Goal: Task Accomplishment & Management: Complete application form

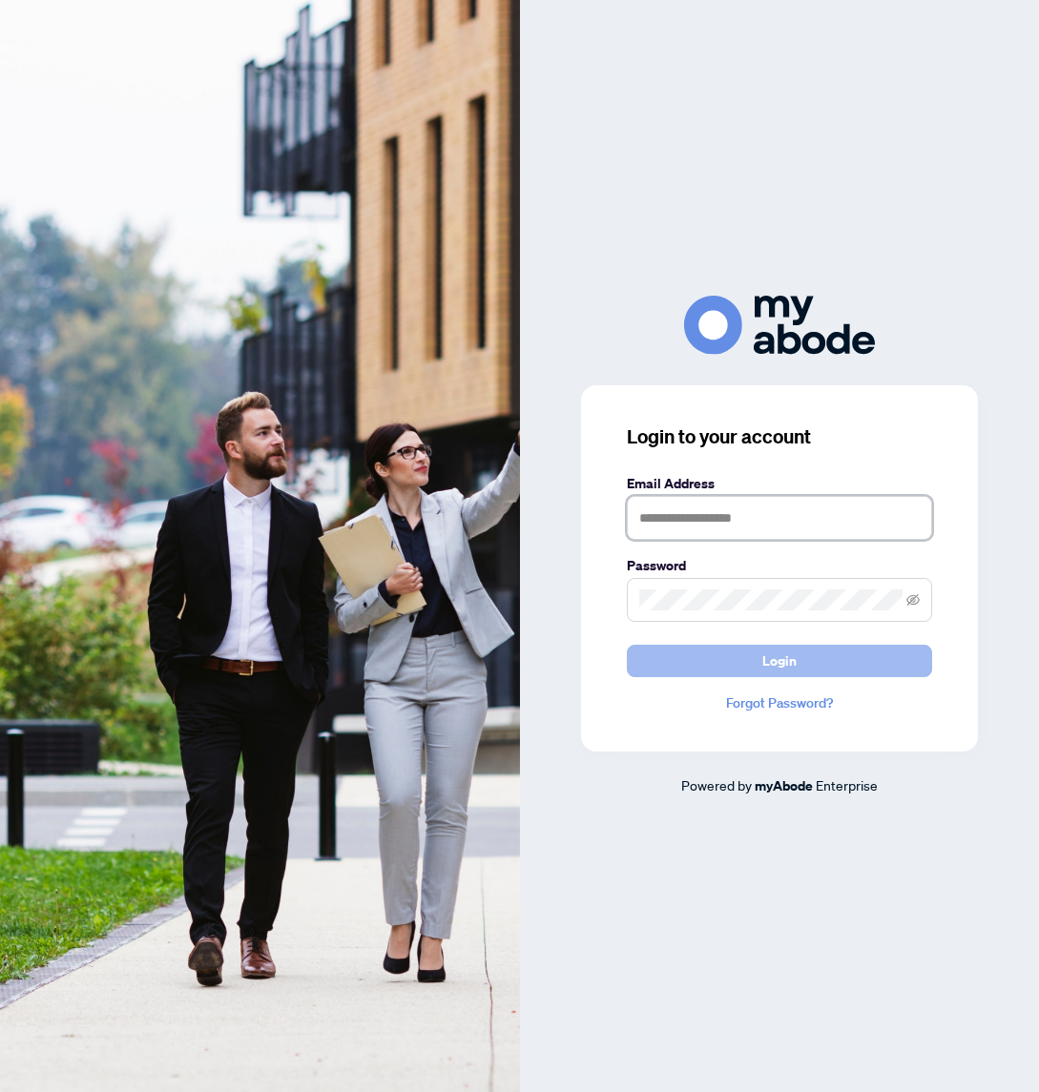
type input "**********"
click at [775, 661] on span "Login" at bounding box center [779, 661] width 34 height 31
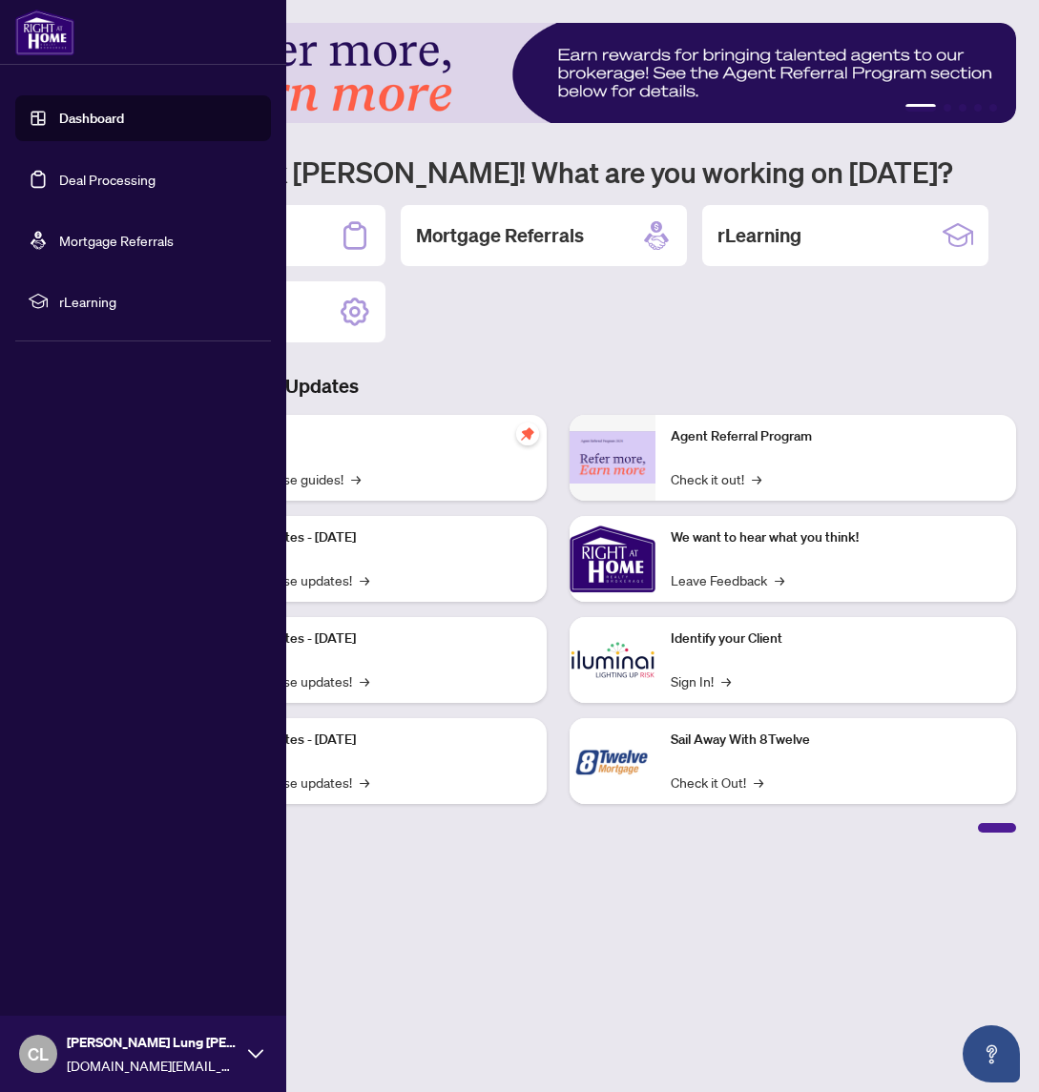
click at [146, 181] on link "Deal Processing" at bounding box center [107, 179] width 96 height 17
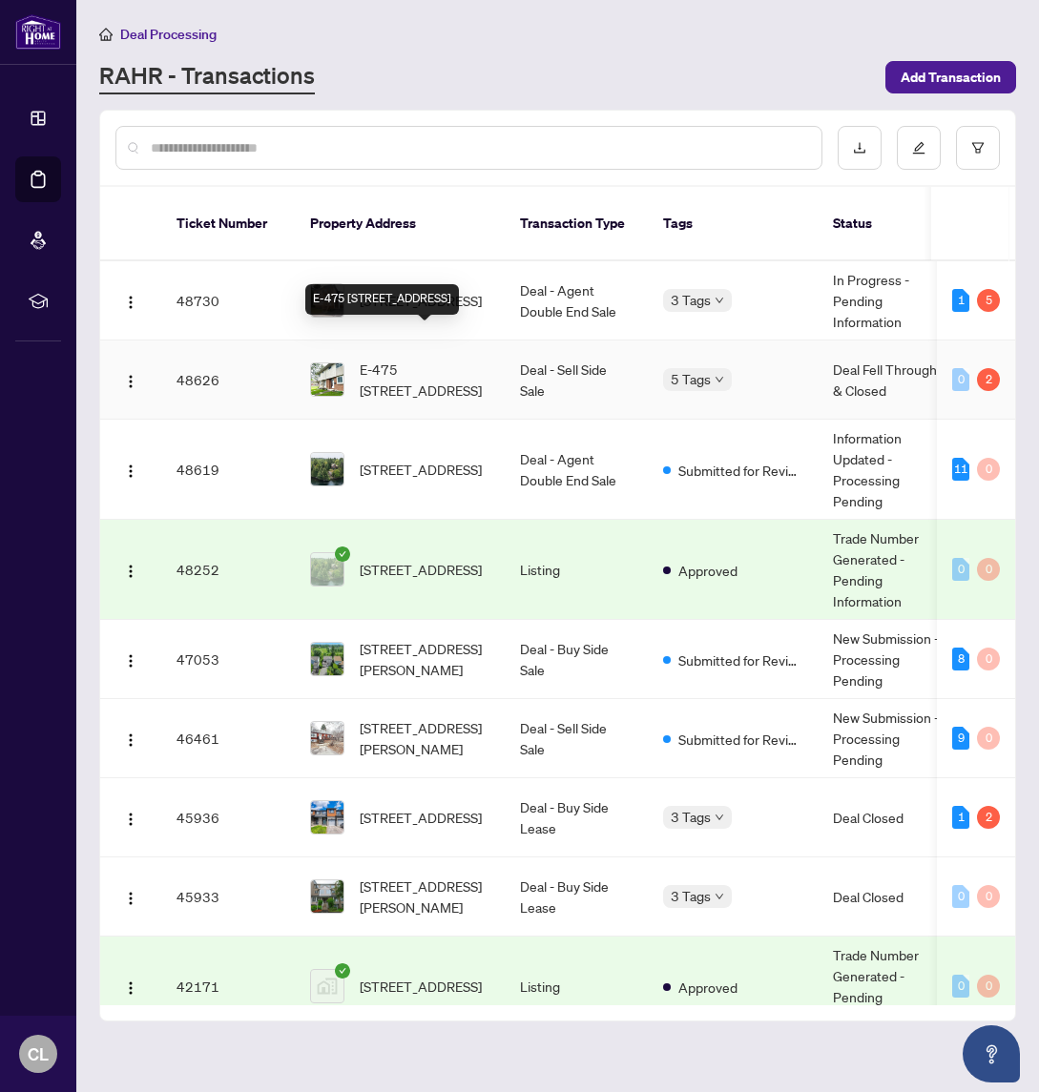
click at [429, 284] on div "E-475 [STREET_ADDRESS]" at bounding box center [382, 299] width 154 height 31
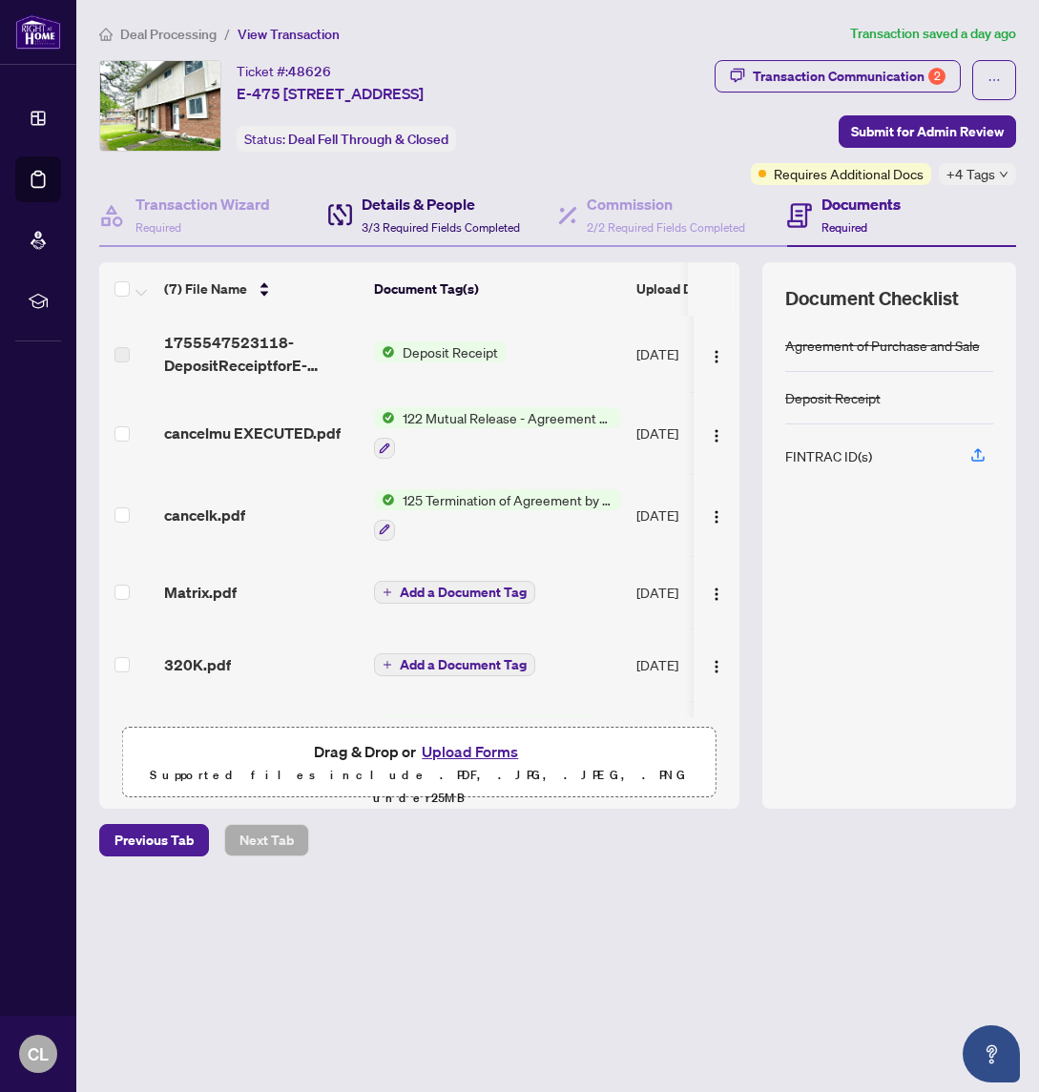
click at [430, 220] on span "3/3 Required Fields Completed" at bounding box center [440, 227] width 158 height 14
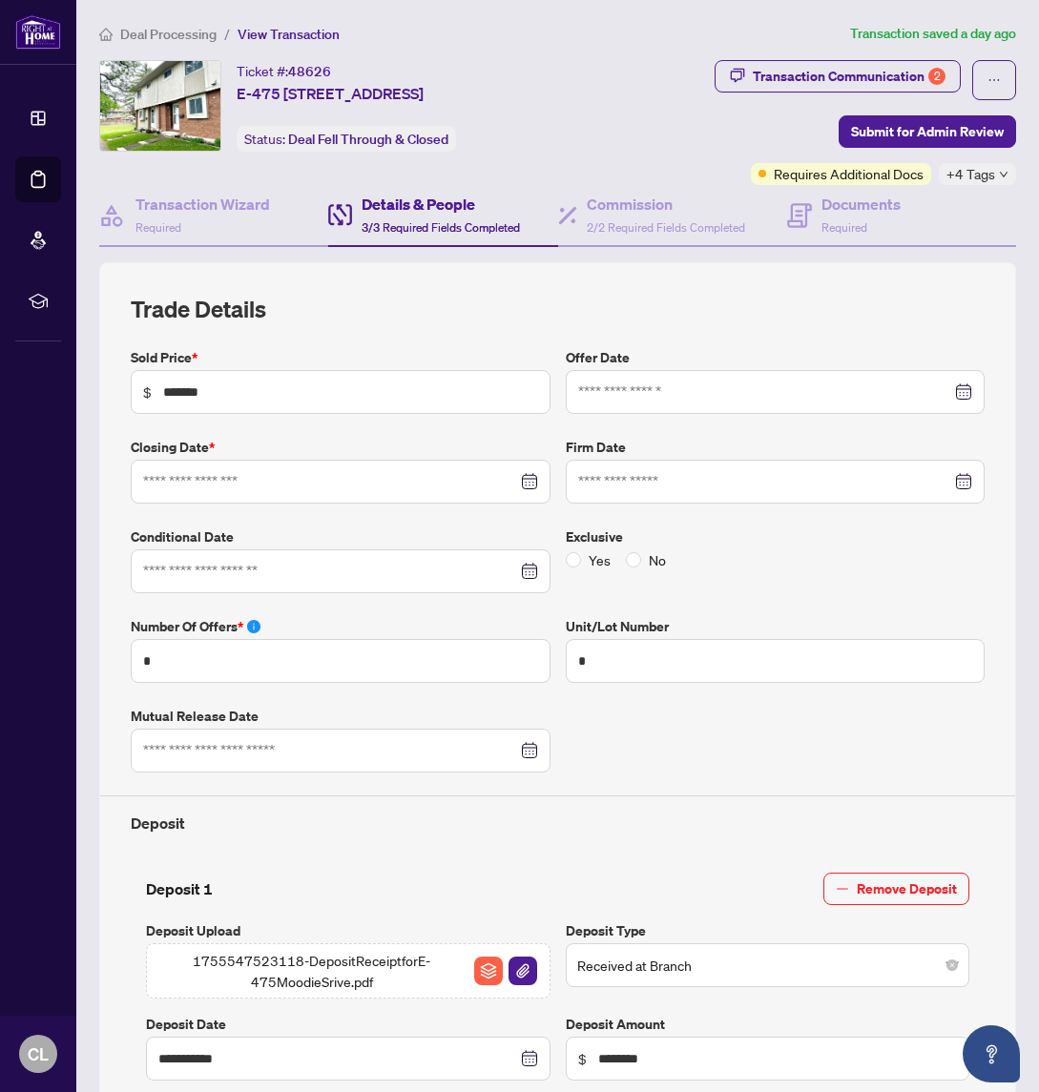
type input "**********"
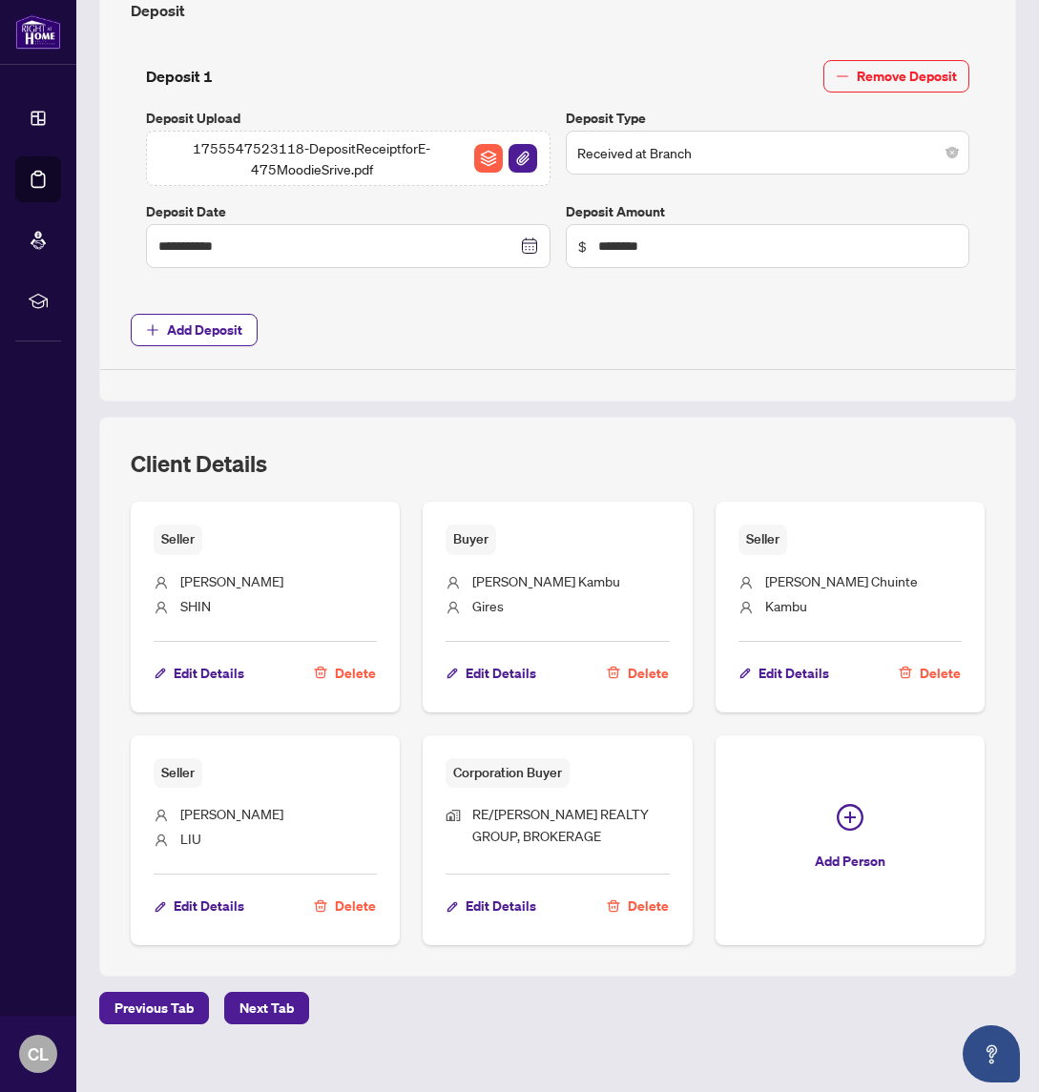
scroll to position [833, 0]
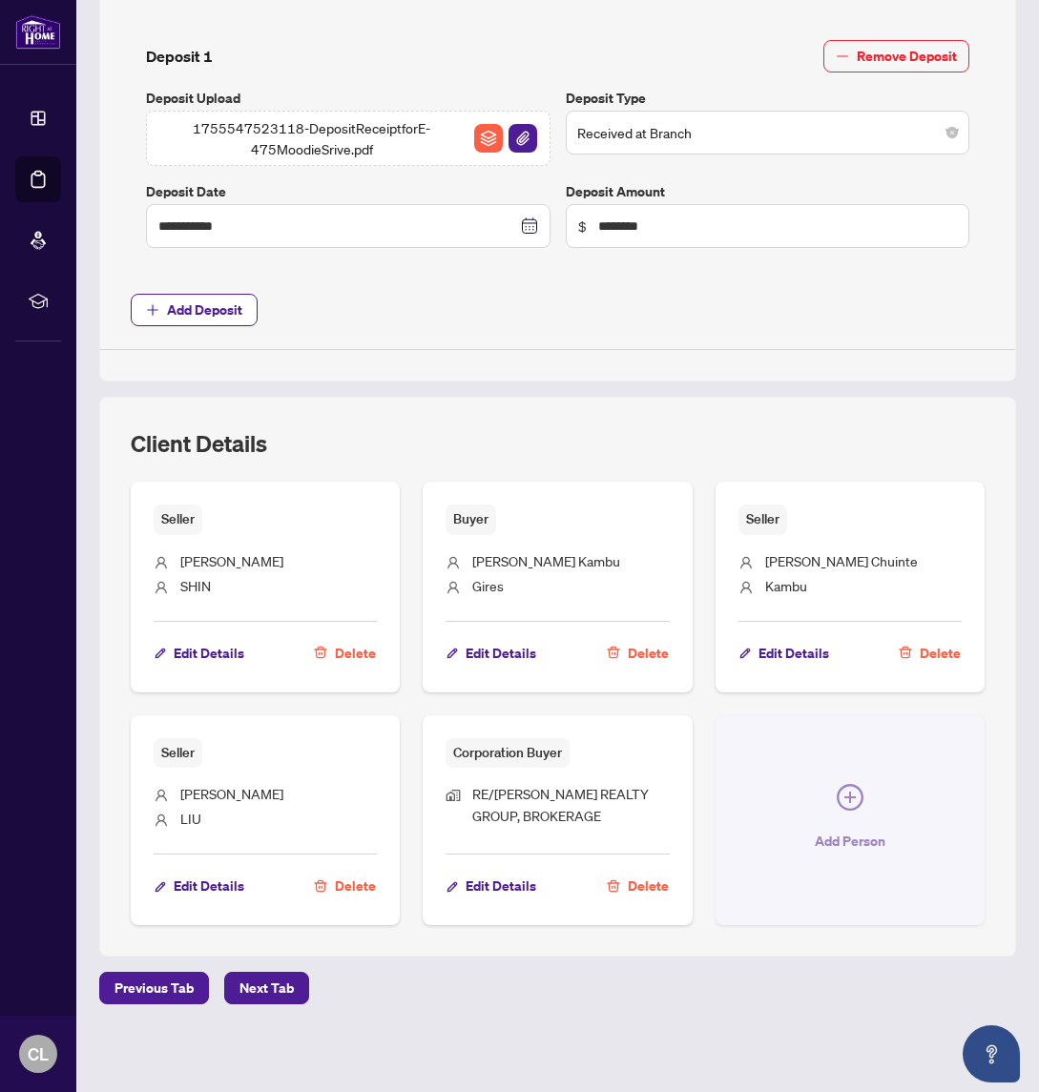
click at [853, 798] on icon "plus-circle" at bounding box center [849, 797] width 27 height 27
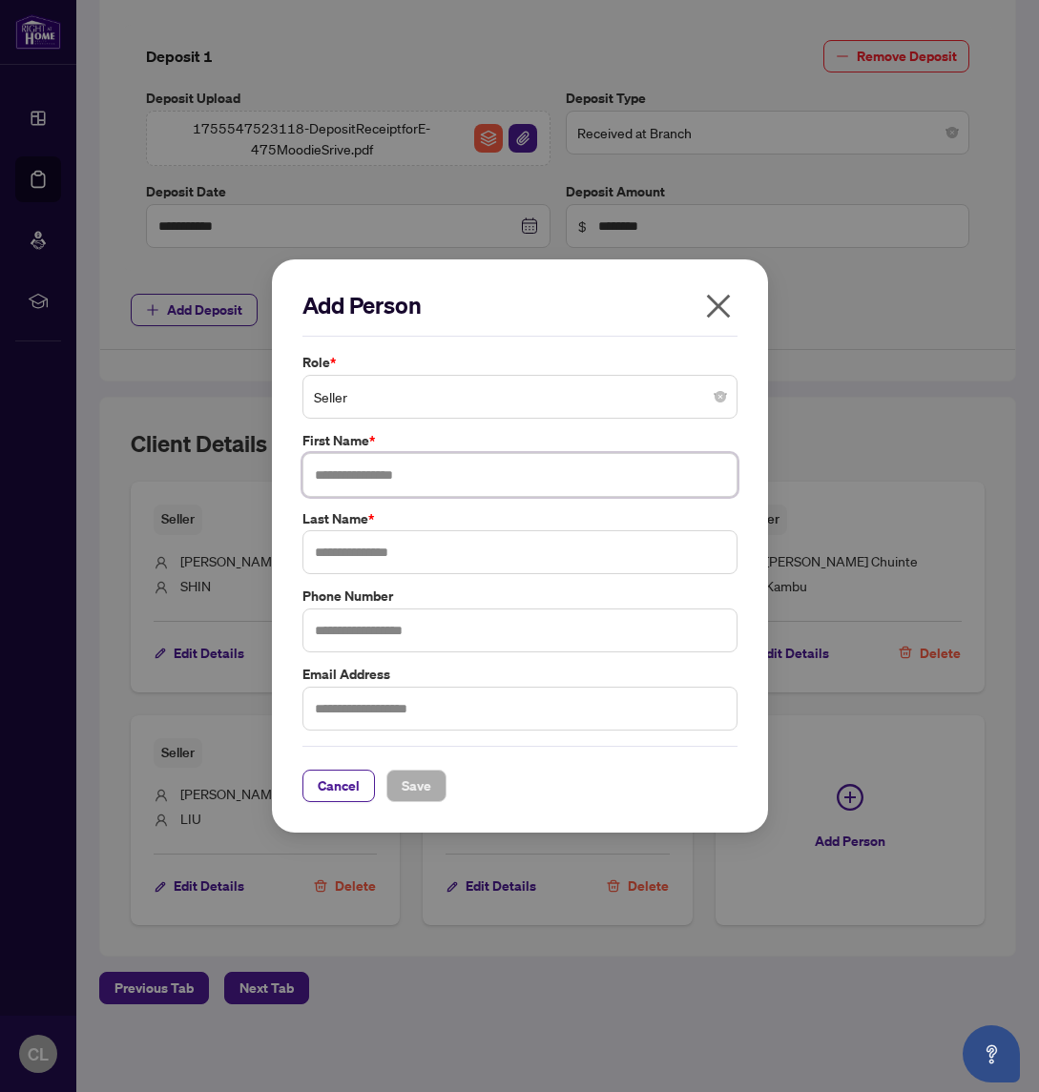
click at [457, 475] on input "text" at bounding box center [519, 475] width 435 height 44
click at [446, 390] on span "Seller" at bounding box center [520, 397] width 412 height 36
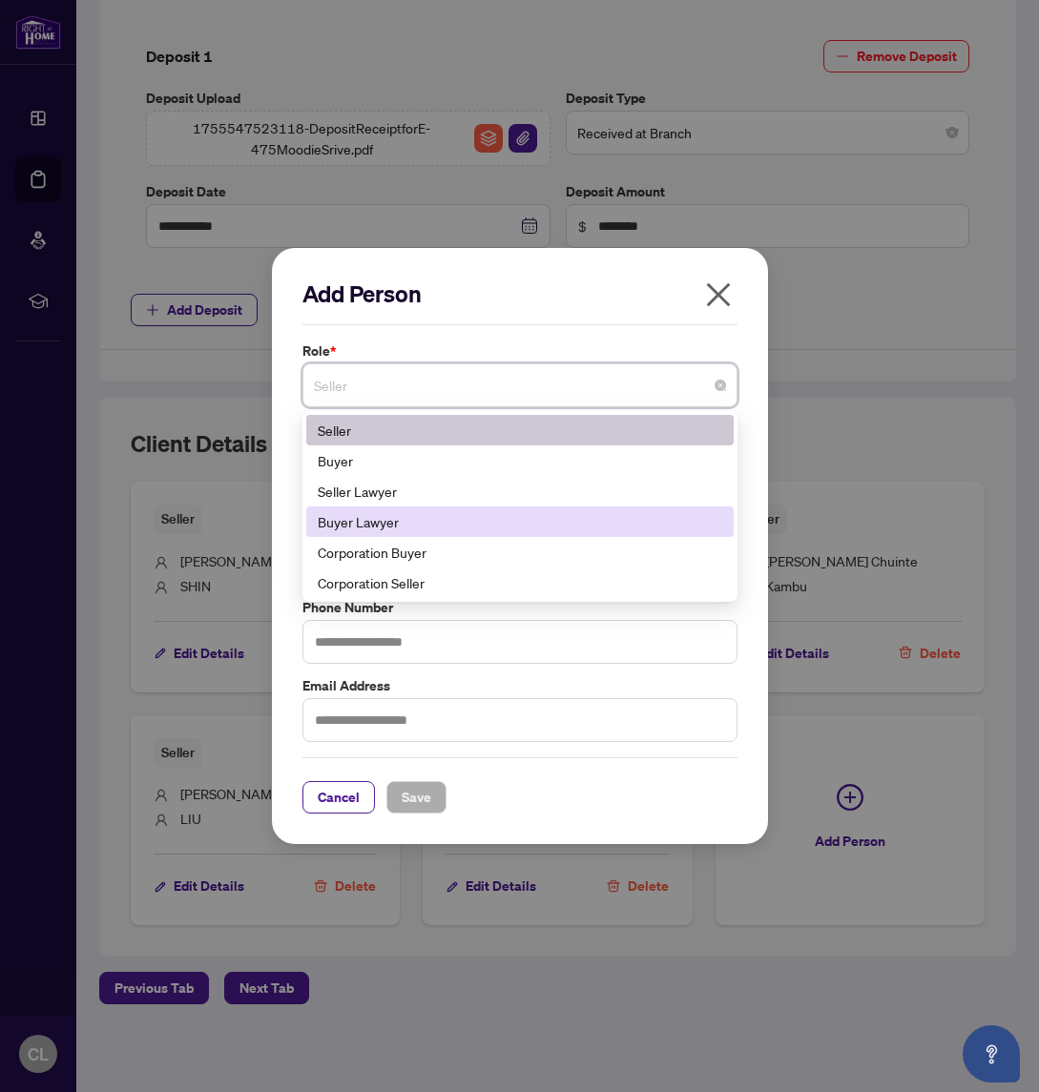
click at [456, 515] on div "Buyer Lawyer" at bounding box center [520, 521] width 404 height 21
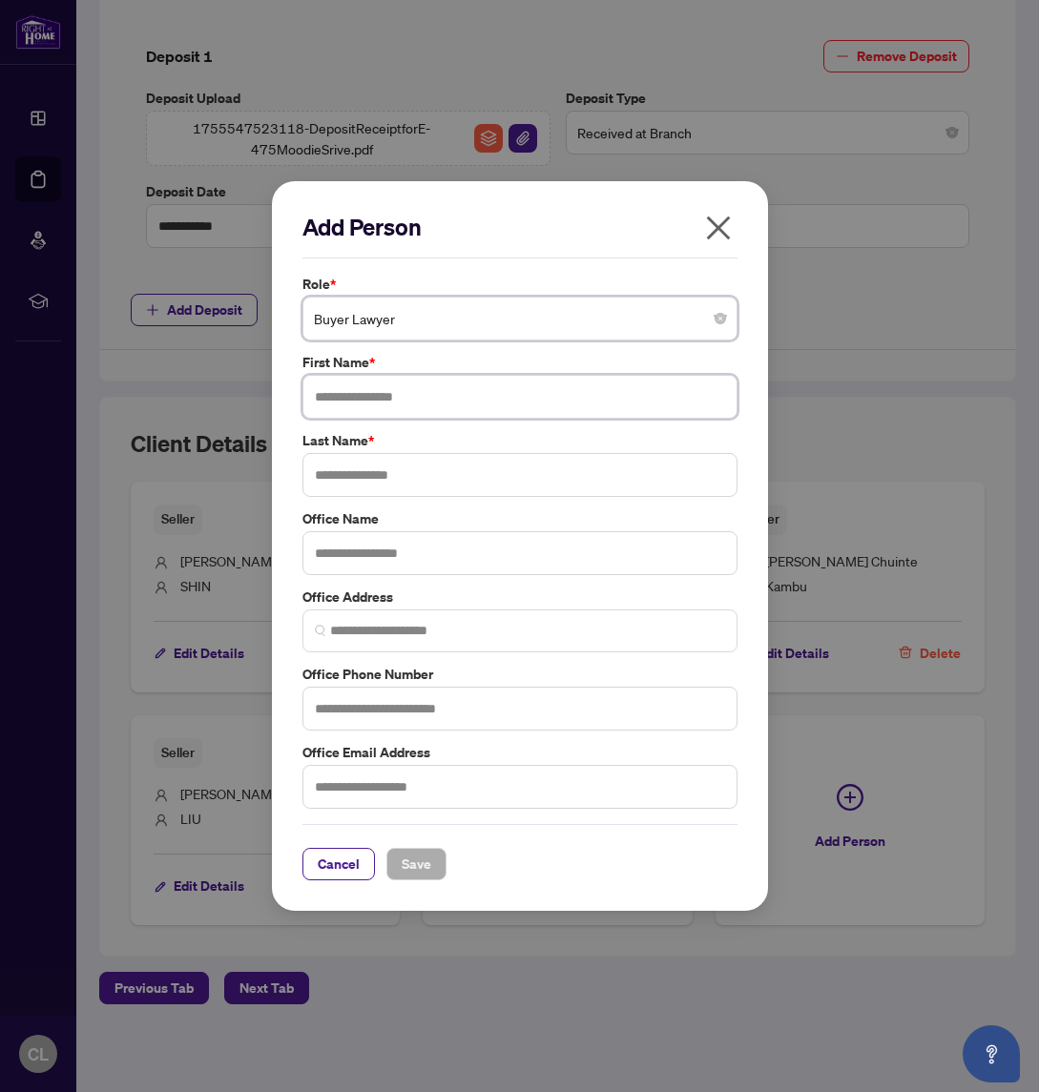
click at [450, 397] on input "text" at bounding box center [519, 397] width 435 height 44
type input "****"
click at [416, 865] on span "Save" at bounding box center [417, 864] width 30 height 31
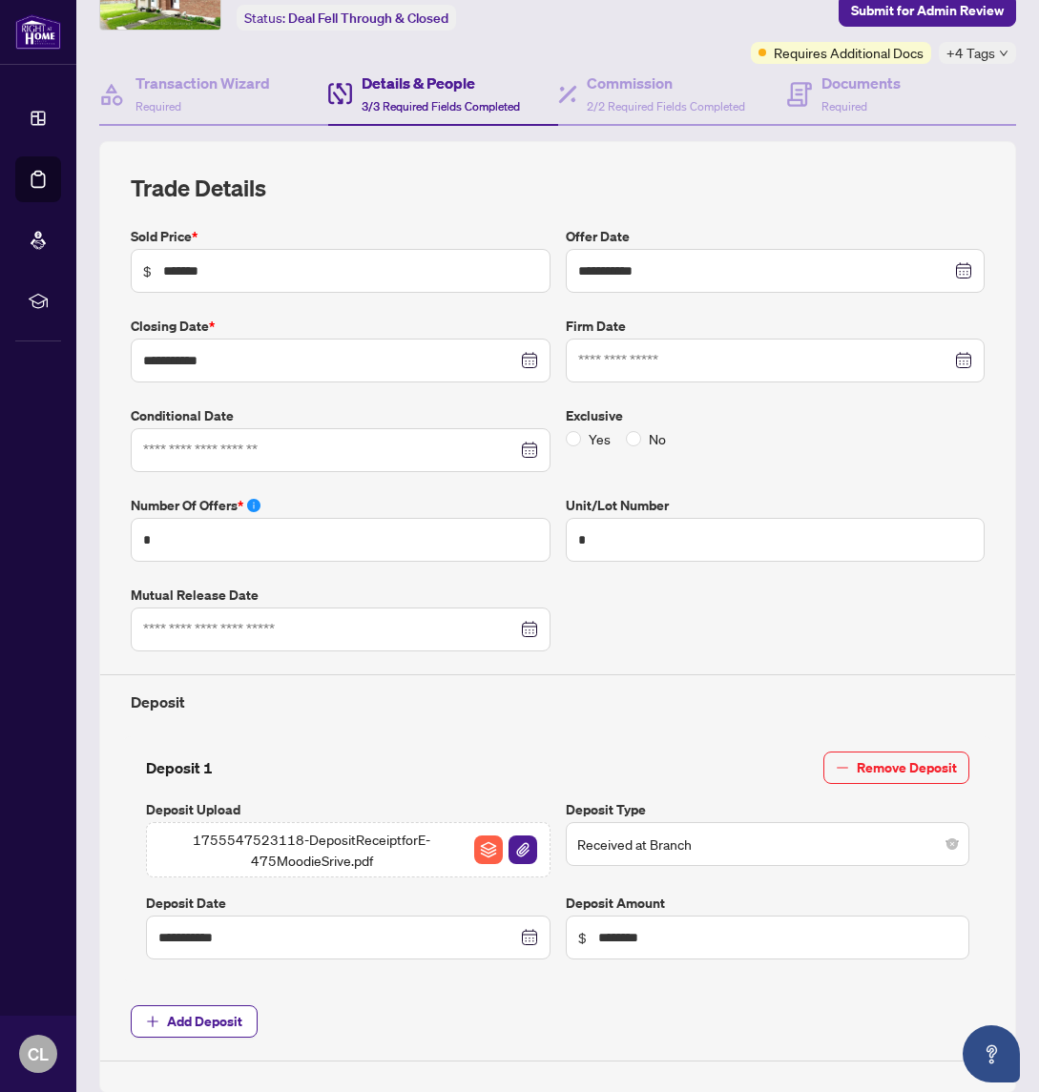
scroll to position [0, 0]
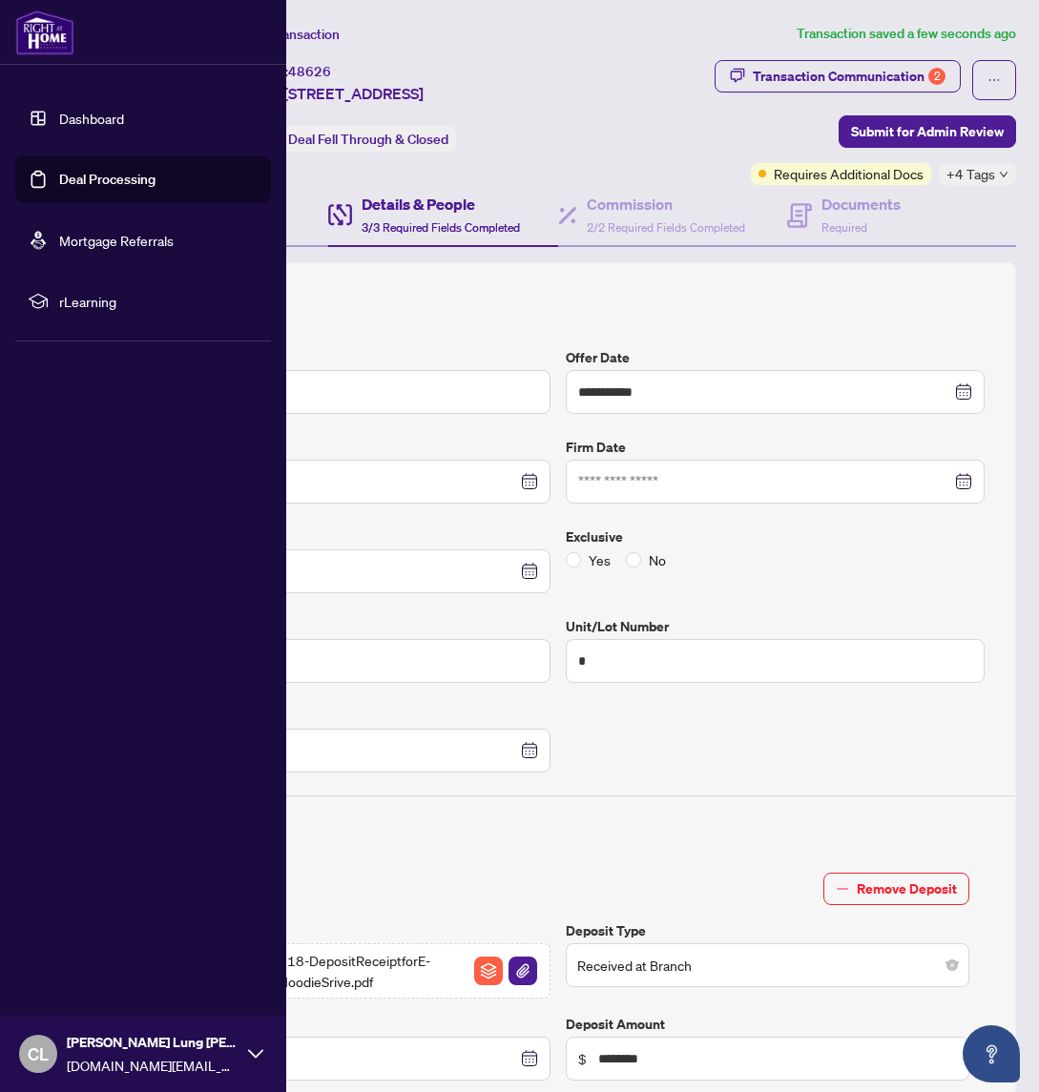
click at [116, 175] on link "Deal Processing" at bounding box center [107, 179] width 96 height 17
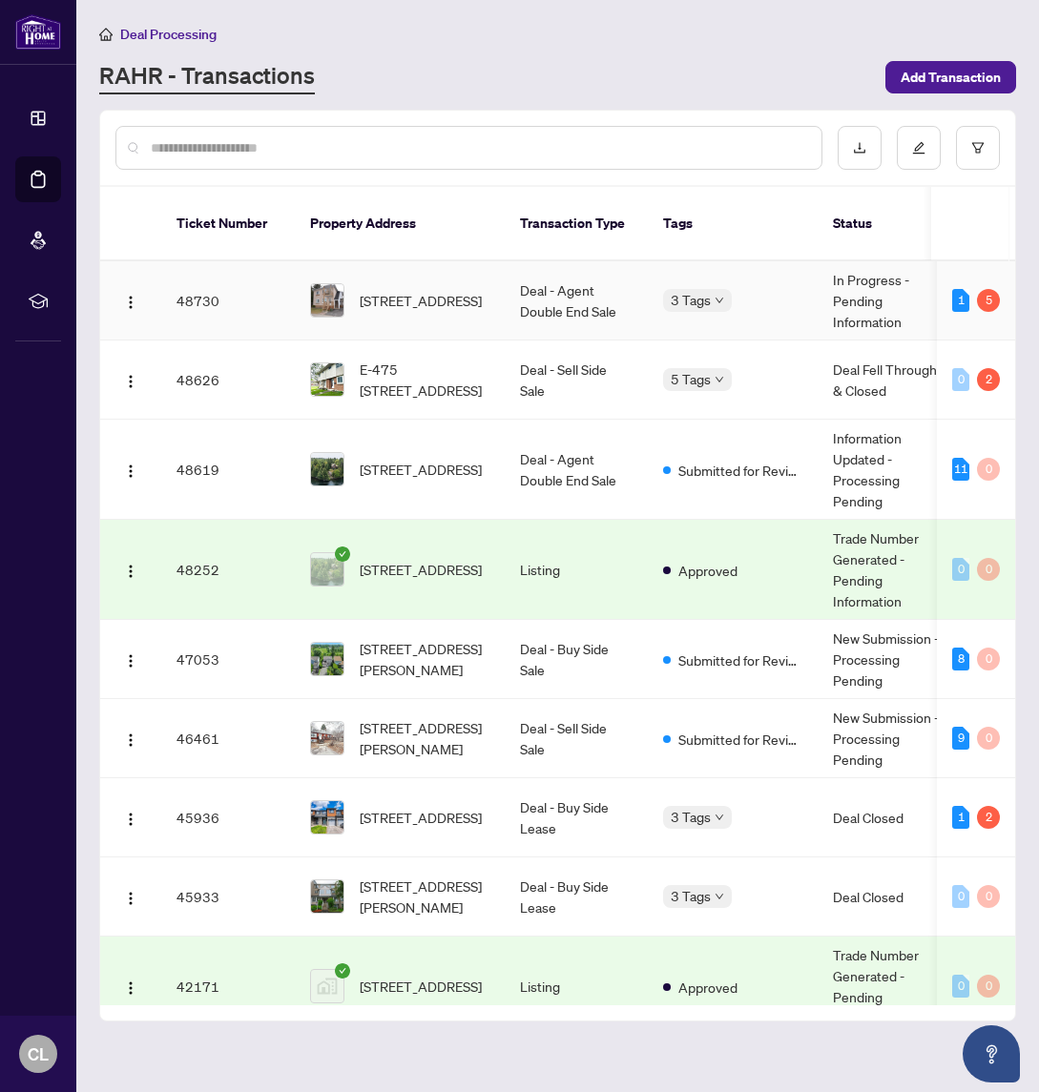
click at [437, 290] on span "[STREET_ADDRESS]" at bounding box center [421, 300] width 122 height 21
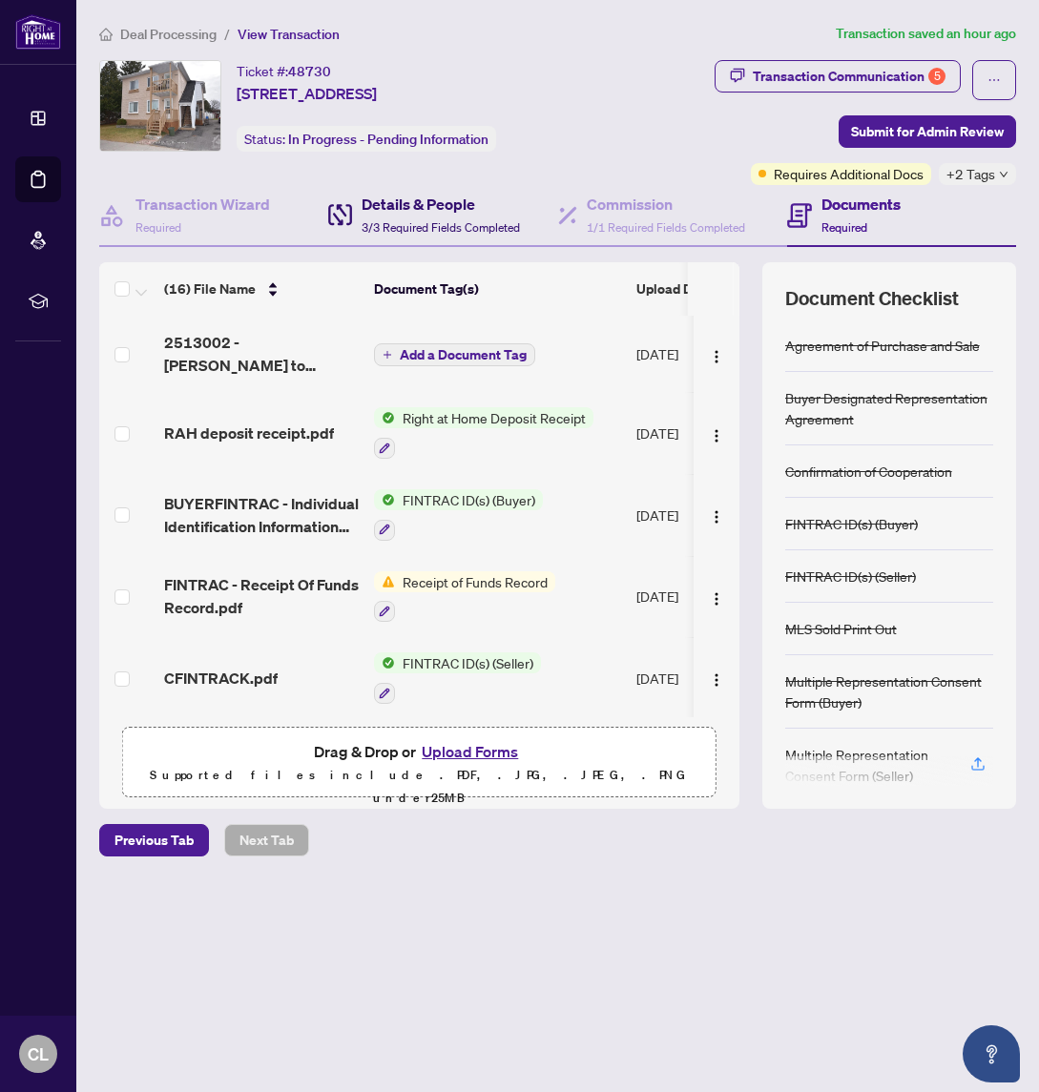
click at [427, 215] on div "Details & People 3/3 Required Fields Completed" at bounding box center [440, 215] width 158 height 45
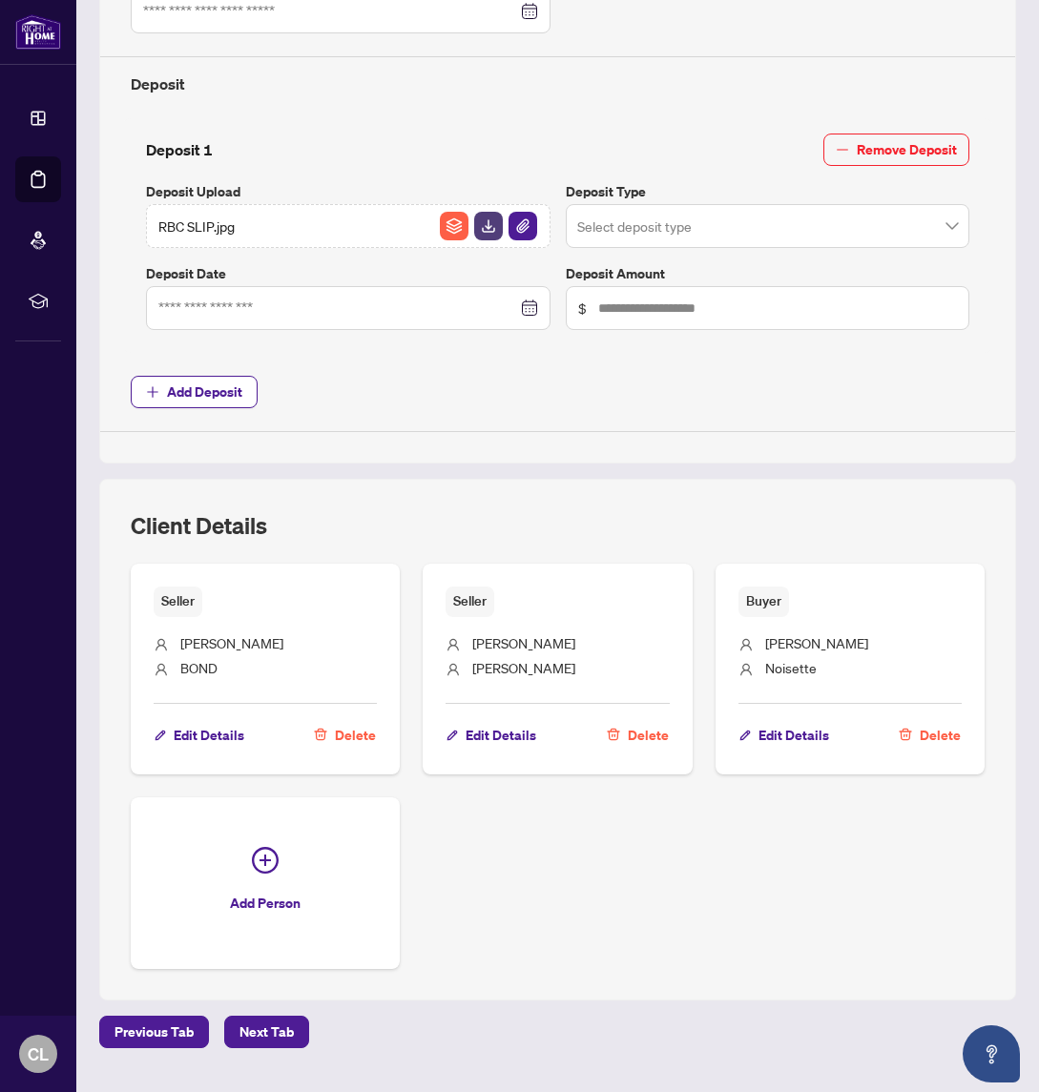
scroll to position [782, 0]
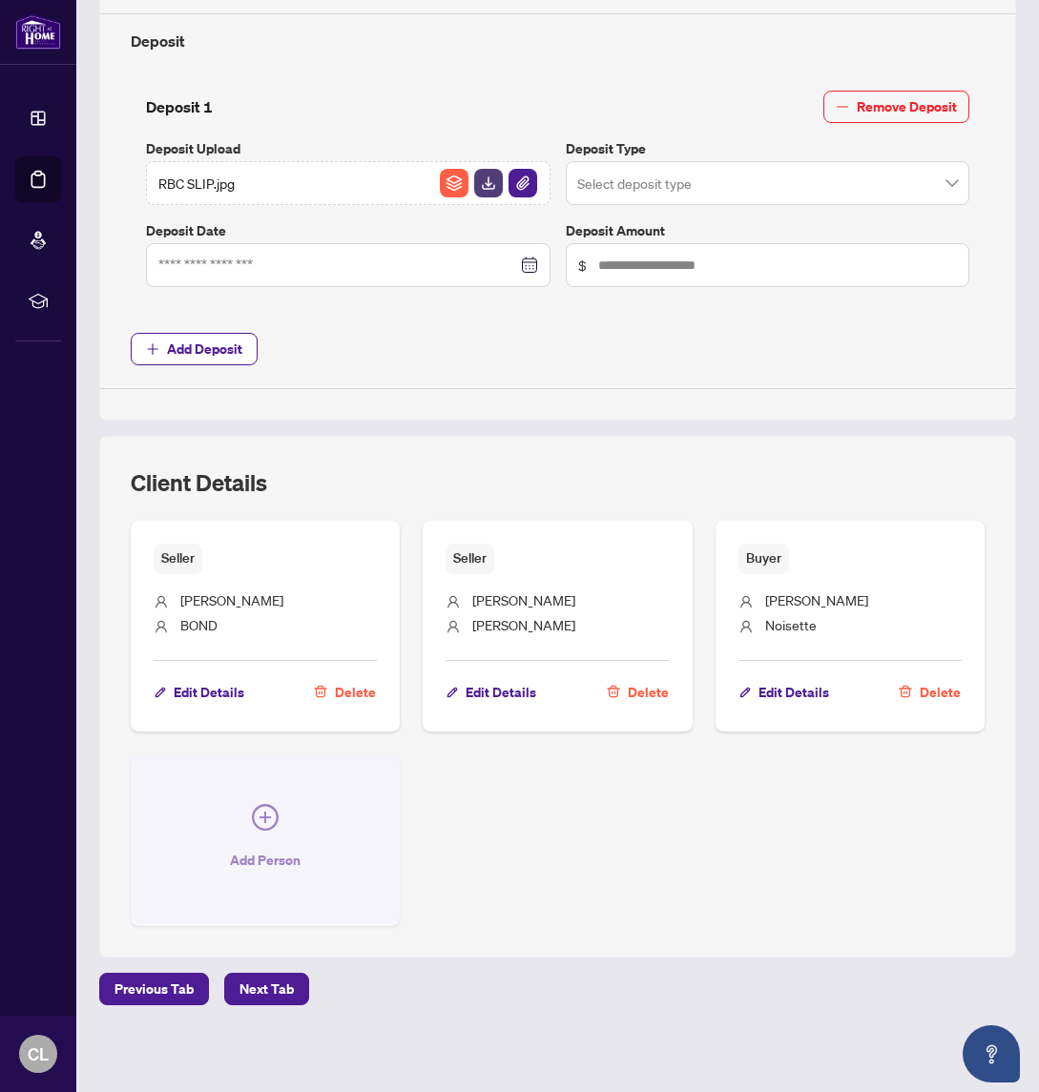
click at [276, 815] on icon "plus-circle" at bounding box center [265, 817] width 27 height 27
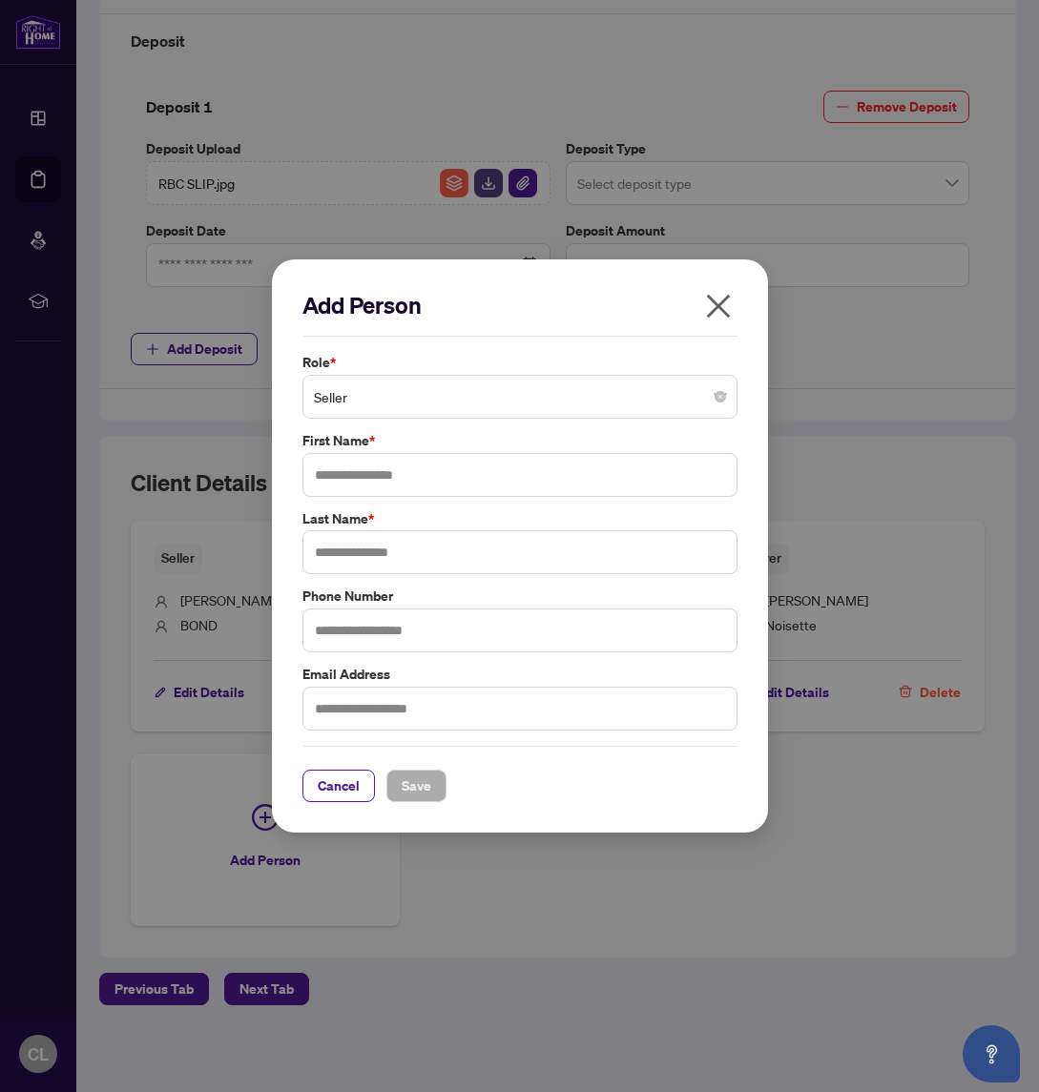
click at [464, 403] on span "Seller" at bounding box center [520, 397] width 412 height 36
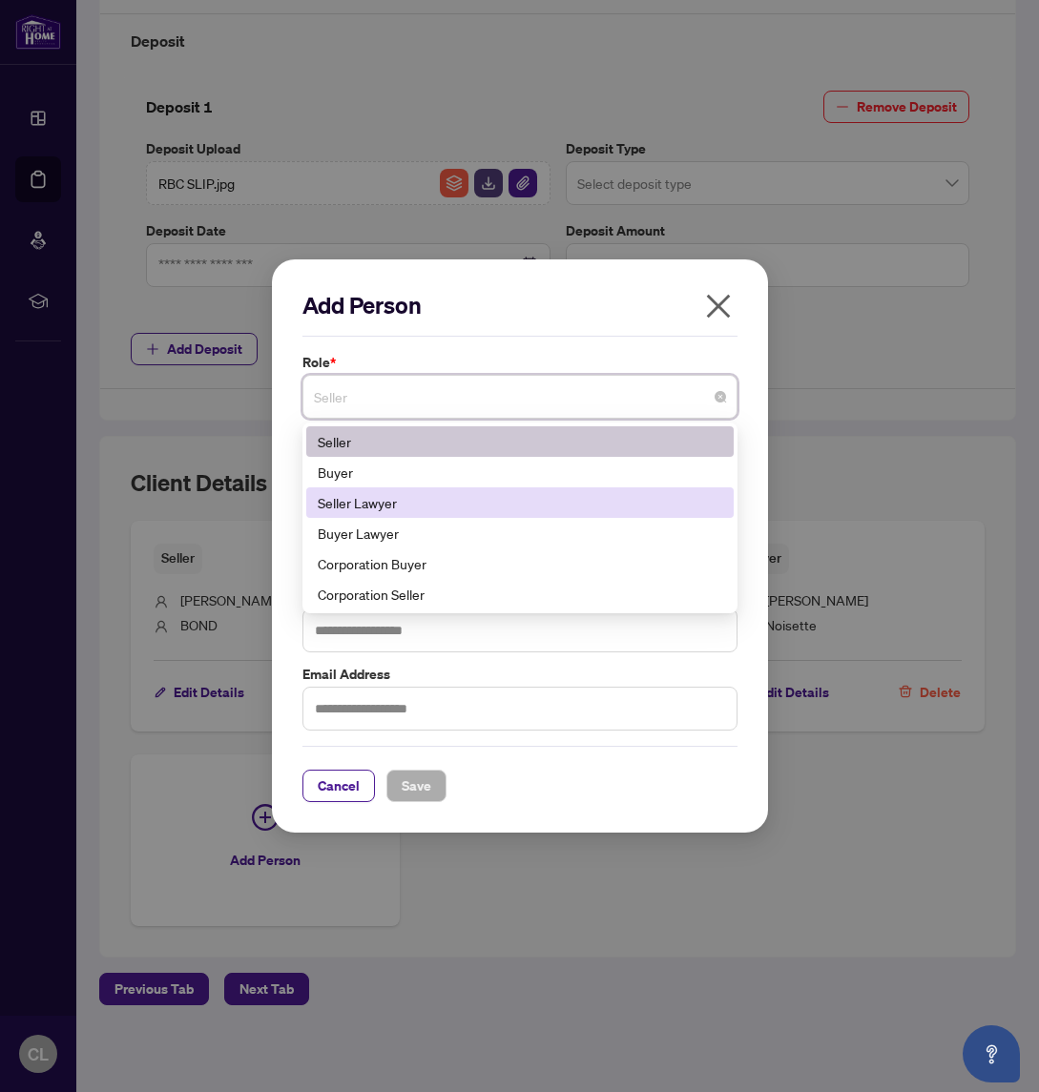
click at [463, 492] on div "Seller Lawyer" at bounding box center [520, 502] width 404 height 21
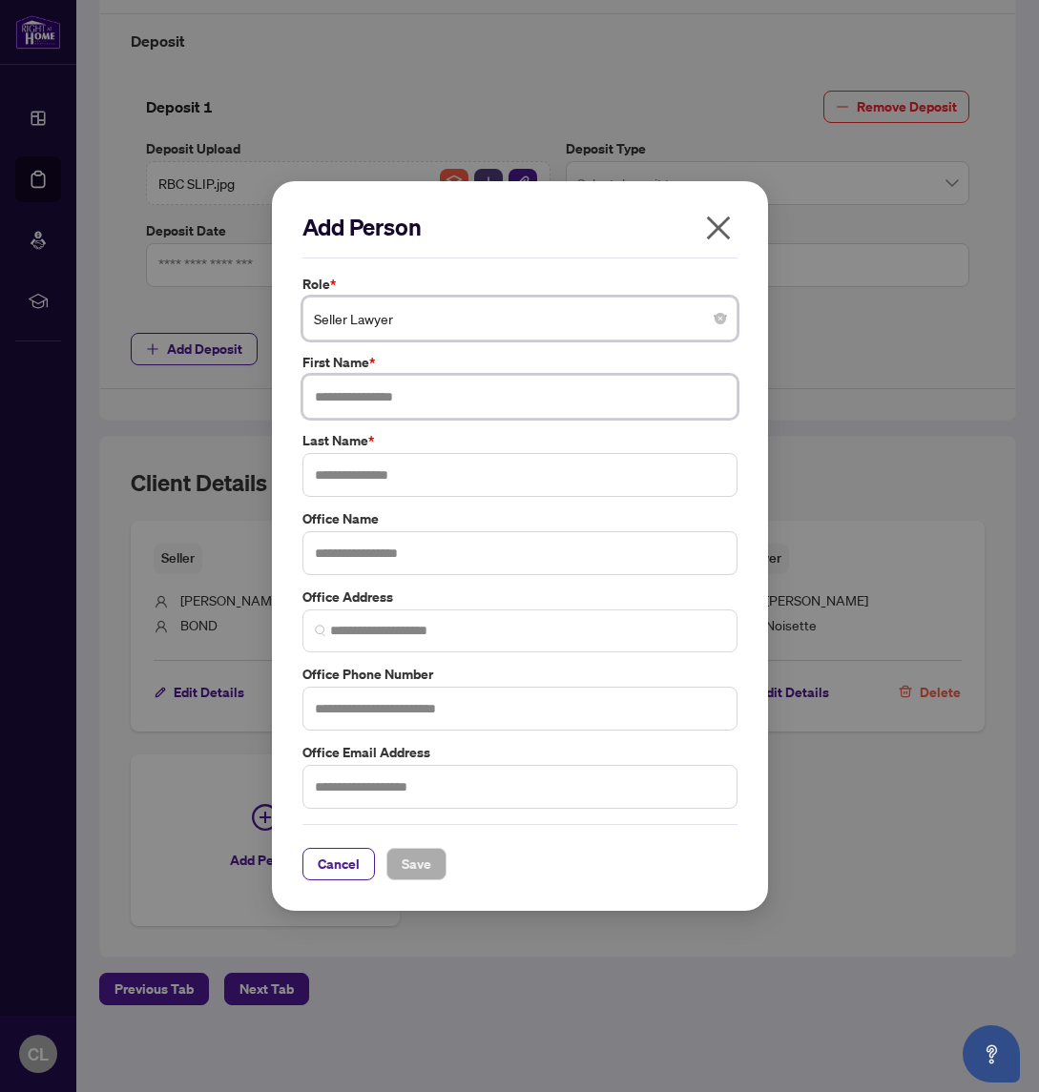
click at [434, 400] on input "text" at bounding box center [519, 397] width 435 height 44
type input "******"
type input "*******"
click at [388, 862] on button "Save" at bounding box center [416, 864] width 60 height 32
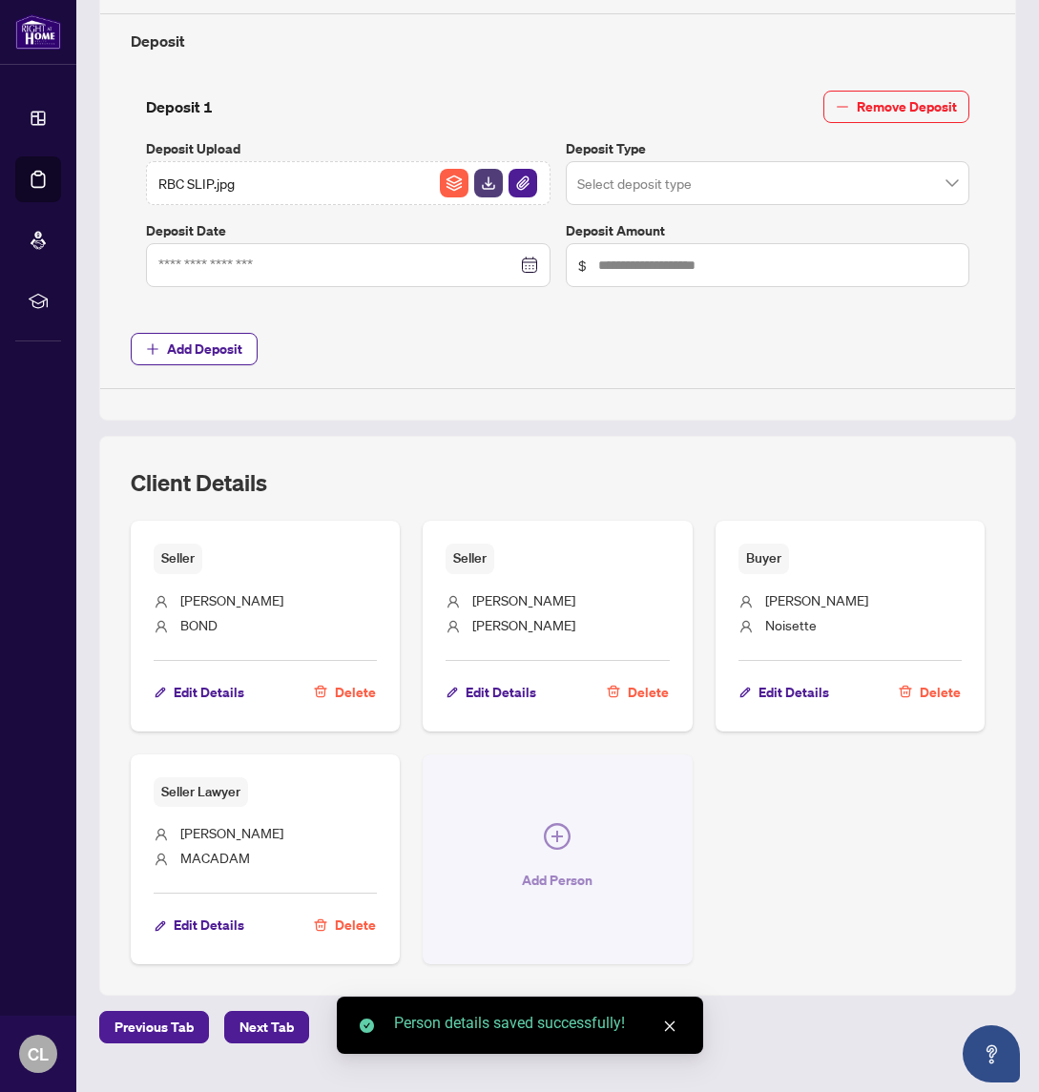
click at [547, 872] on span "Add Person" at bounding box center [557, 880] width 71 height 31
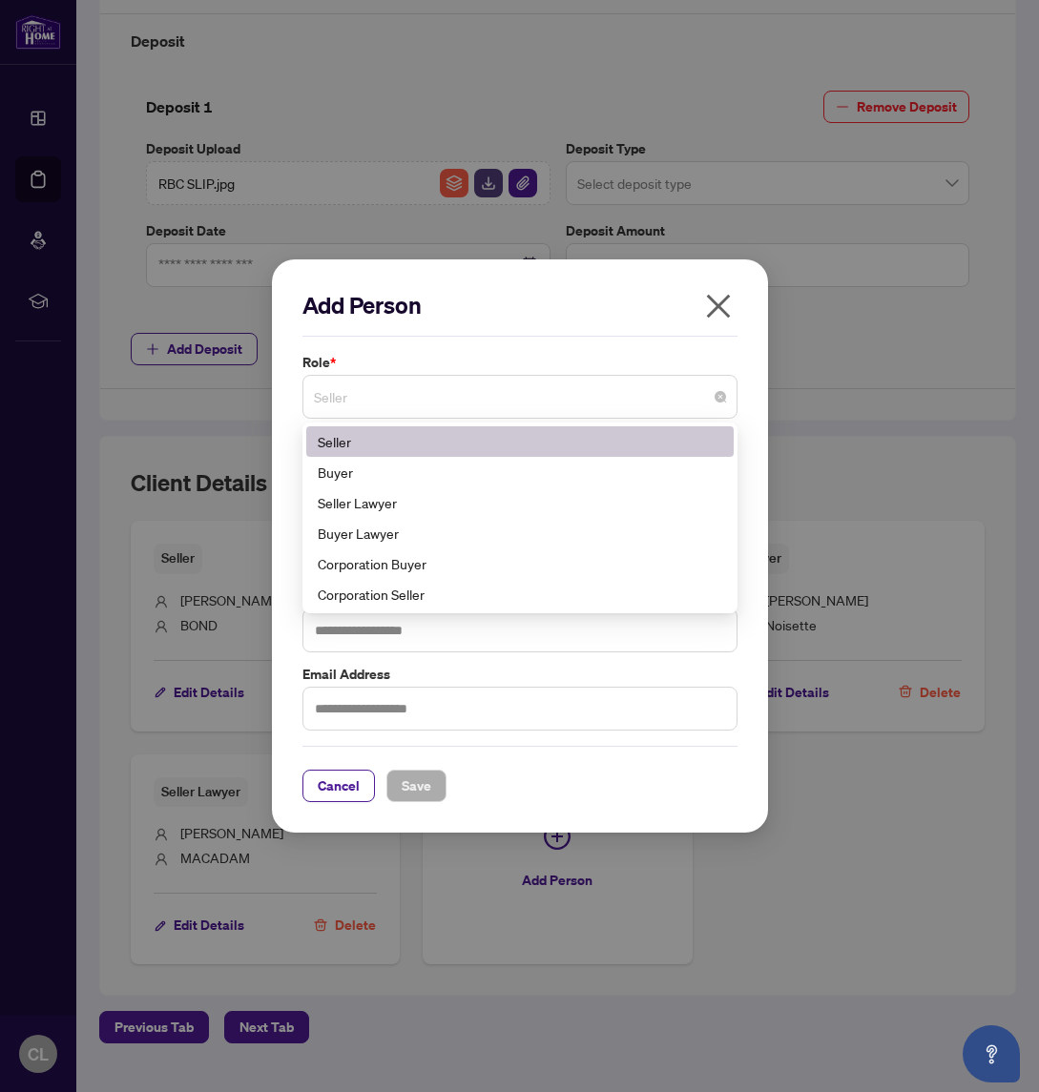
click at [395, 405] on span "Seller" at bounding box center [520, 397] width 412 height 36
click at [414, 528] on div "Buyer Lawyer" at bounding box center [520, 533] width 404 height 21
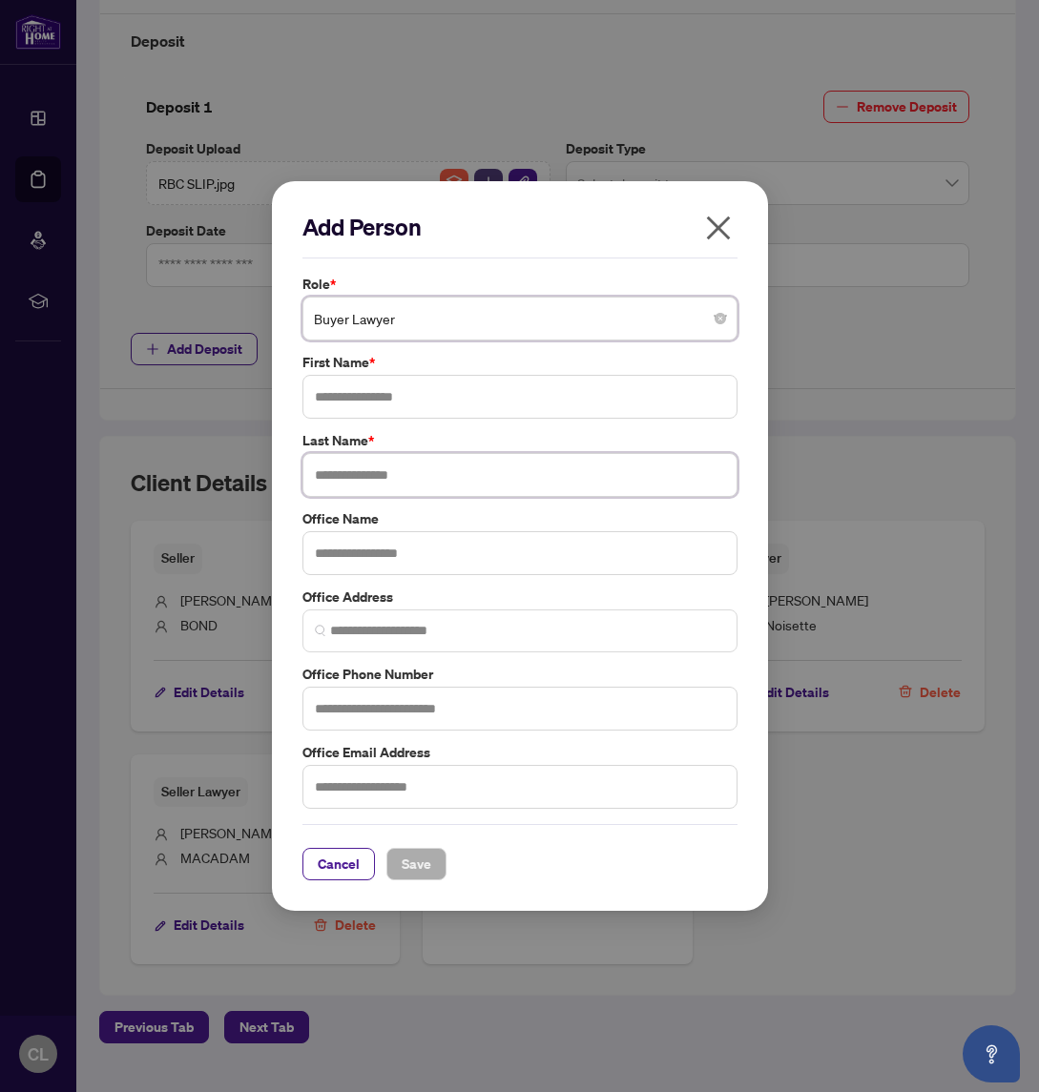
click at [390, 464] on input "text" at bounding box center [519, 475] width 435 height 44
type input "****"
click at [367, 468] on input "****" at bounding box center [519, 475] width 435 height 44
click at [351, 394] on input "text" at bounding box center [519, 397] width 435 height 44
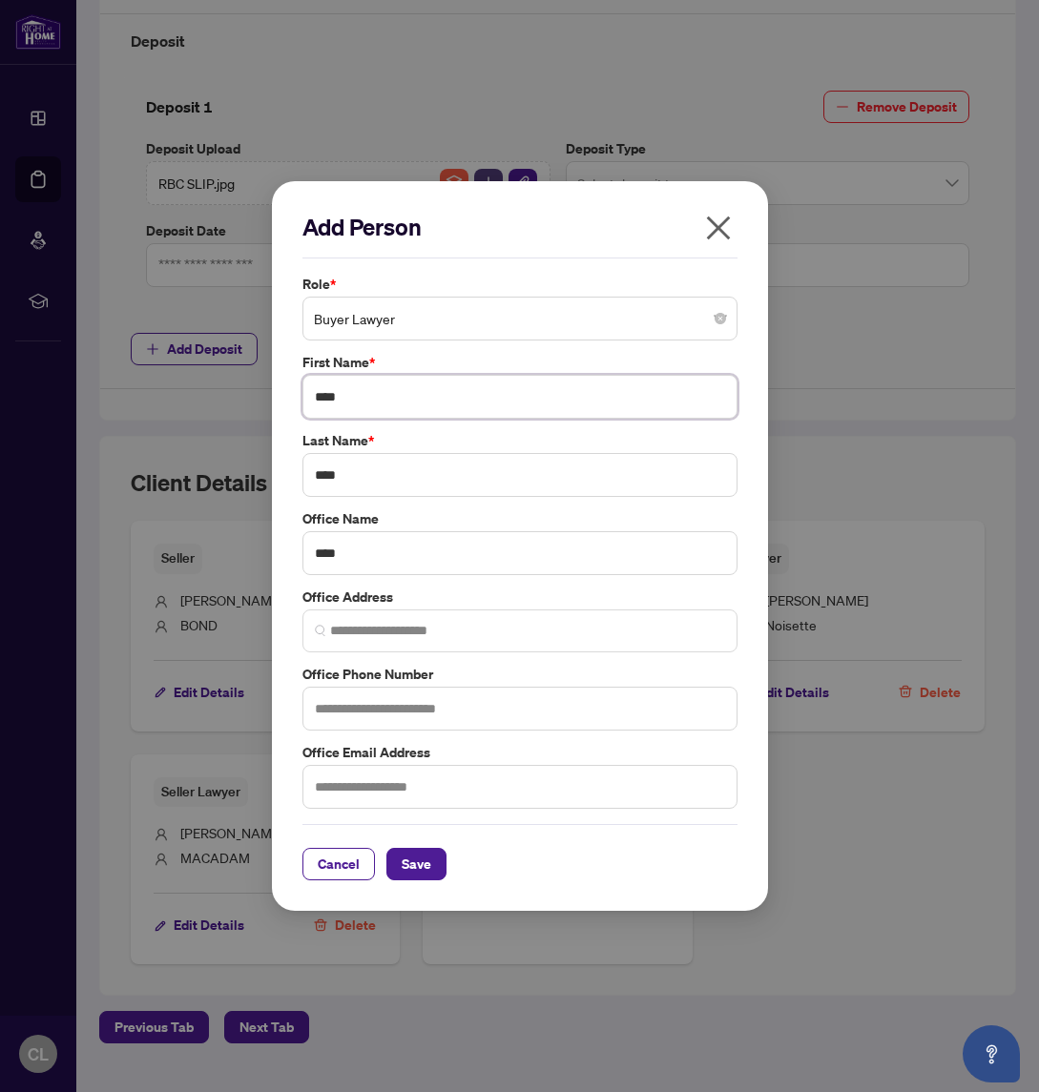
type input "****"
drag, startPoint x: 364, startPoint y: 546, endPoint x: 294, endPoint y: 544, distance: 70.6
click at [294, 544] on div "Add Person Role * Buyer Lawyer 5 6 11 Seller Buyer Seller Lawyer Buyer Lawyer C…" at bounding box center [520, 546] width 496 height 730
drag, startPoint x: 396, startPoint y: 475, endPoint x: 285, endPoint y: 464, distance: 111.1
click at [285, 464] on div "Add Person Role * Buyer Lawyer 5 6 11 Seller Buyer Seller Lawyer Buyer Lawyer C…" at bounding box center [520, 546] width 496 height 730
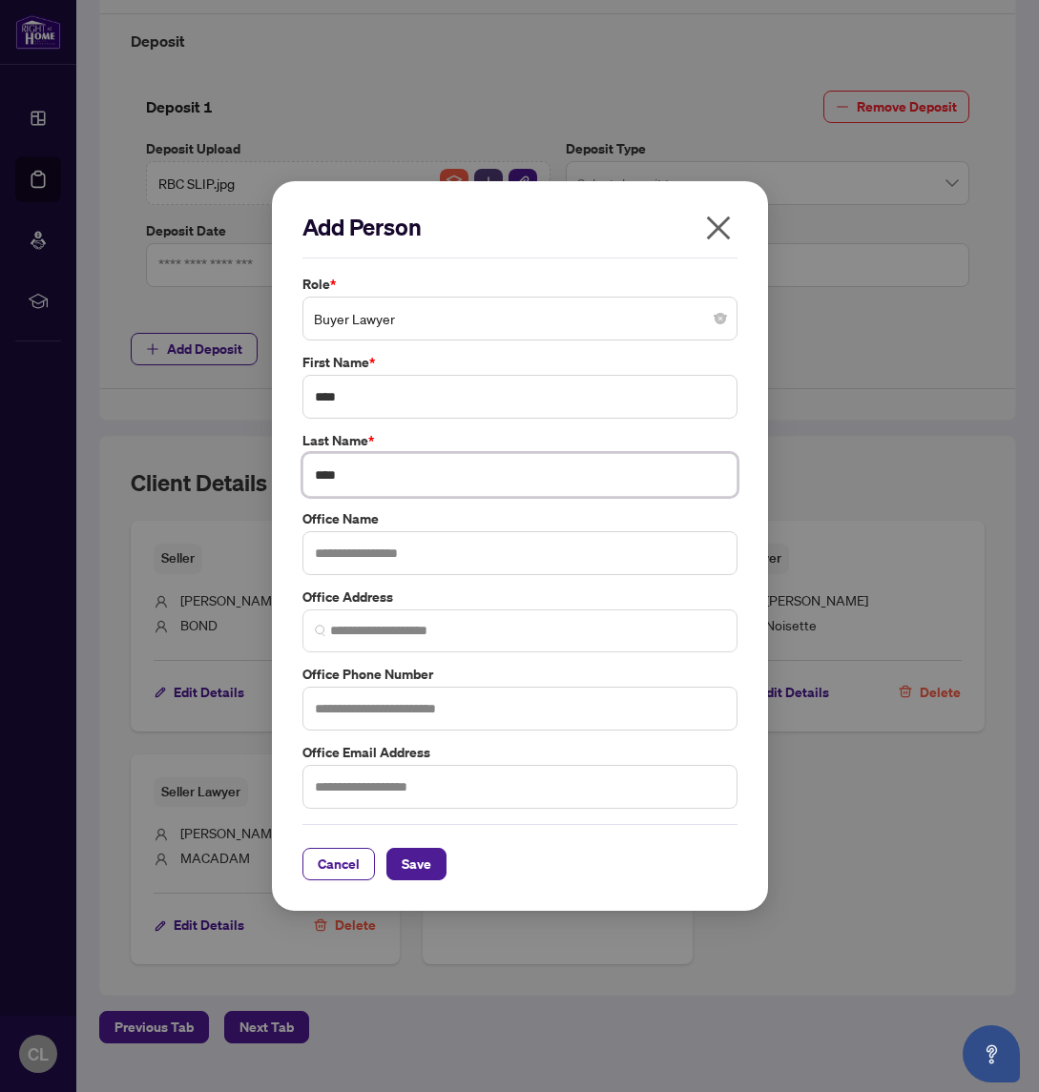
paste input "text"
type input "****"
click at [427, 859] on span "Save" at bounding box center [417, 864] width 30 height 31
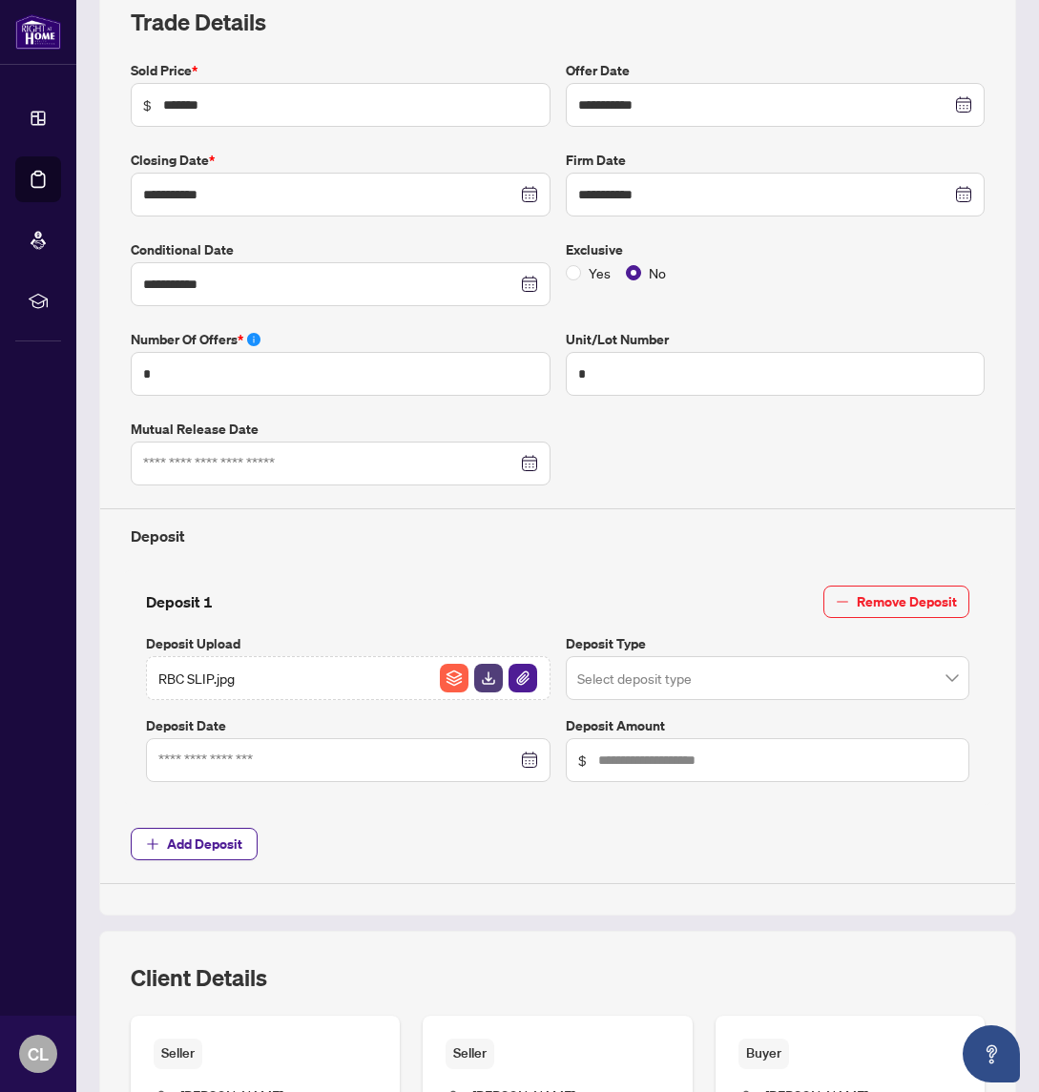
scroll to position [0, 0]
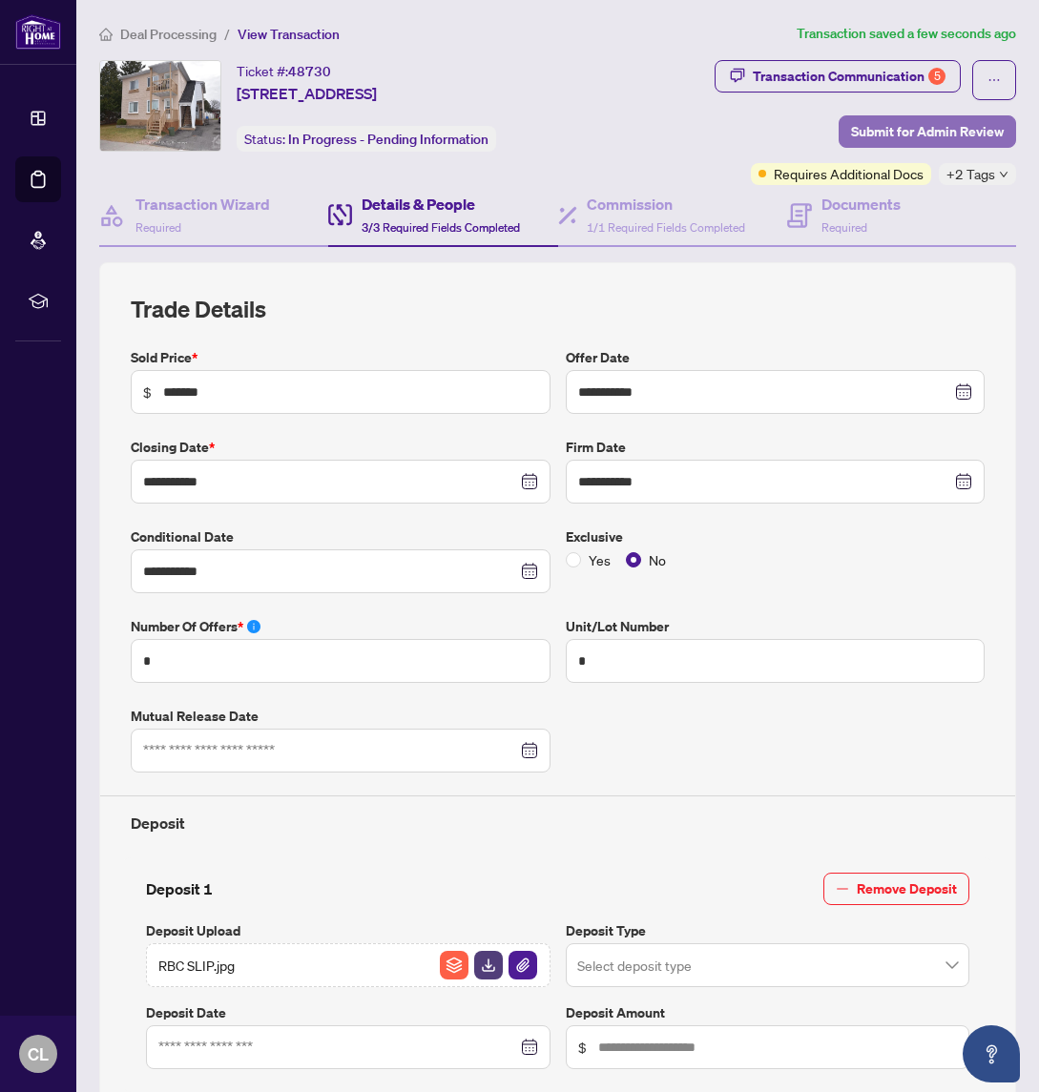
click at [889, 126] on span "Submit for Admin Review" at bounding box center [927, 131] width 153 height 31
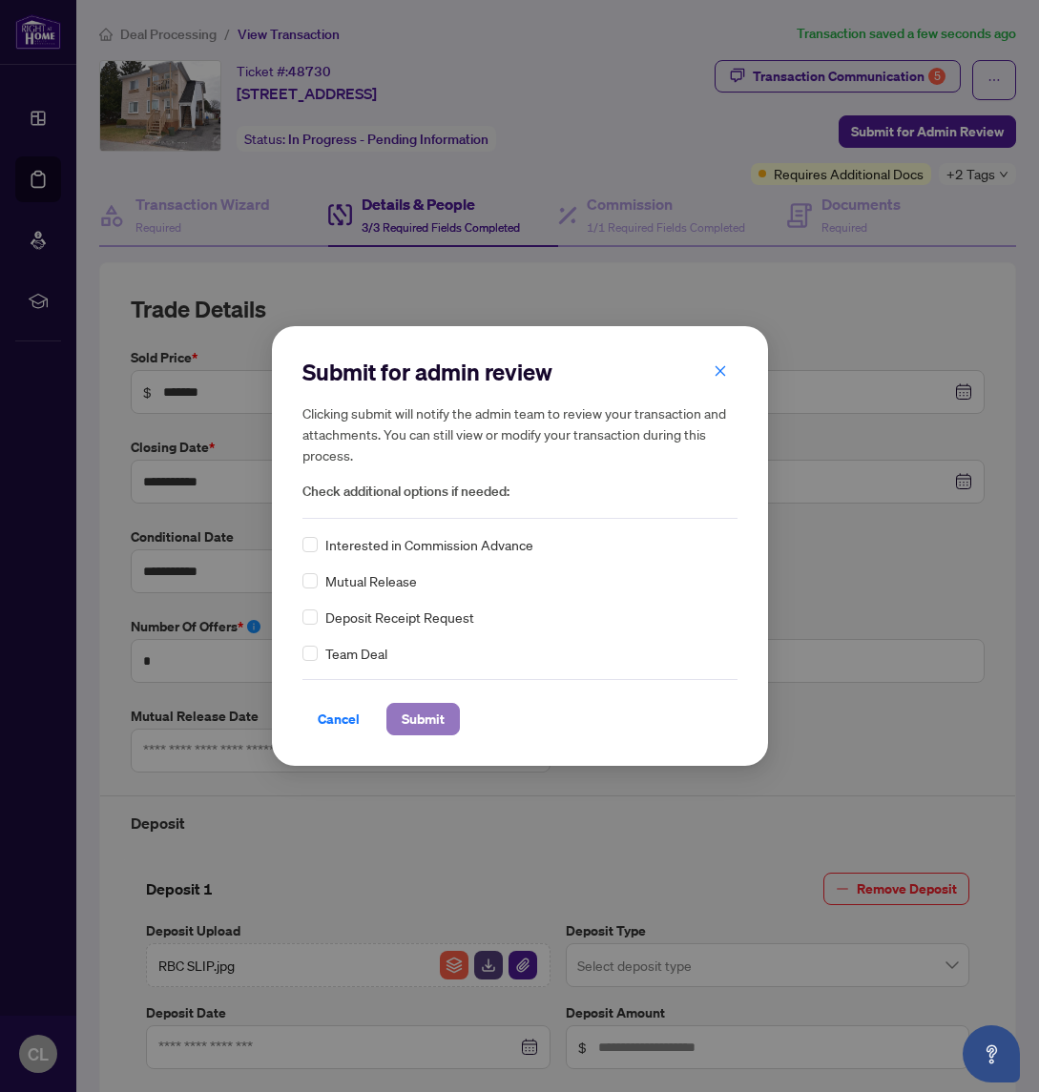
click at [404, 715] on span "Submit" at bounding box center [423, 719] width 43 height 31
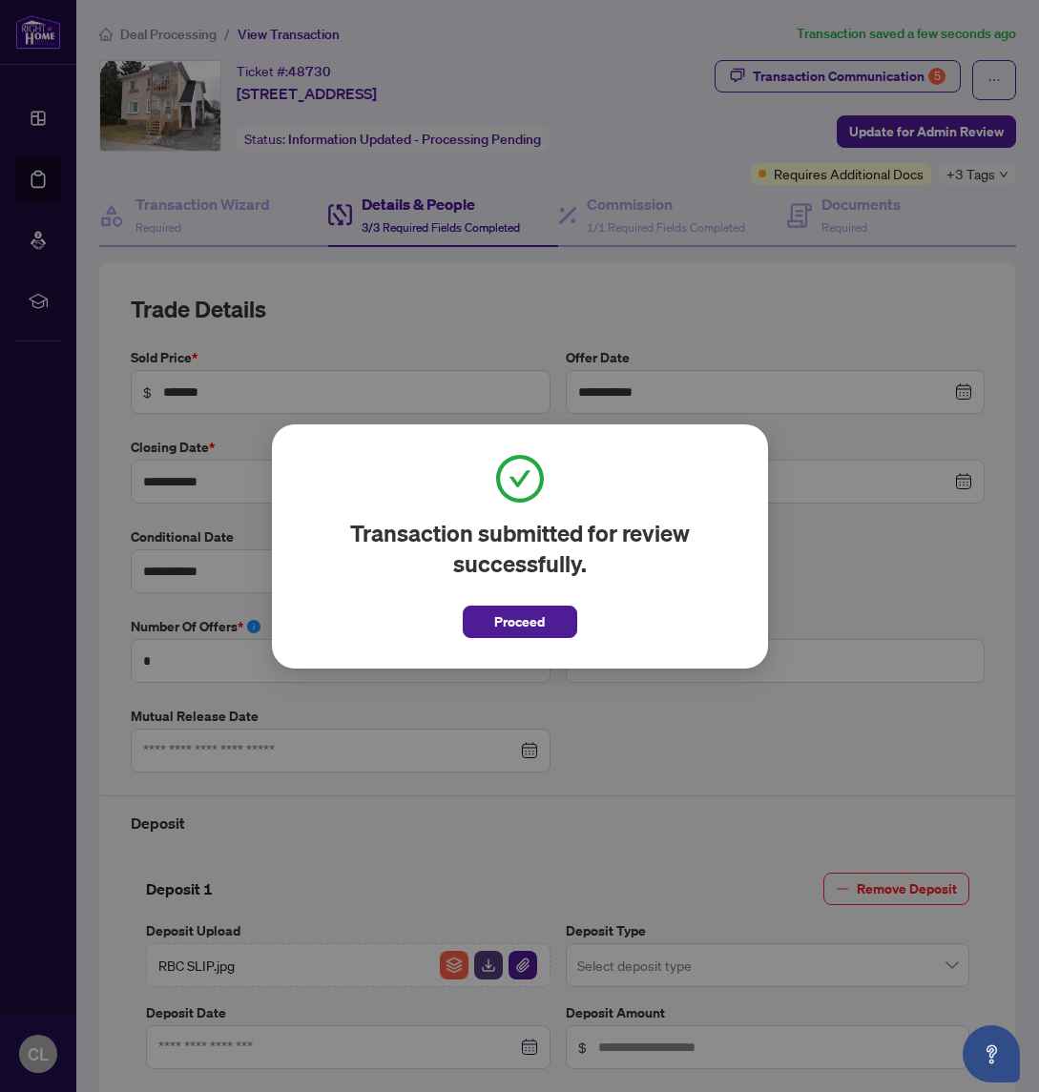
click at [512, 619] on span "Proceed" at bounding box center [519, 622] width 51 height 31
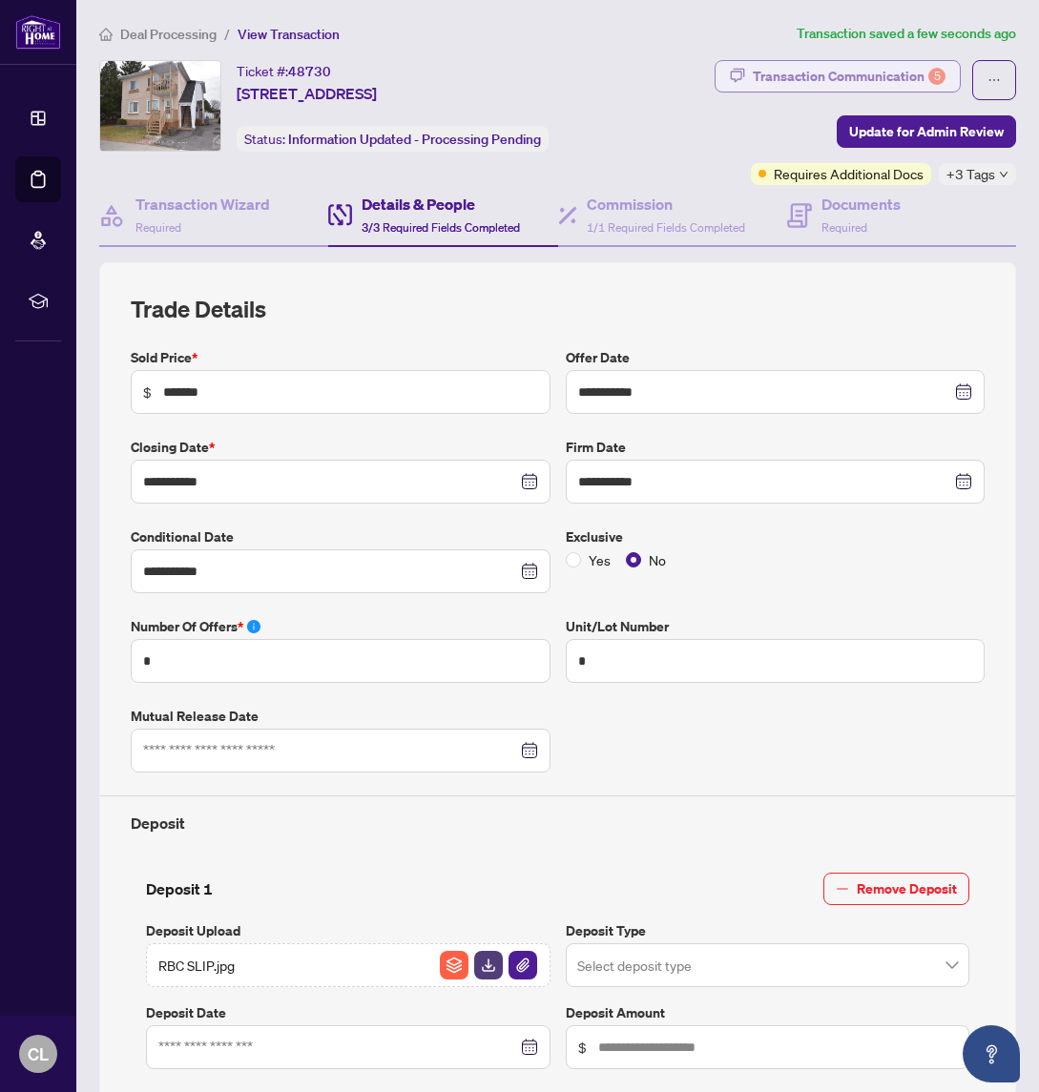
click at [856, 78] on div "Transaction Communication 5" at bounding box center [849, 76] width 193 height 31
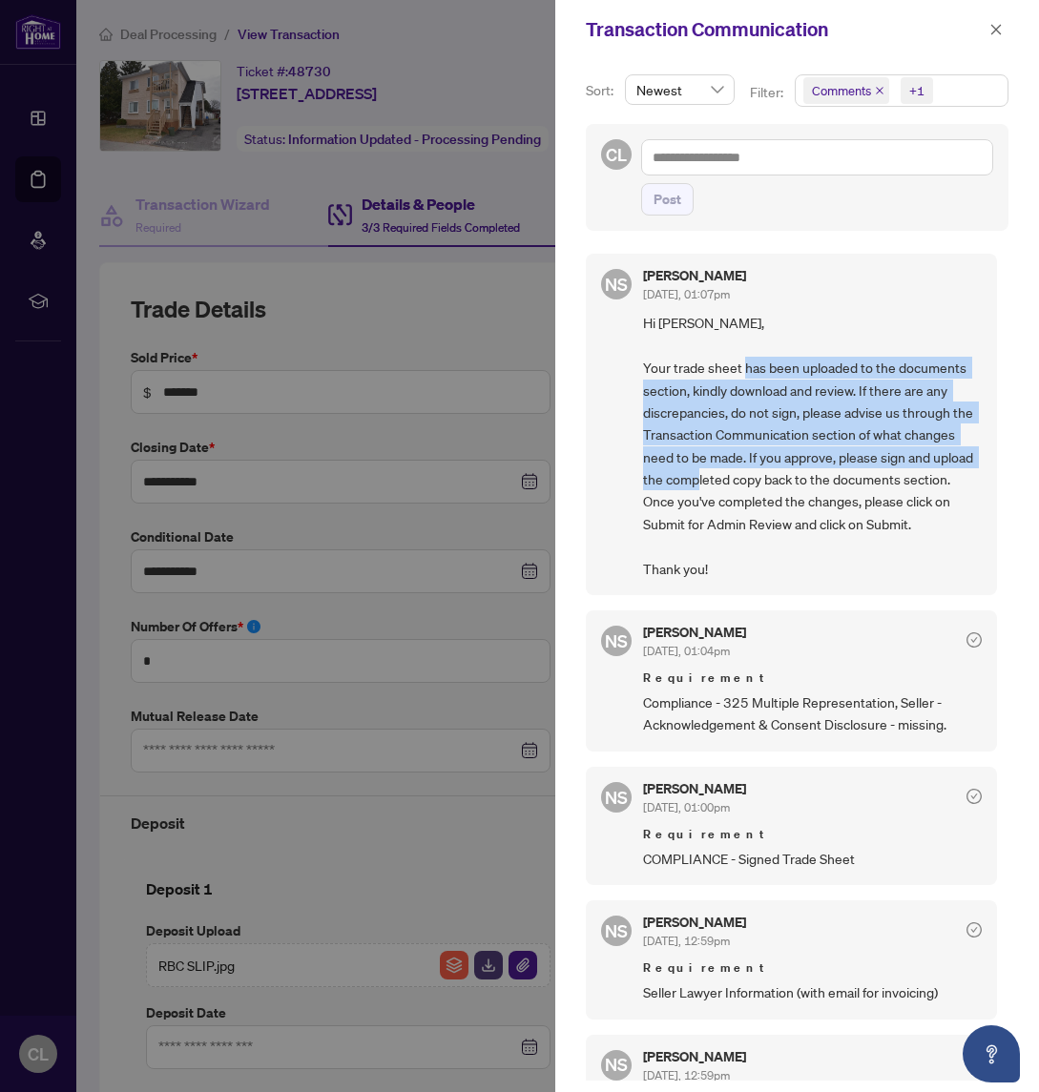
drag, startPoint x: 799, startPoint y: 367, endPoint x: 822, endPoint y: 471, distance: 106.4
click at [826, 472] on span "Hi [PERSON_NAME], Your trade sheet has been uploaded to the documents section, …" at bounding box center [812, 446] width 339 height 268
click at [814, 469] on span "Hi [PERSON_NAME], Your trade sheet has been uploaded to the documents section, …" at bounding box center [812, 446] width 339 height 268
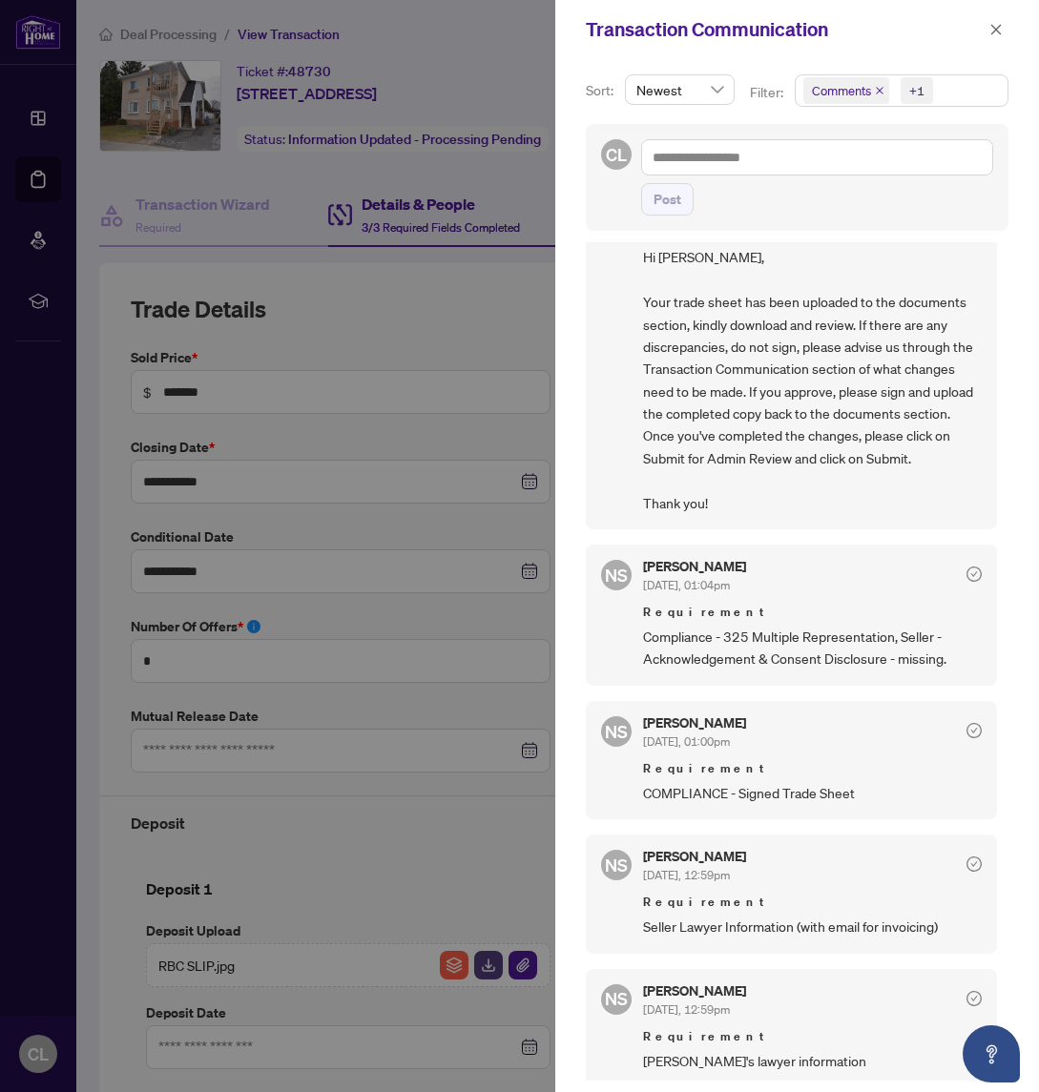
scroll to position [69, 0]
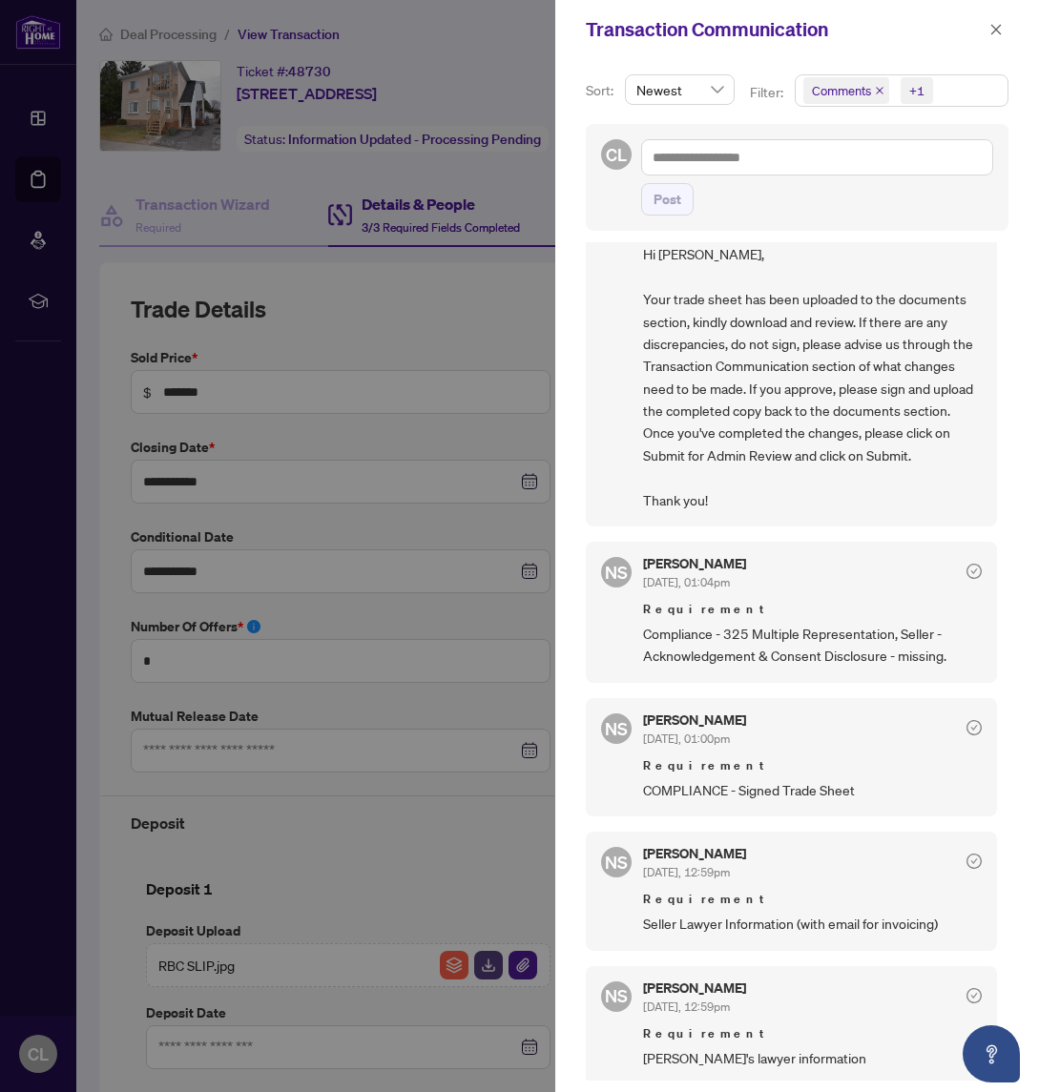
click at [293, 175] on div at bounding box center [519, 546] width 1039 height 1092
drag, startPoint x: 181, startPoint y: 154, endPoint x: 142, endPoint y: 174, distance: 43.9
click at [181, 154] on div at bounding box center [519, 546] width 1039 height 1092
click at [292, 171] on div at bounding box center [519, 546] width 1039 height 1092
click at [1005, 27] on button "button" at bounding box center [995, 29] width 25 height 23
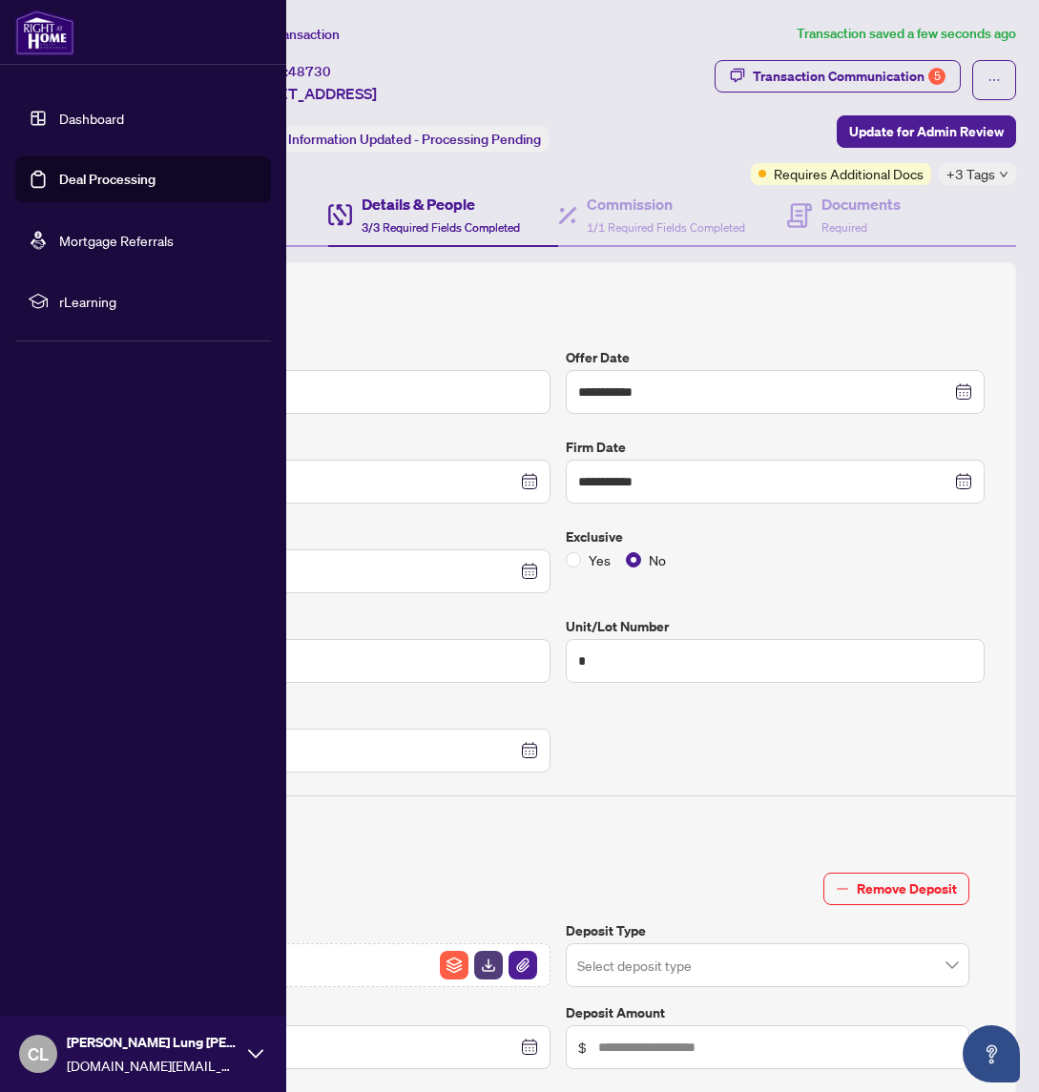
click at [114, 175] on link "Deal Processing" at bounding box center [107, 179] width 96 height 17
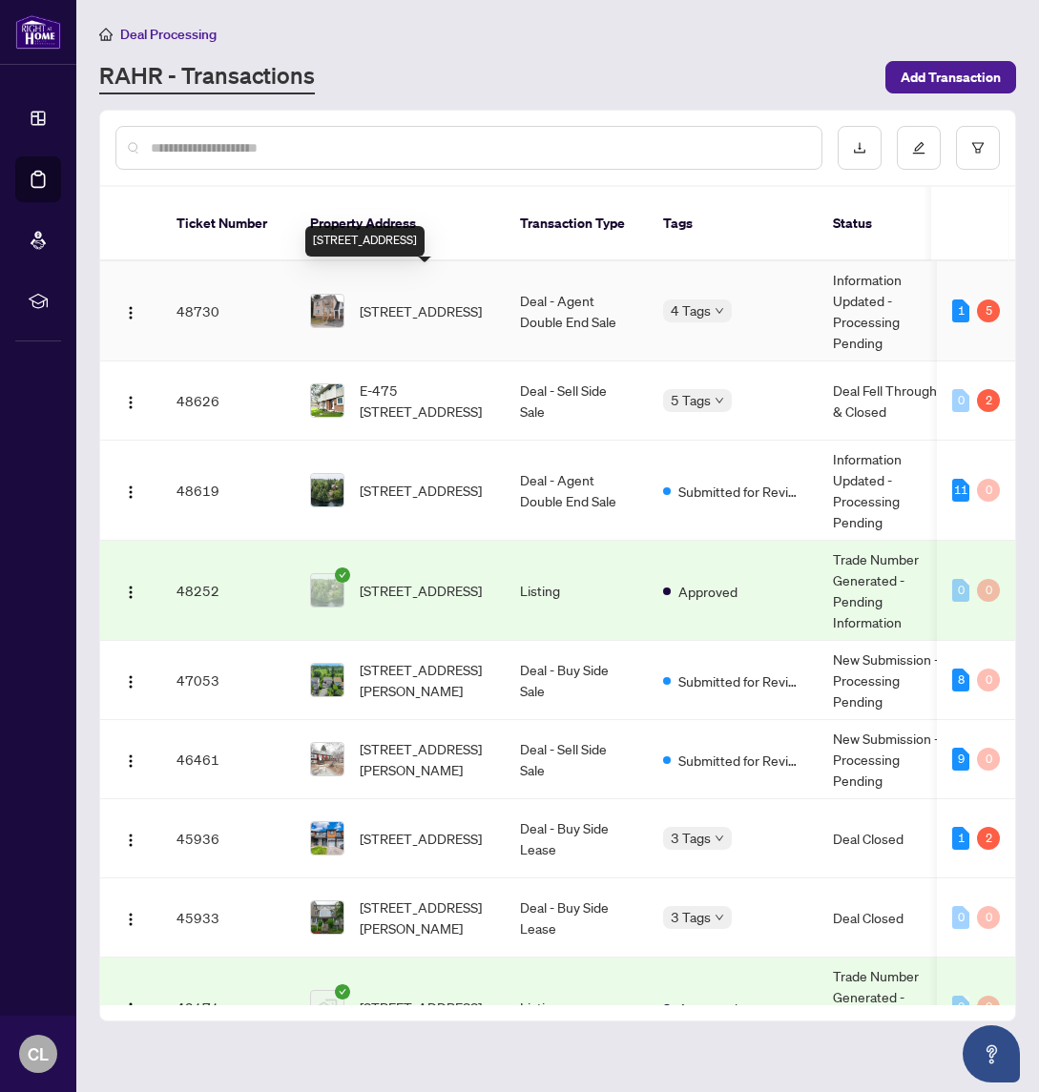
click at [431, 300] on span "[STREET_ADDRESS]" at bounding box center [421, 310] width 122 height 21
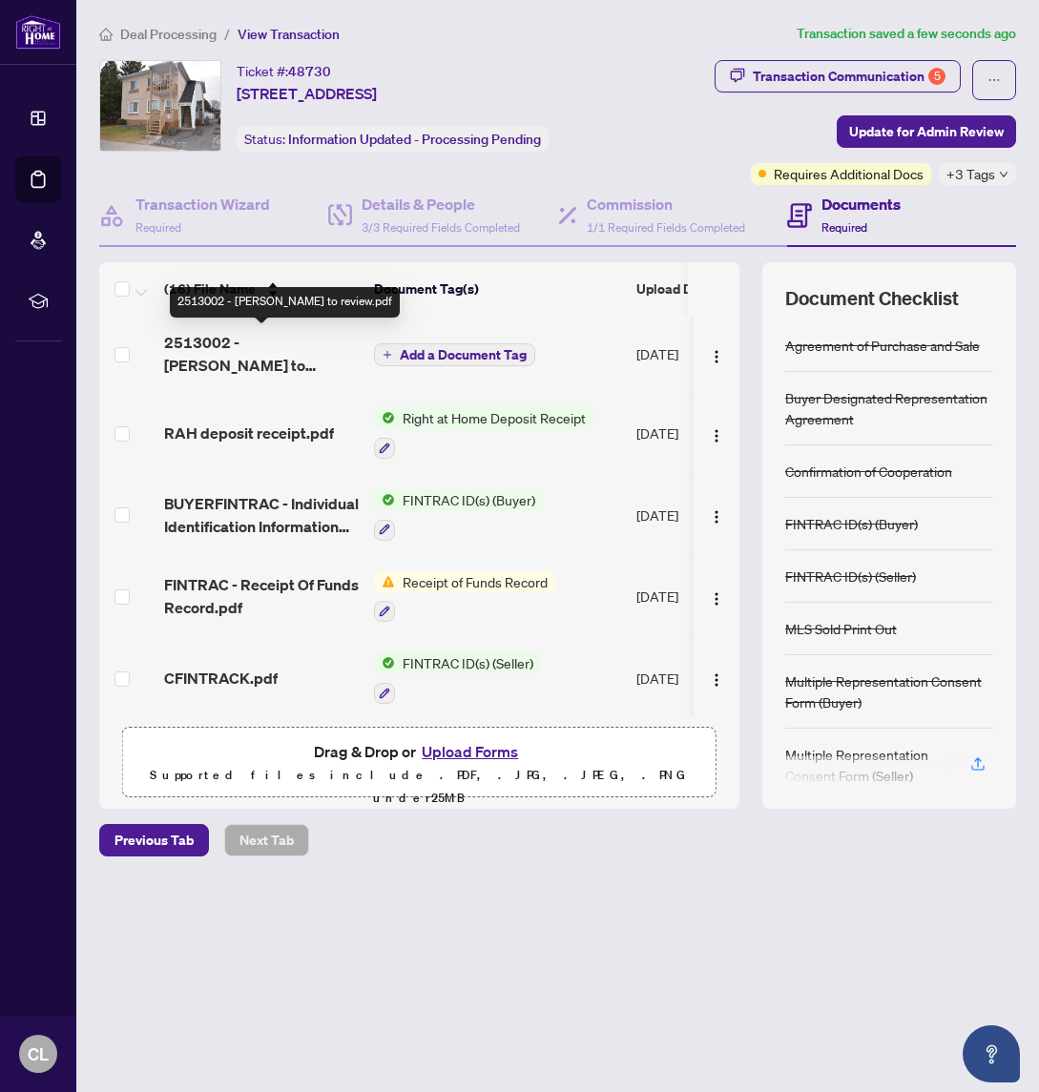
click at [295, 346] on span "2513002 - [PERSON_NAME] to review.pdf" at bounding box center [261, 354] width 195 height 46
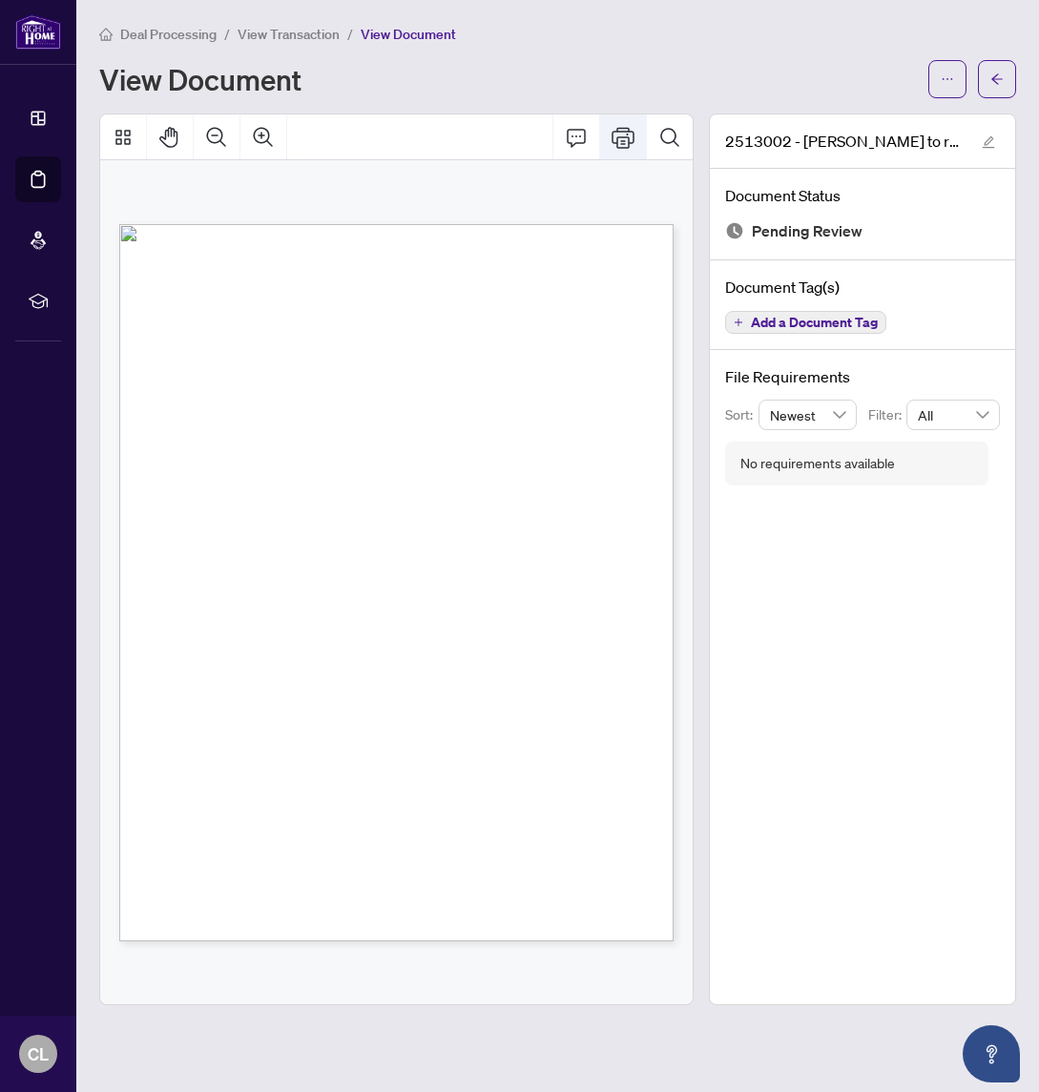
click at [622, 134] on icon "Print" at bounding box center [622, 137] width 23 height 23
click at [999, 76] on icon "arrow-left" at bounding box center [996, 78] width 13 height 13
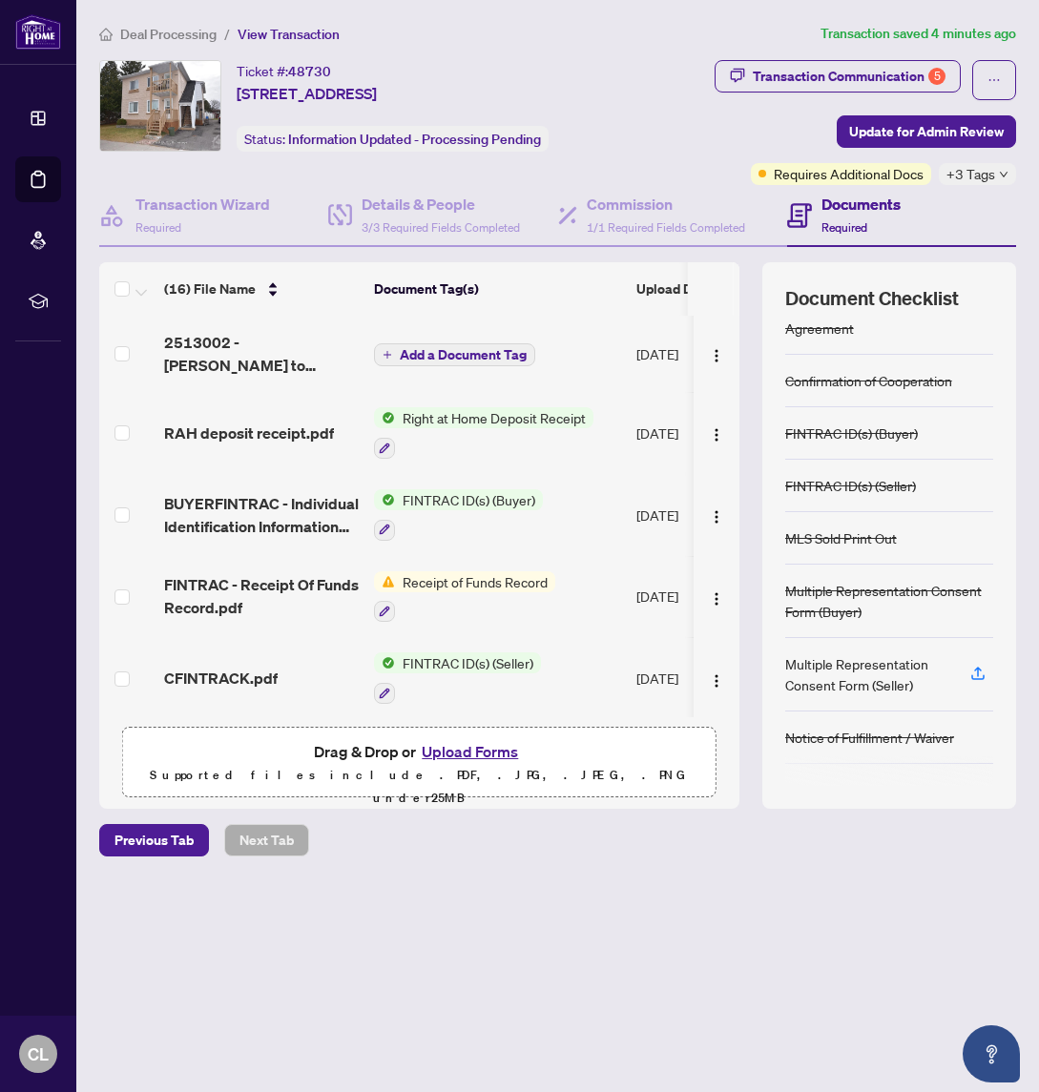
scroll to position [97, 0]
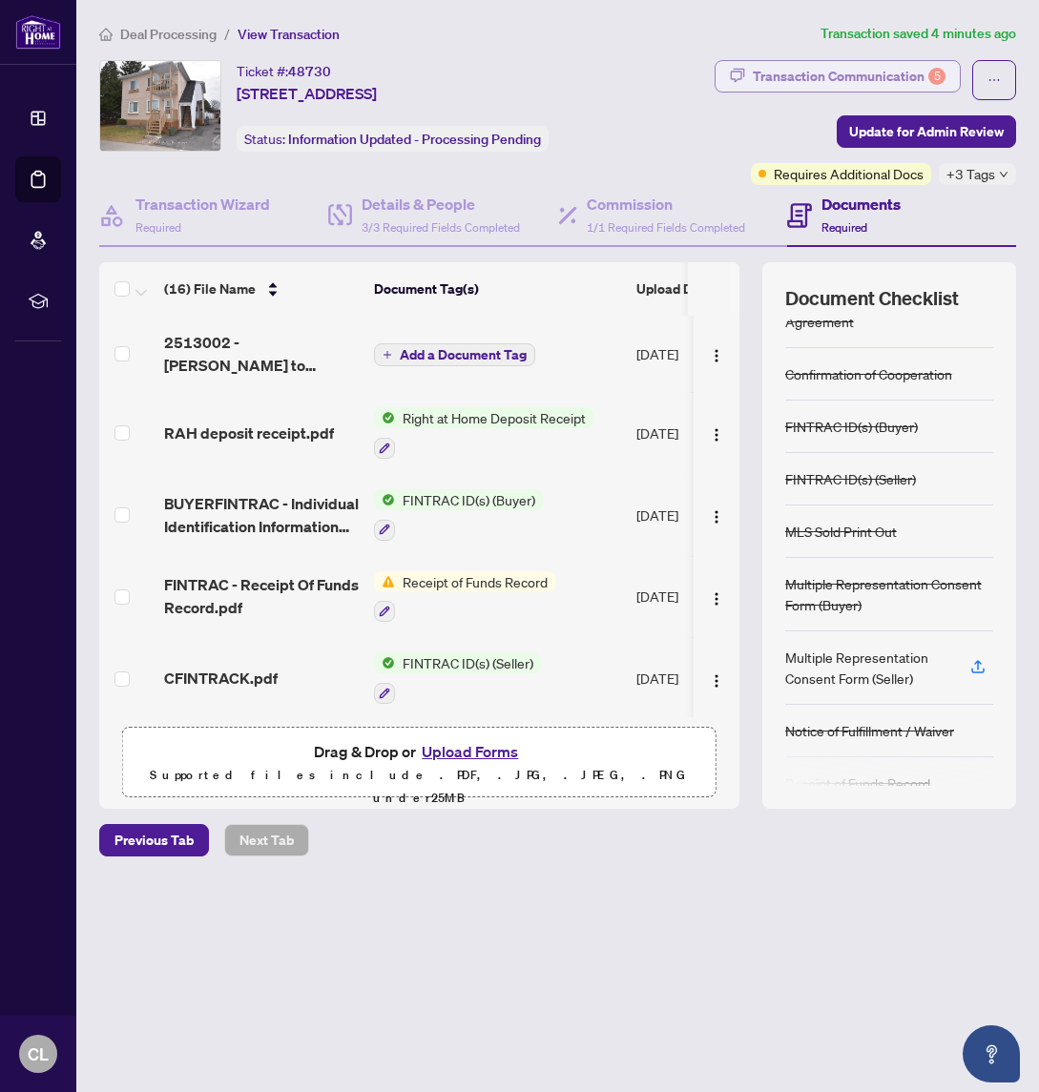
click at [882, 68] on div "Transaction Communication 5" at bounding box center [849, 76] width 193 height 31
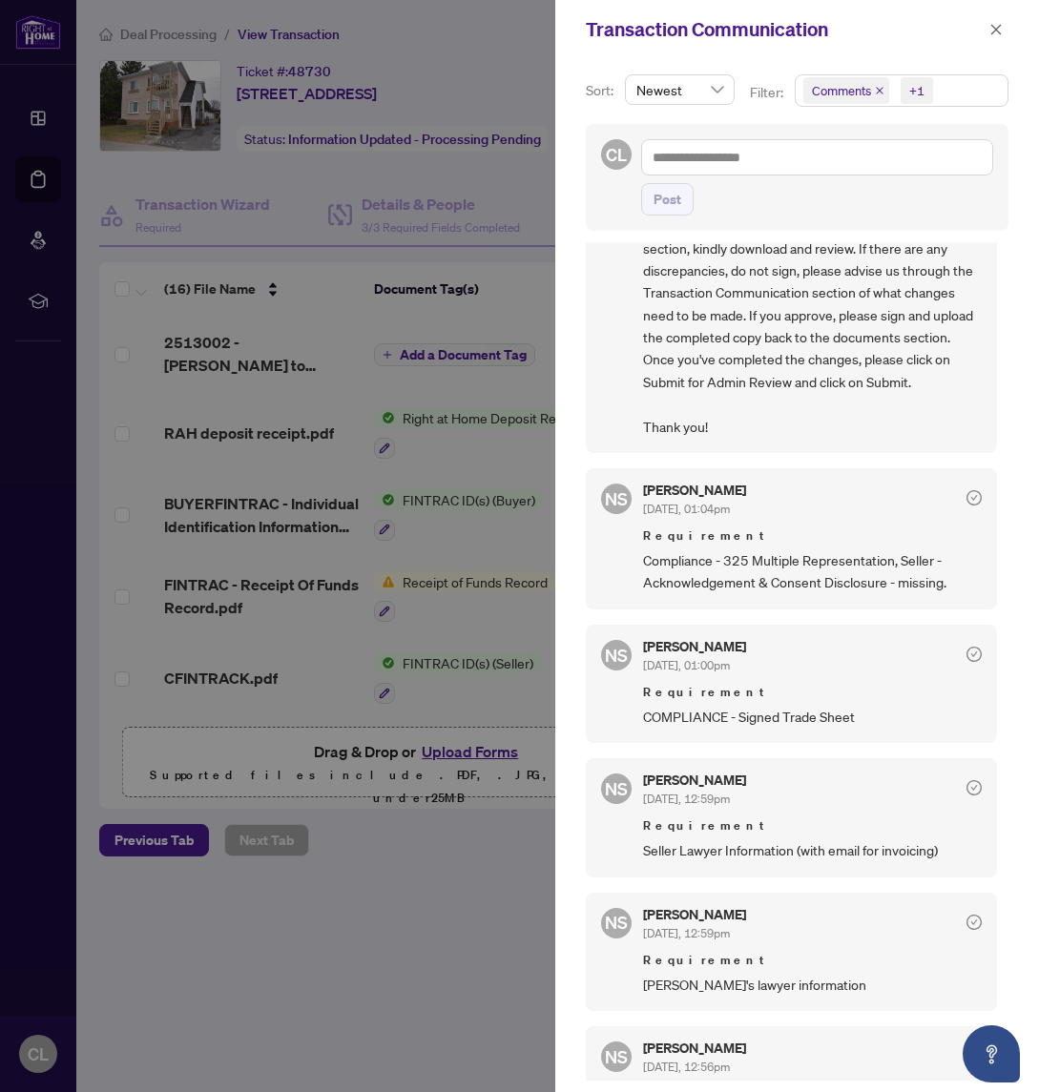
scroll to position [218, 0]
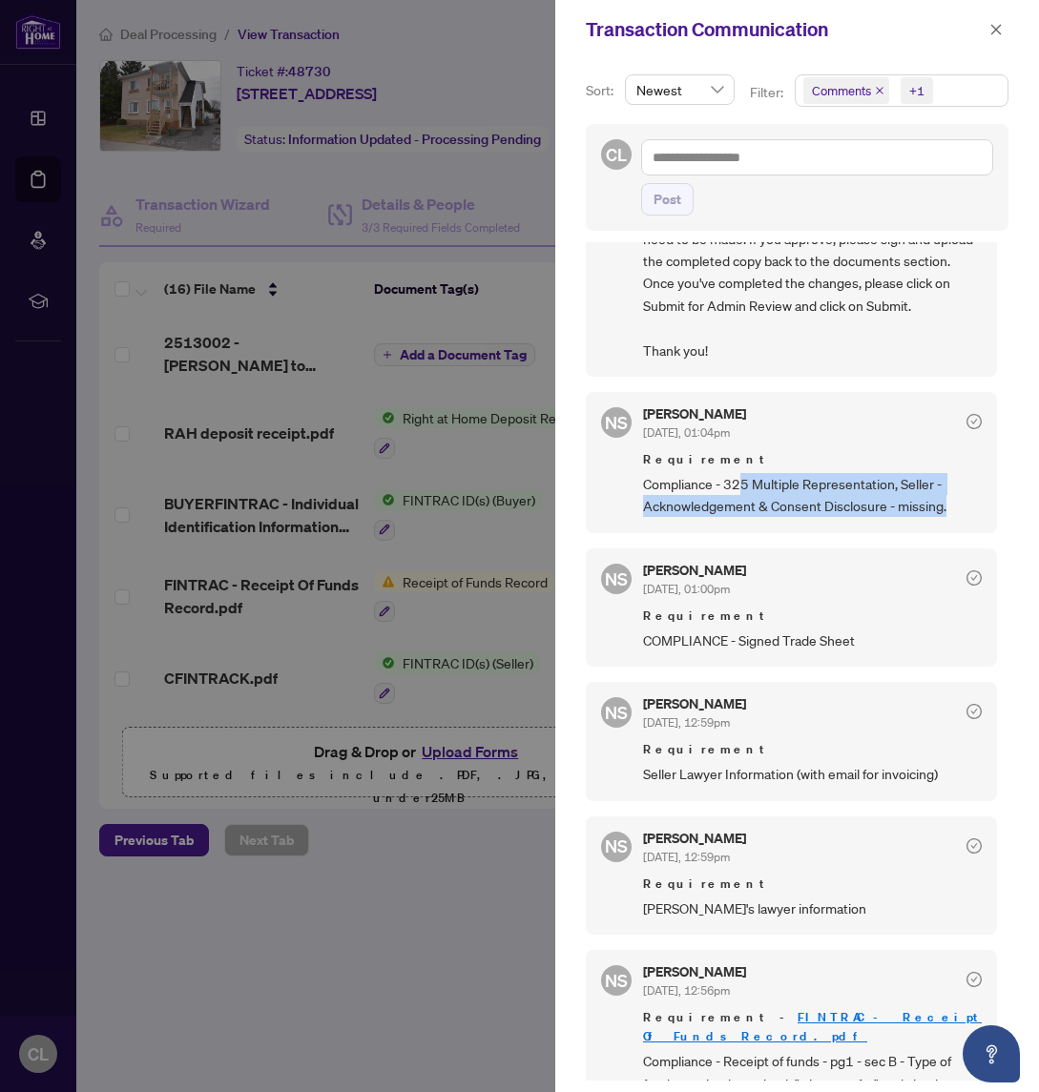
drag, startPoint x: 738, startPoint y: 484, endPoint x: 953, endPoint y: 508, distance: 216.0
click at [953, 508] on span "Compliance - 325 Multiple Representation, Seller - Acknowledgement & Consent Di…" at bounding box center [812, 495] width 339 height 45
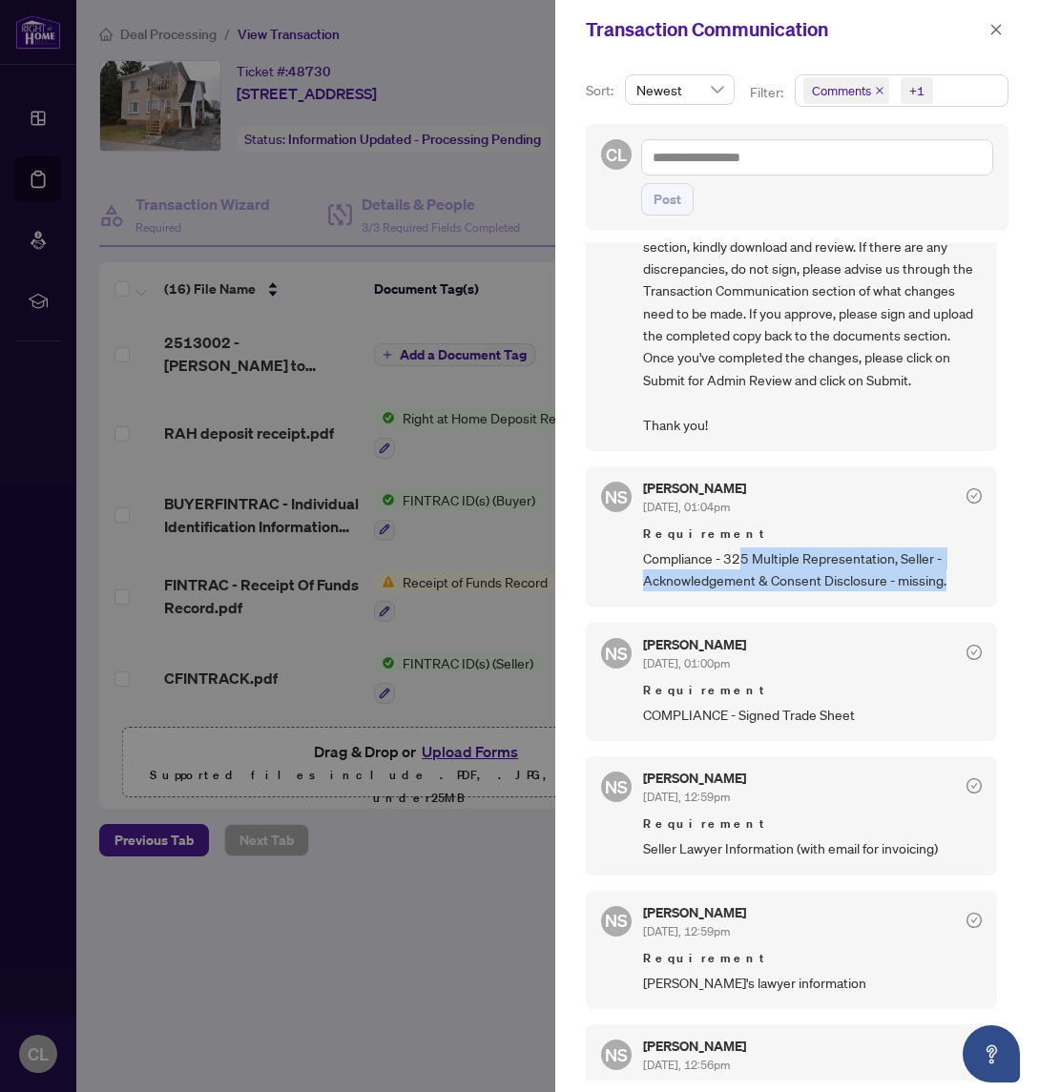
scroll to position [0, 0]
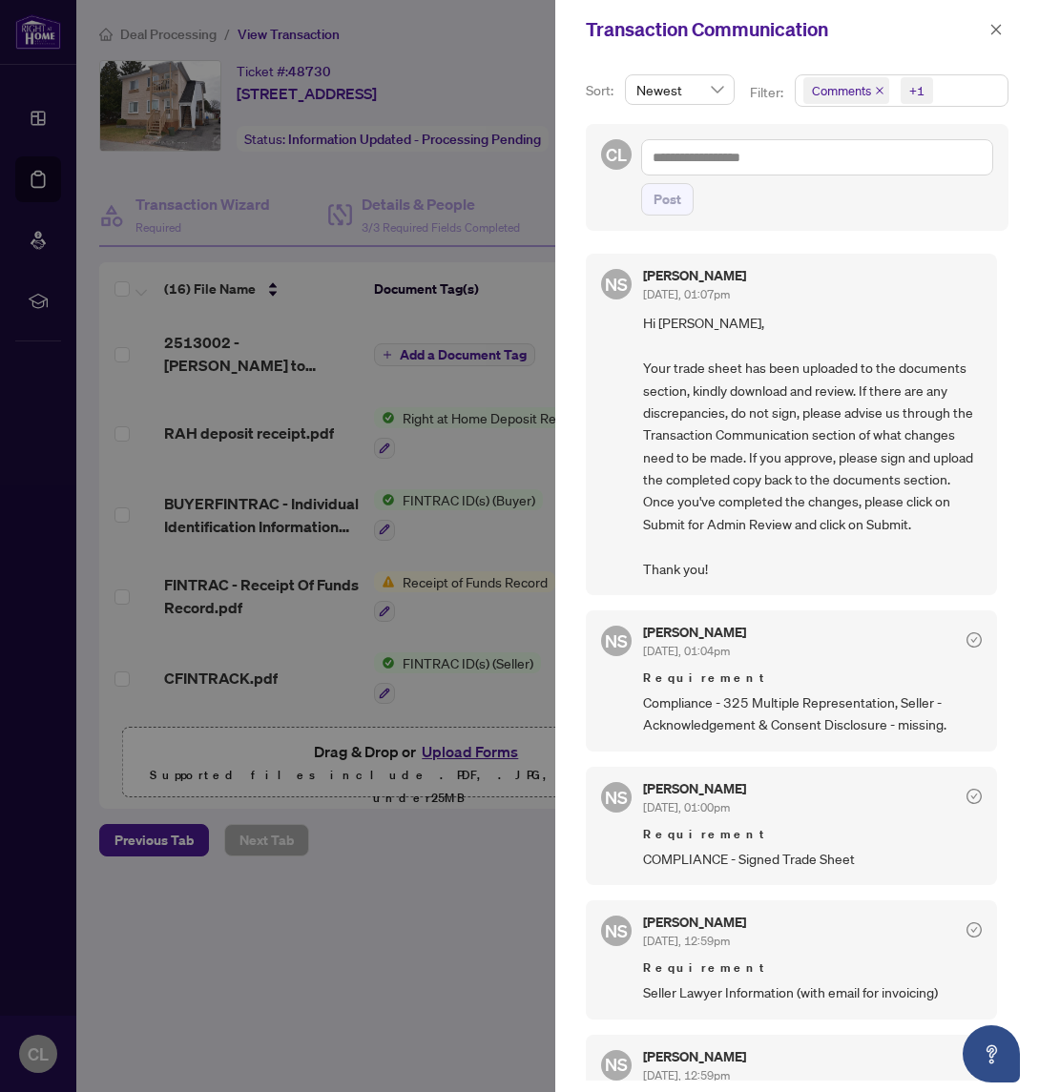
click at [396, 887] on div at bounding box center [519, 546] width 1039 height 1092
click at [449, 753] on div at bounding box center [519, 546] width 1039 height 1092
click at [1001, 31] on icon "close" at bounding box center [995, 29] width 13 height 13
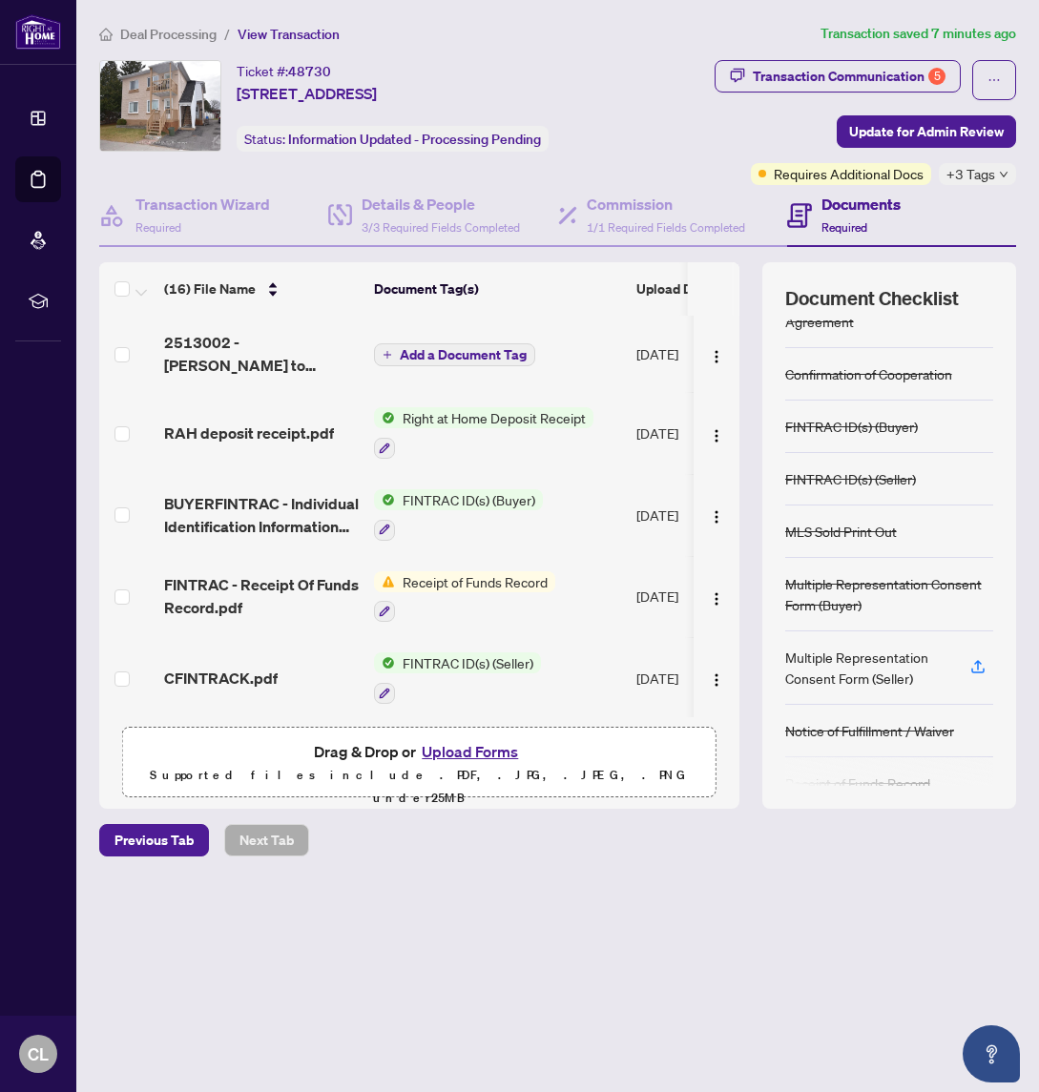
click at [452, 753] on button "Upload Forms" at bounding box center [470, 751] width 108 height 25
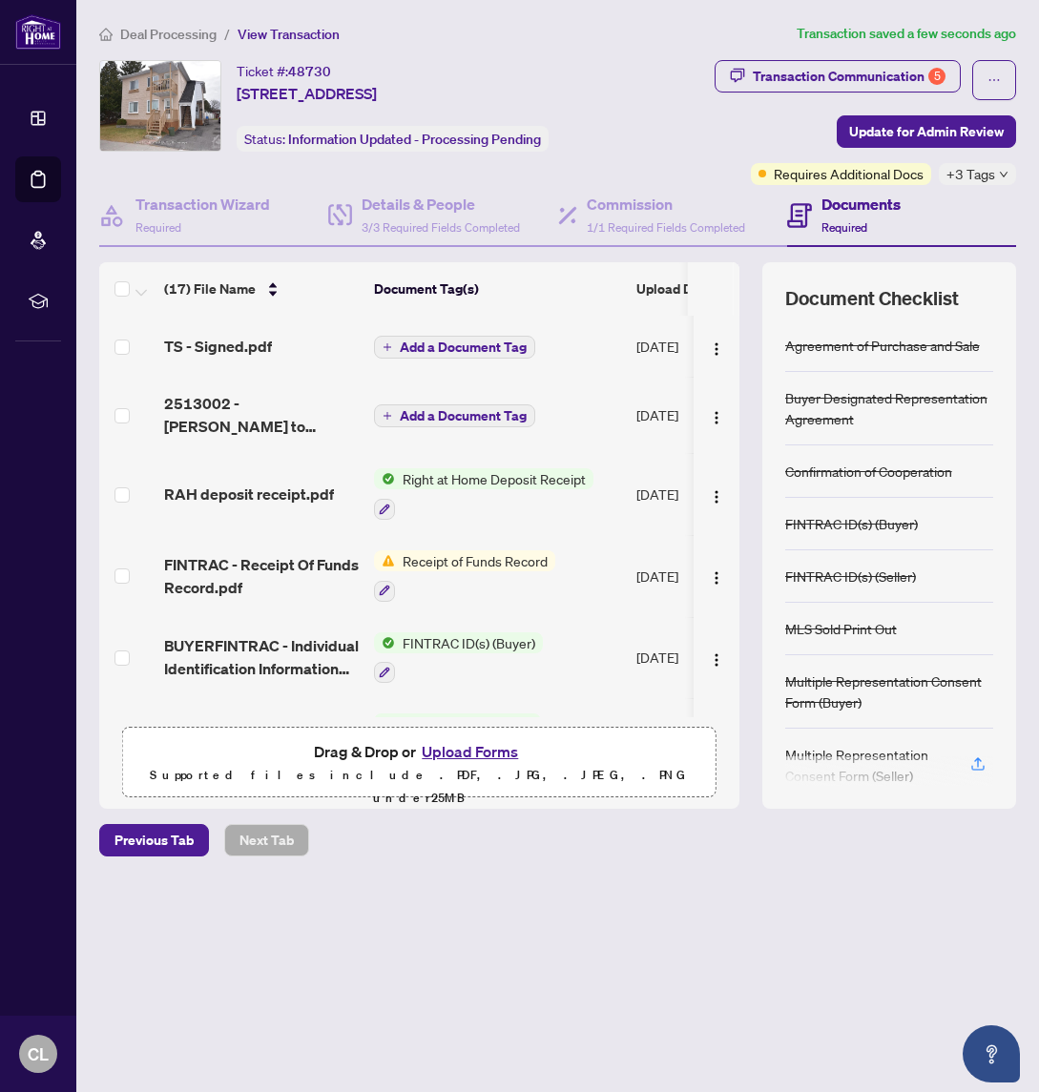
click at [464, 749] on button "Upload Forms" at bounding box center [470, 751] width 108 height 25
click at [480, 749] on button "Upload Forms" at bounding box center [470, 751] width 108 height 25
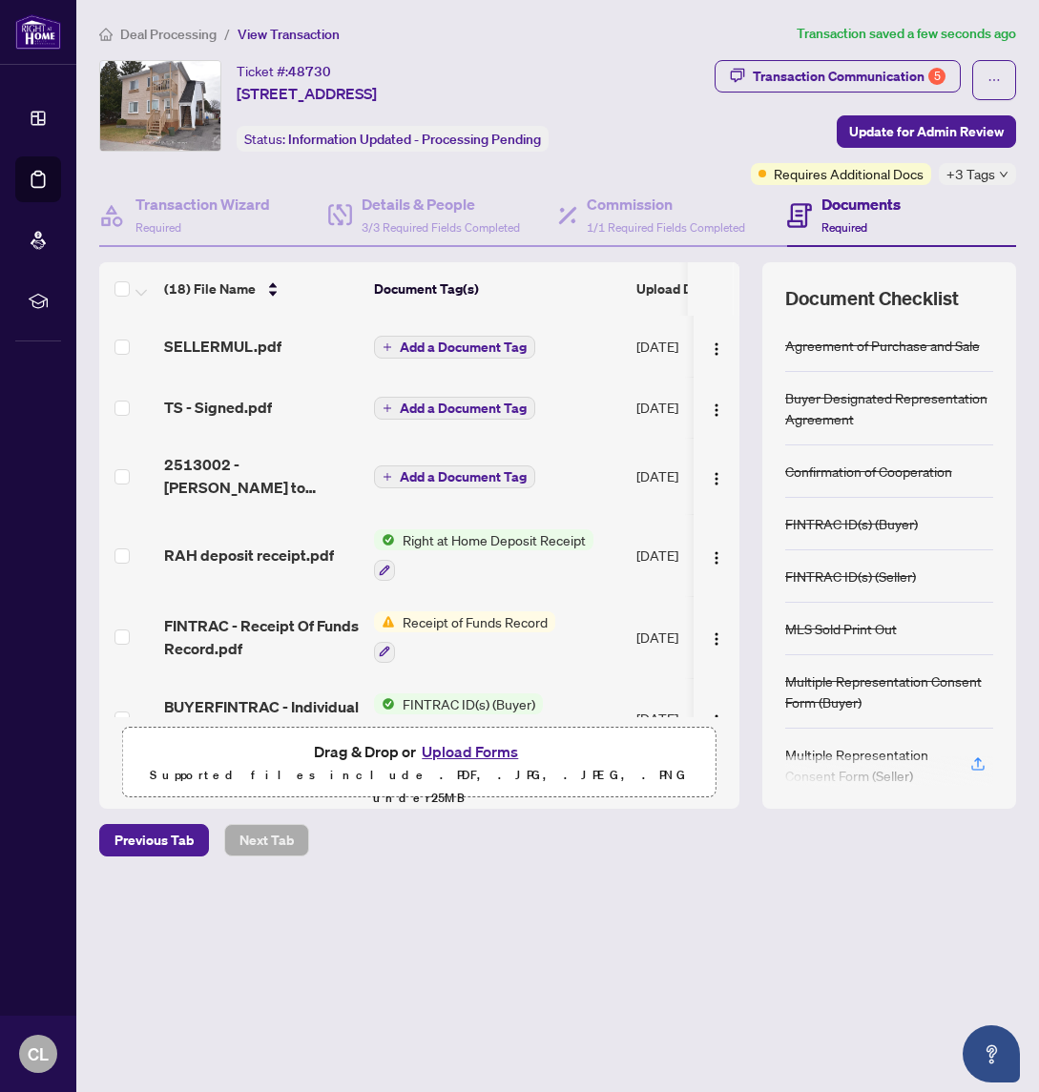
click at [478, 340] on span "Add a Document Tag" at bounding box center [463, 346] width 127 height 13
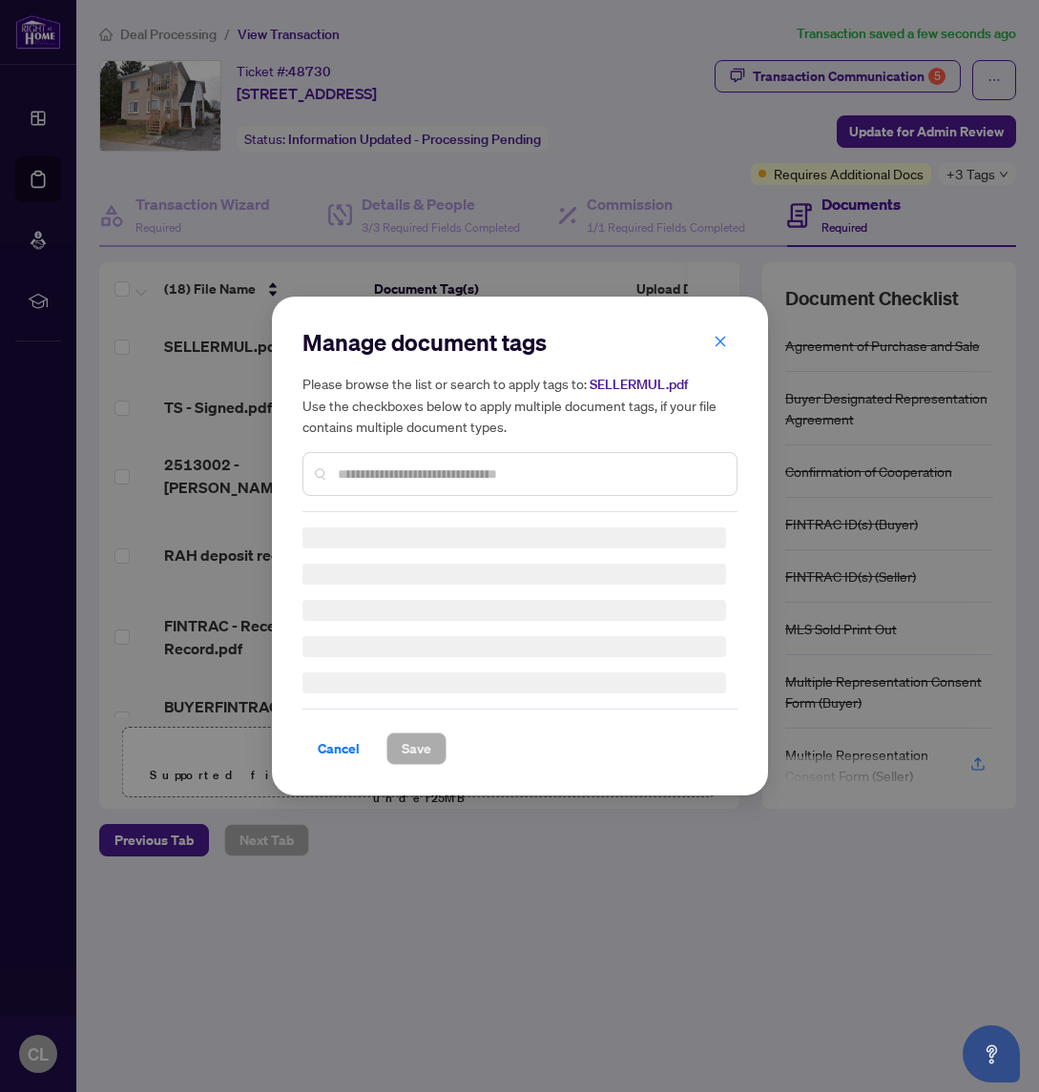
click at [475, 476] on div "Manage document tags Please browse the list or search to apply tags to: SELLERM…" at bounding box center [519, 546] width 435 height 438
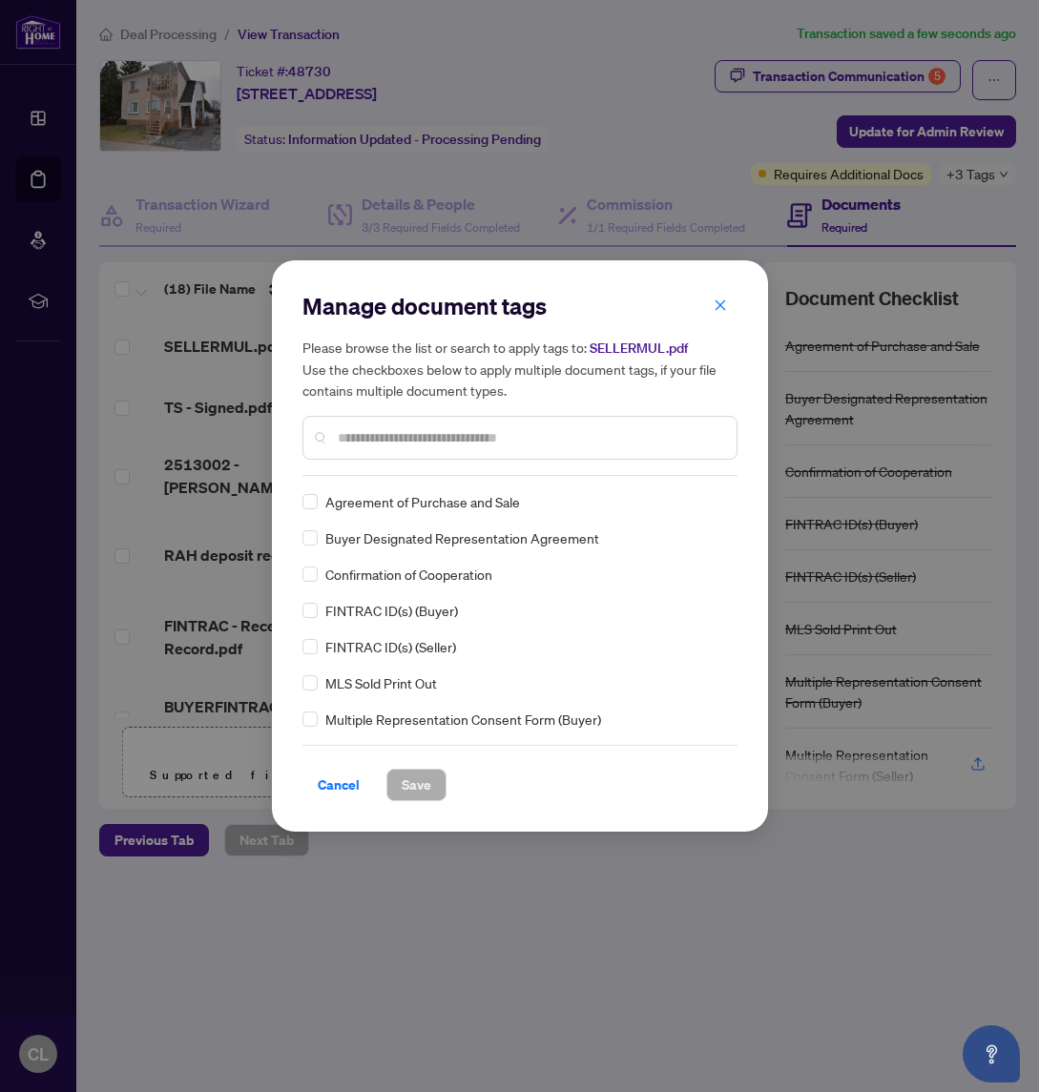
click at [482, 434] on input "text" at bounding box center [529, 437] width 383 height 21
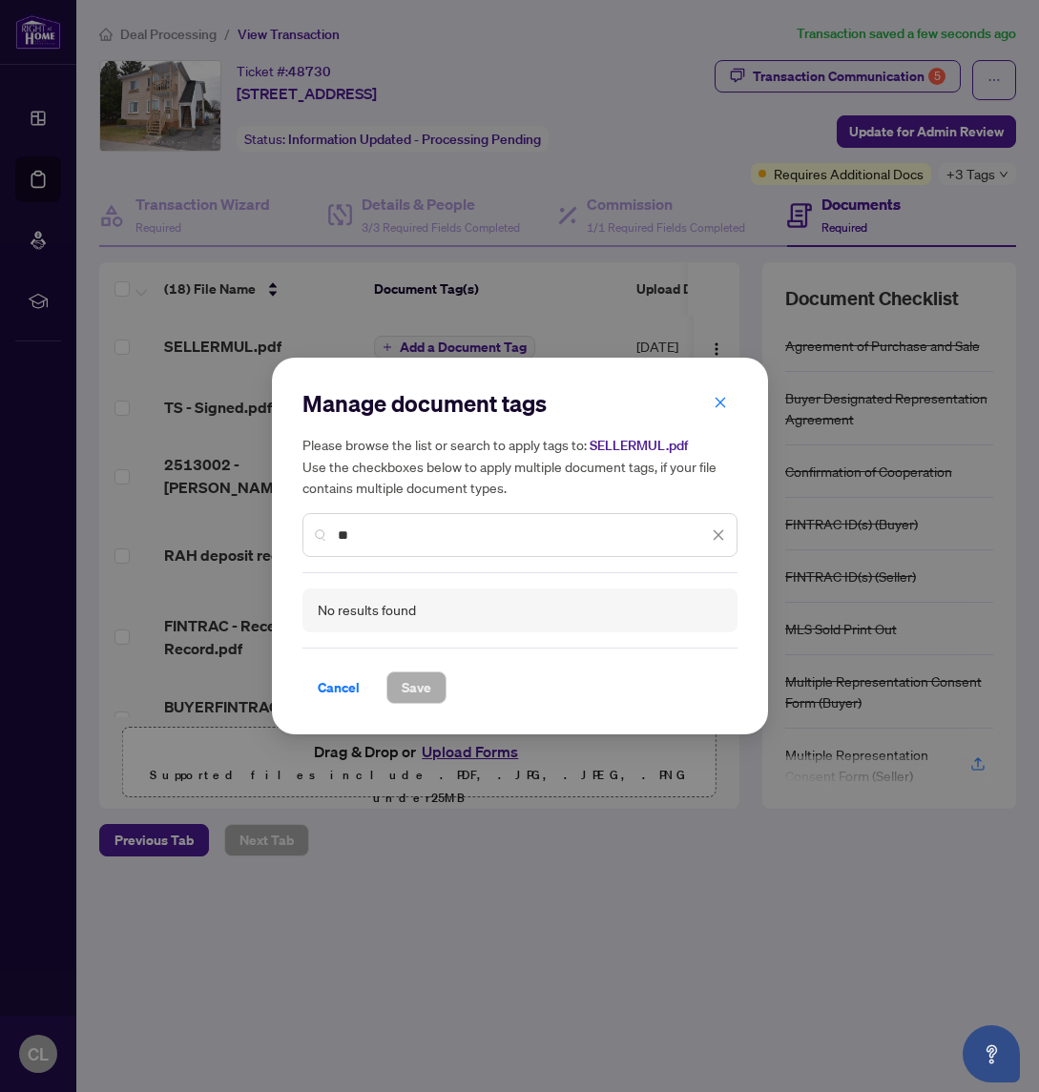
type input "*"
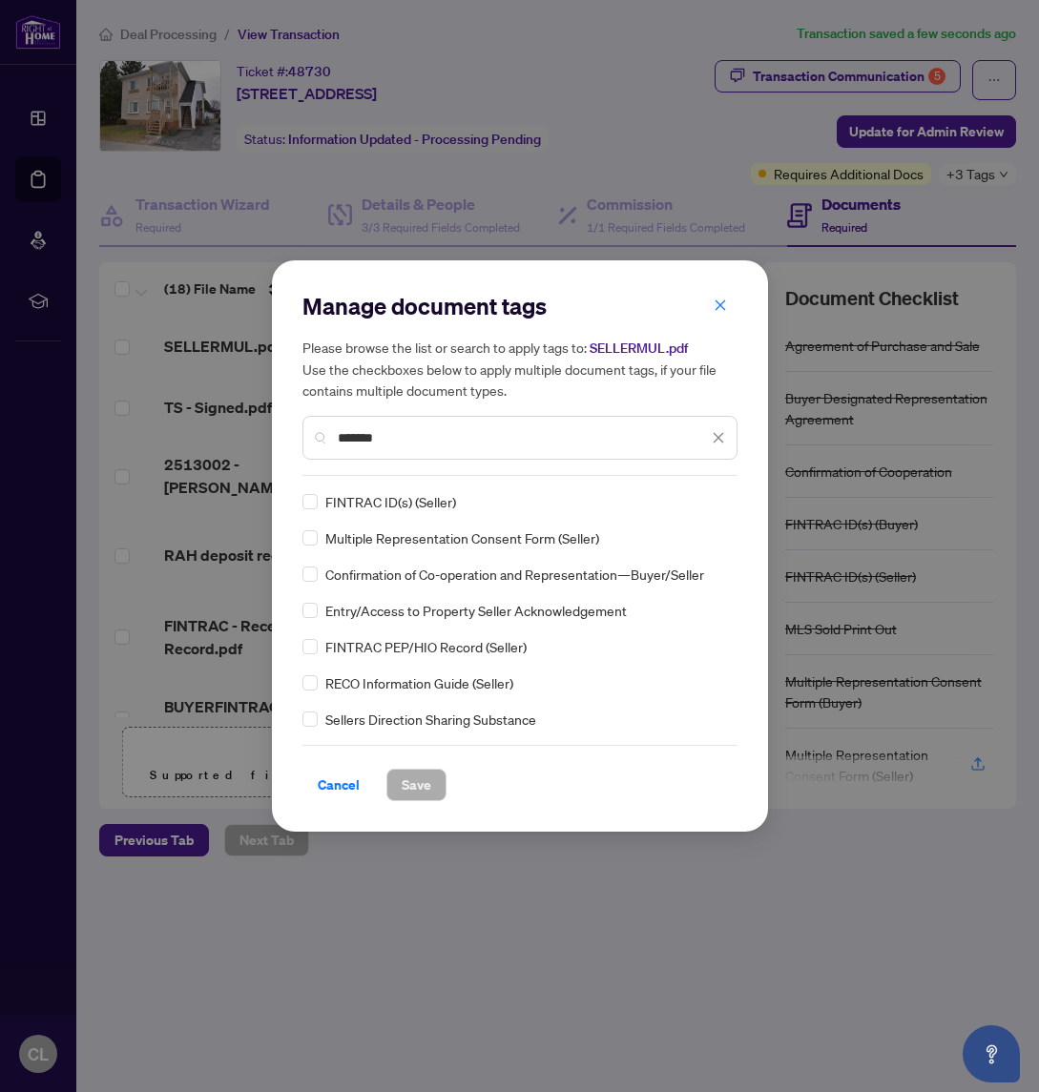
type input "******"
click at [423, 767] on div "Cancel Save" at bounding box center [519, 773] width 435 height 56
click at [424, 779] on span "Save" at bounding box center [417, 785] width 30 height 31
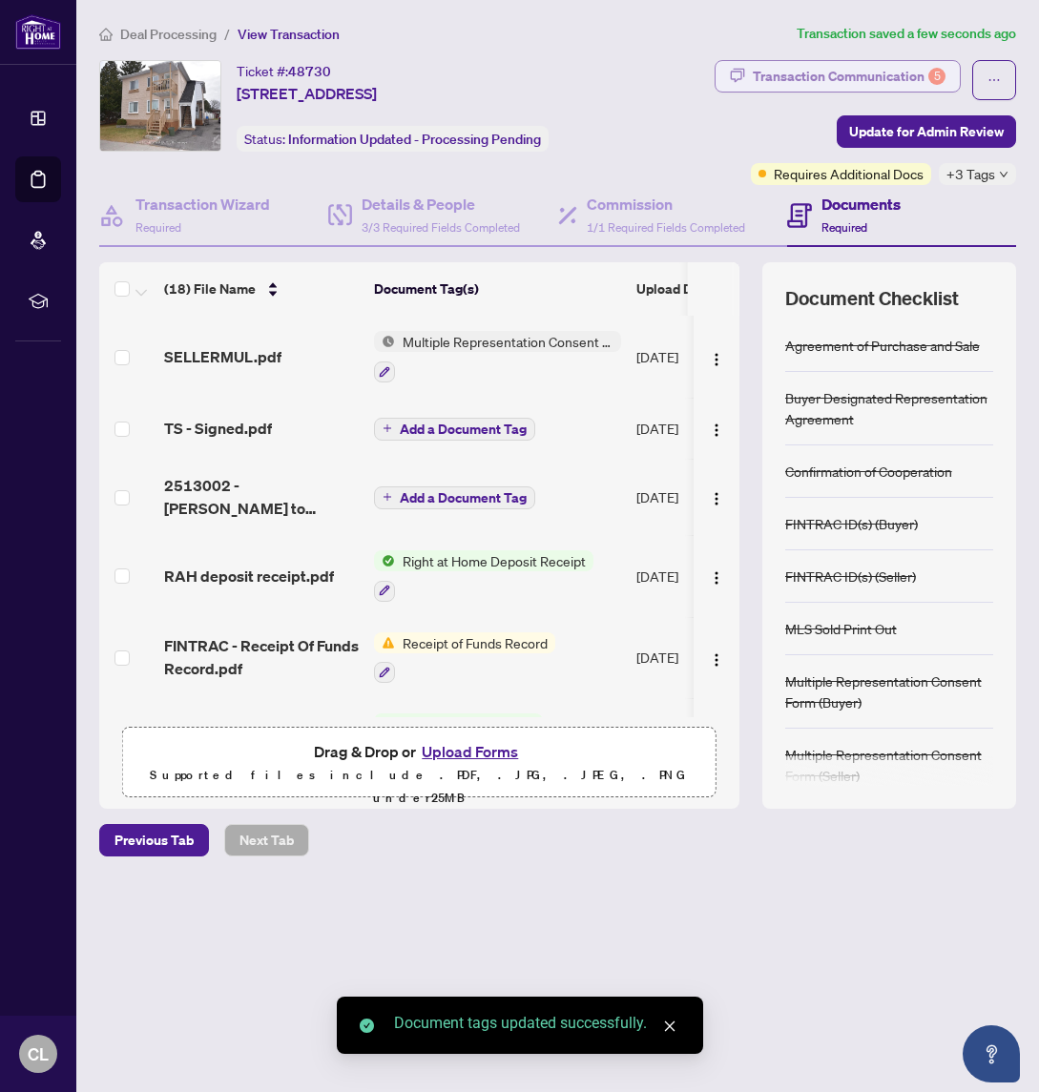
click at [875, 84] on div "Transaction Communication 5" at bounding box center [849, 76] width 193 height 31
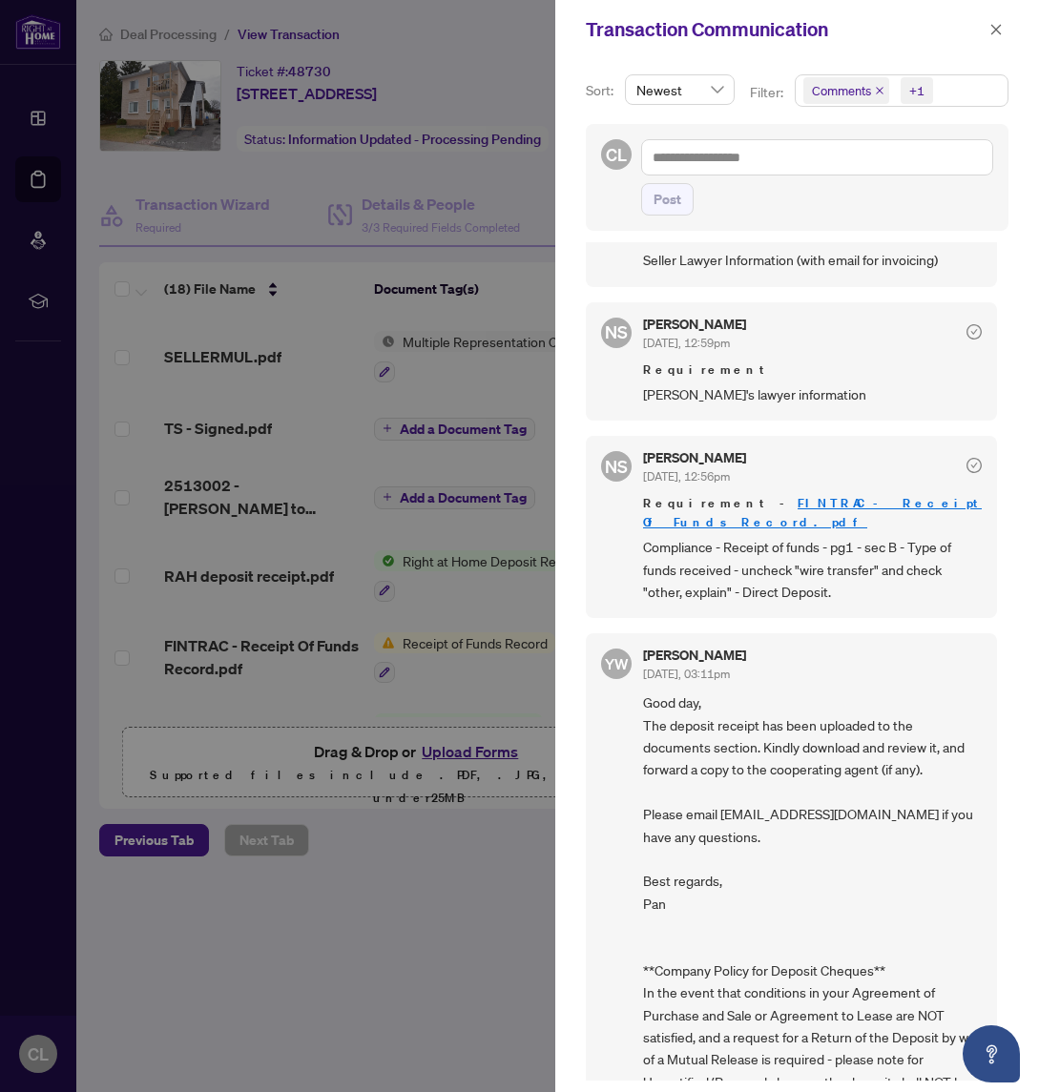
scroll to position [740, 0]
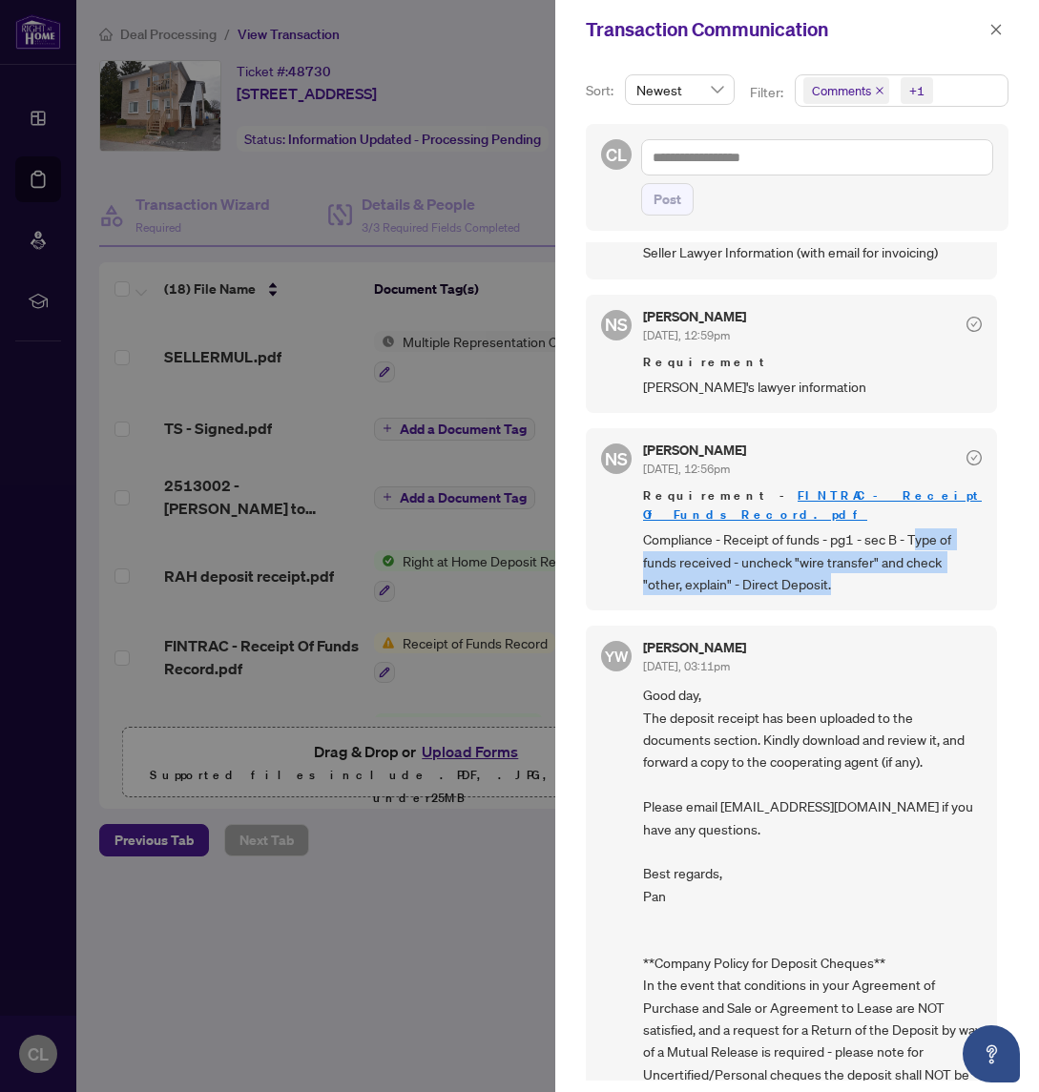
drag, startPoint x: 913, startPoint y: 509, endPoint x: 873, endPoint y: 562, distance: 66.0
click at [873, 562] on span "Compliance - Receipt of funds - pg1 - sec B - Type of funds received - uncheck …" at bounding box center [812, 561] width 339 height 67
copy span "ype of funds received - uncheck "wire transfer" and check "other, explain" - Di…"
drag, startPoint x: 731, startPoint y: 567, endPoint x: 744, endPoint y: 567, distance: 13.4
click at [732, 567] on span "Compliance - Receipt of funds - pg1 - sec B - Type of funds received - uncheck …" at bounding box center [812, 561] width 339 height 67
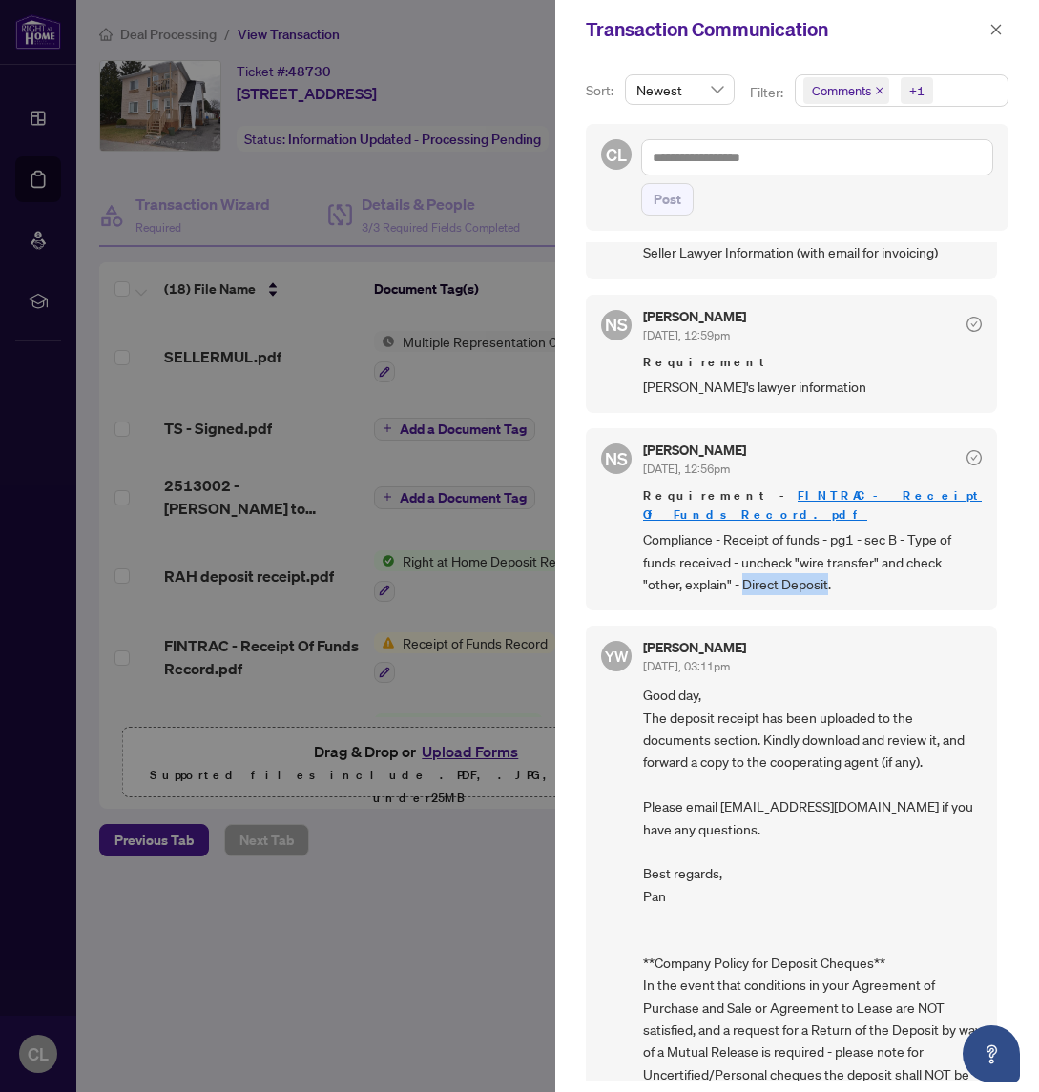
drag, startPoint x: 744, startPoint y: 560, endPoint x: 827, endPoint y: 562, distance: 83.0
click at [827, 562] on span "Compliance - Receipt of funds - pg1 - sec B - Type of funds received - uncheck …" at bounding box center [812, 561] width 339 height 67
copy span "Direct Deposit"
click at [497, 175] on div at bounding box center [519, 546] width 1039 height 1092
click at [1002, 31] on button "button" at bounding box center [995, 29] width 25 height 23
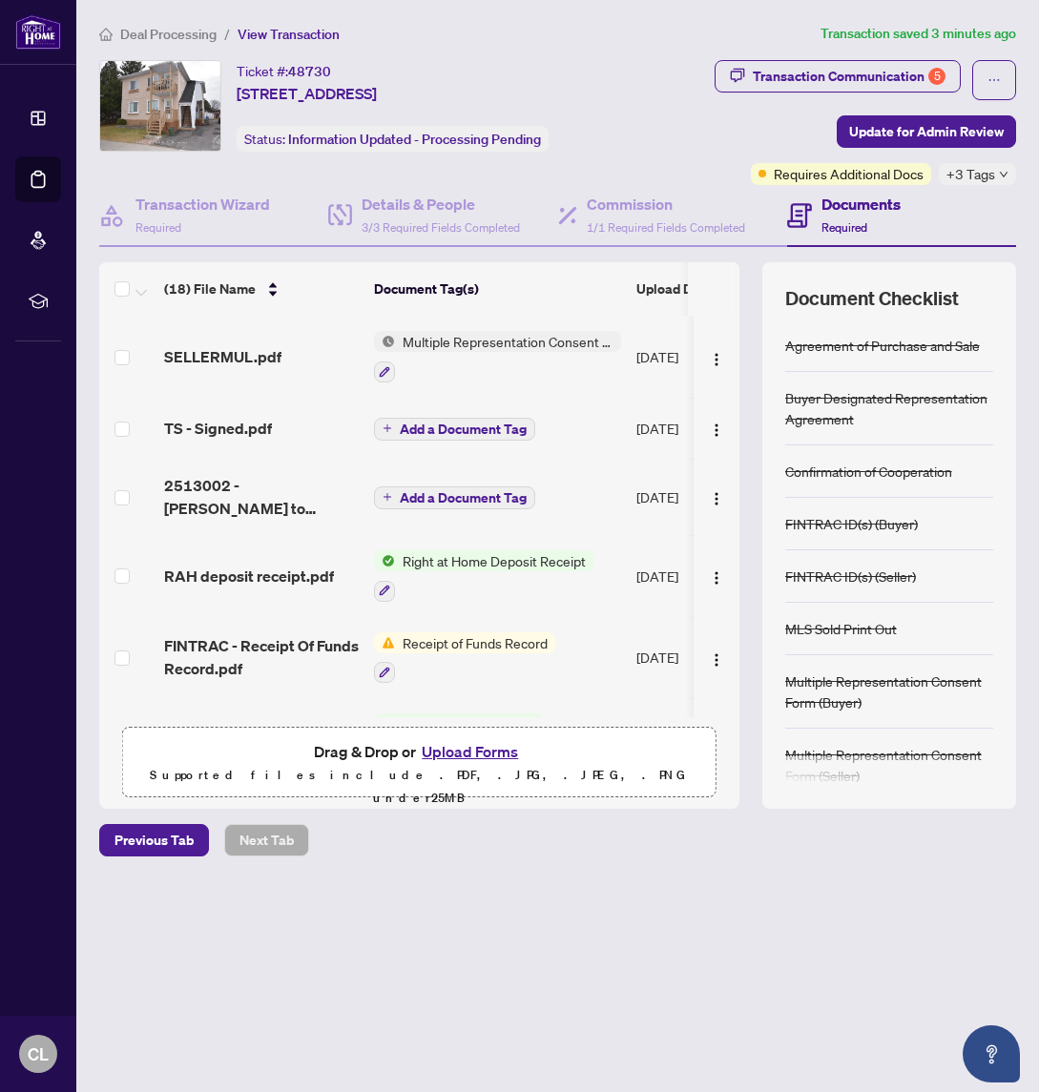
click at [456, 744] on button "Upload Forms" at bounding box center [470, 751] width 108 height 25
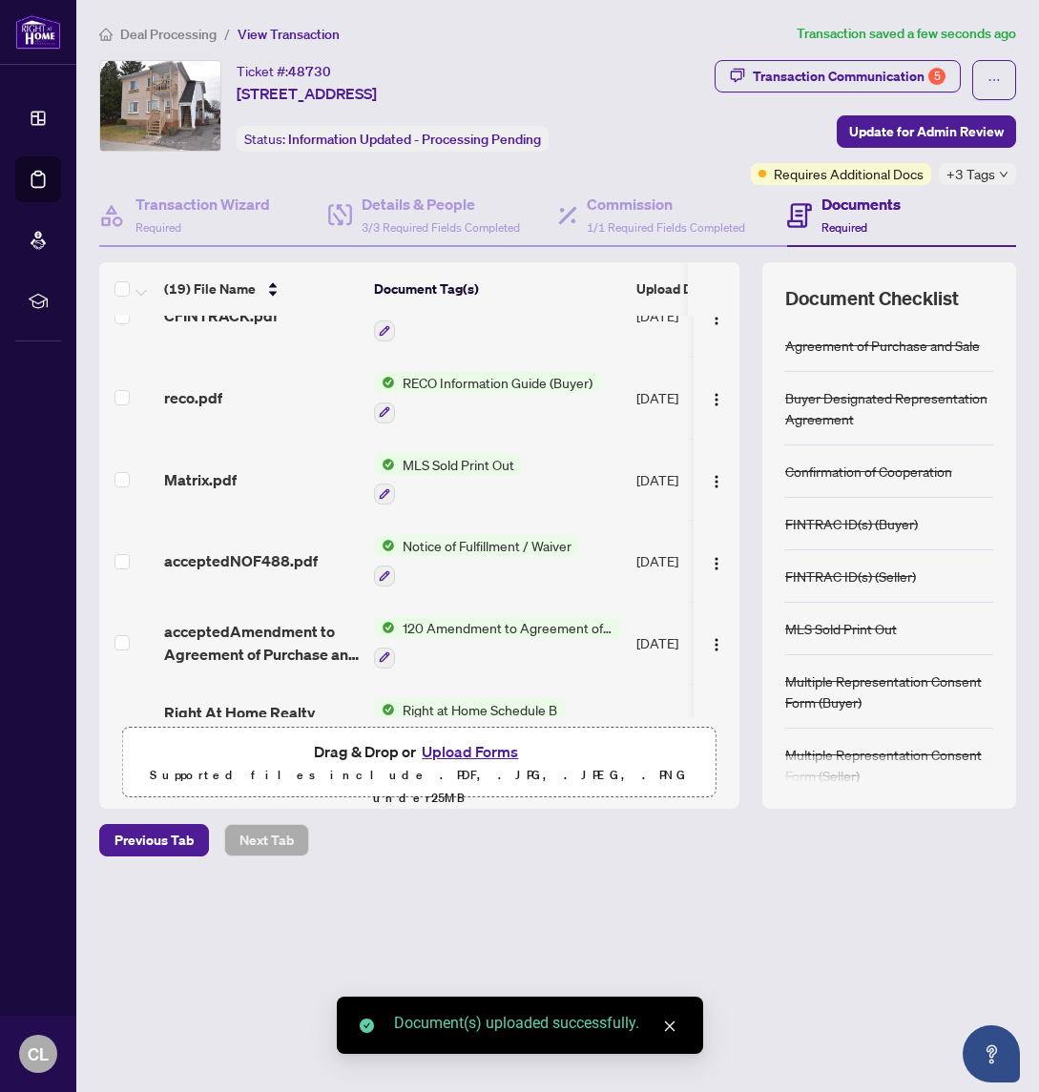
scroll to position [0, 0]
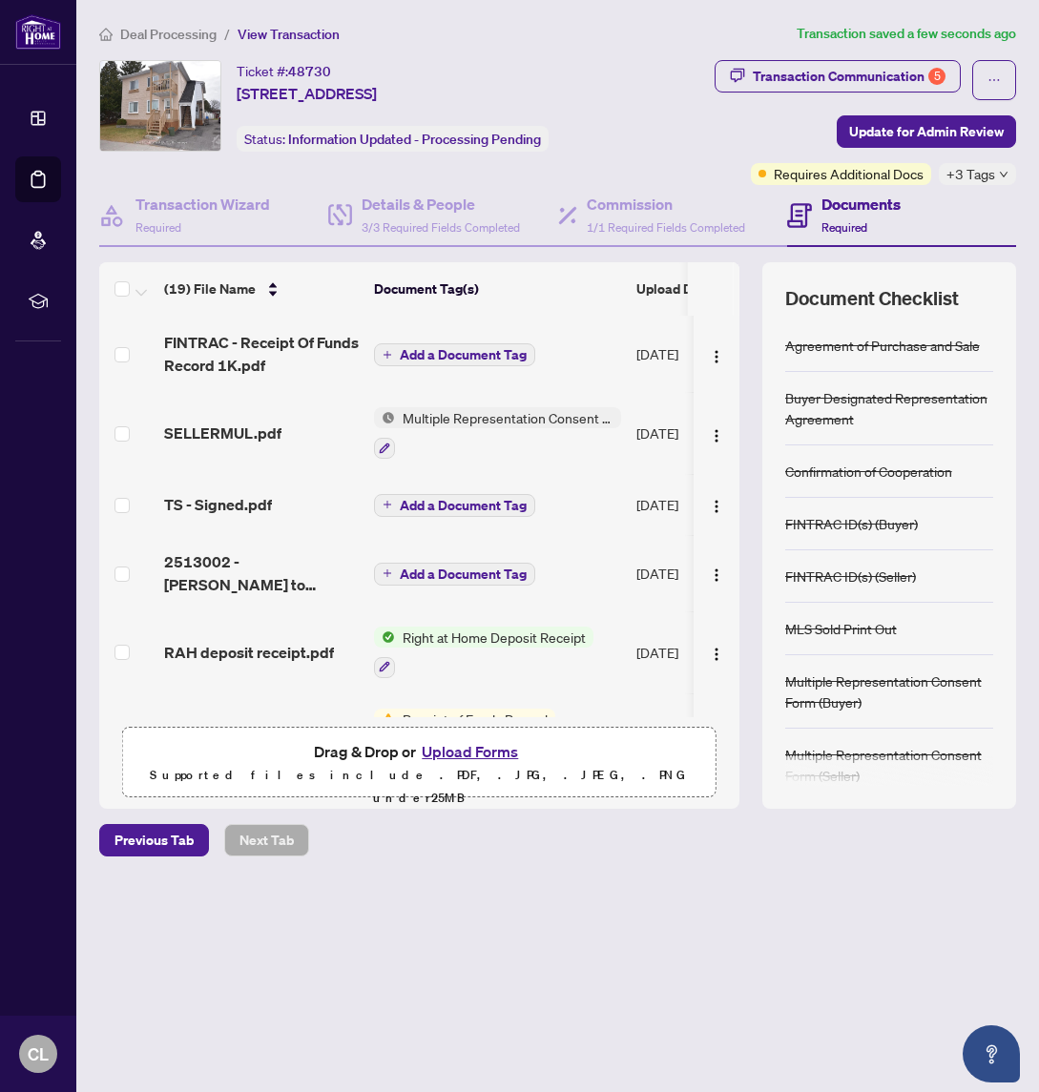
click at [442, 360] on span "Add a Document Tag" at bounding box center [463, 354] width 127 height 13
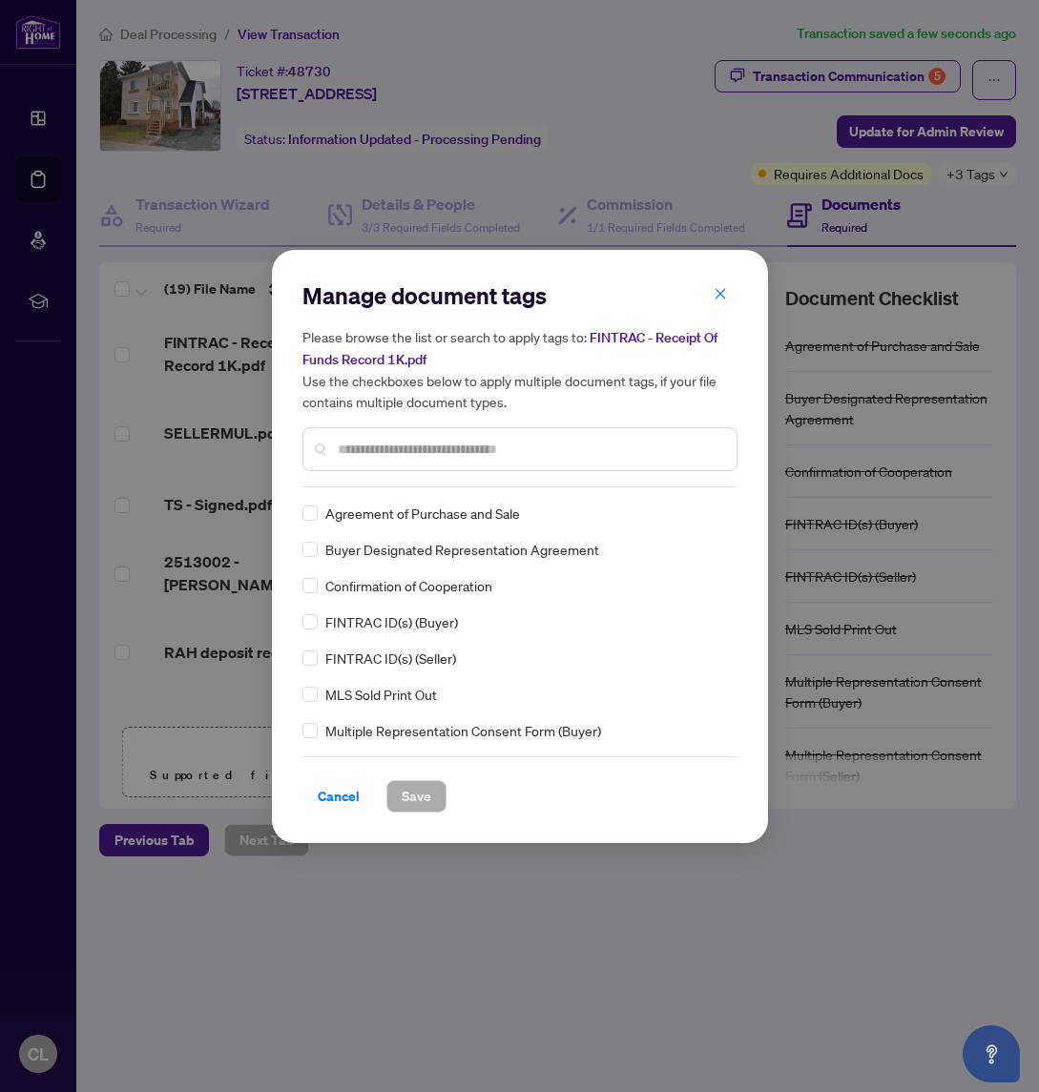
click at [426, 440] on input "text" at bounding box center [529, 449] width 383 height 21
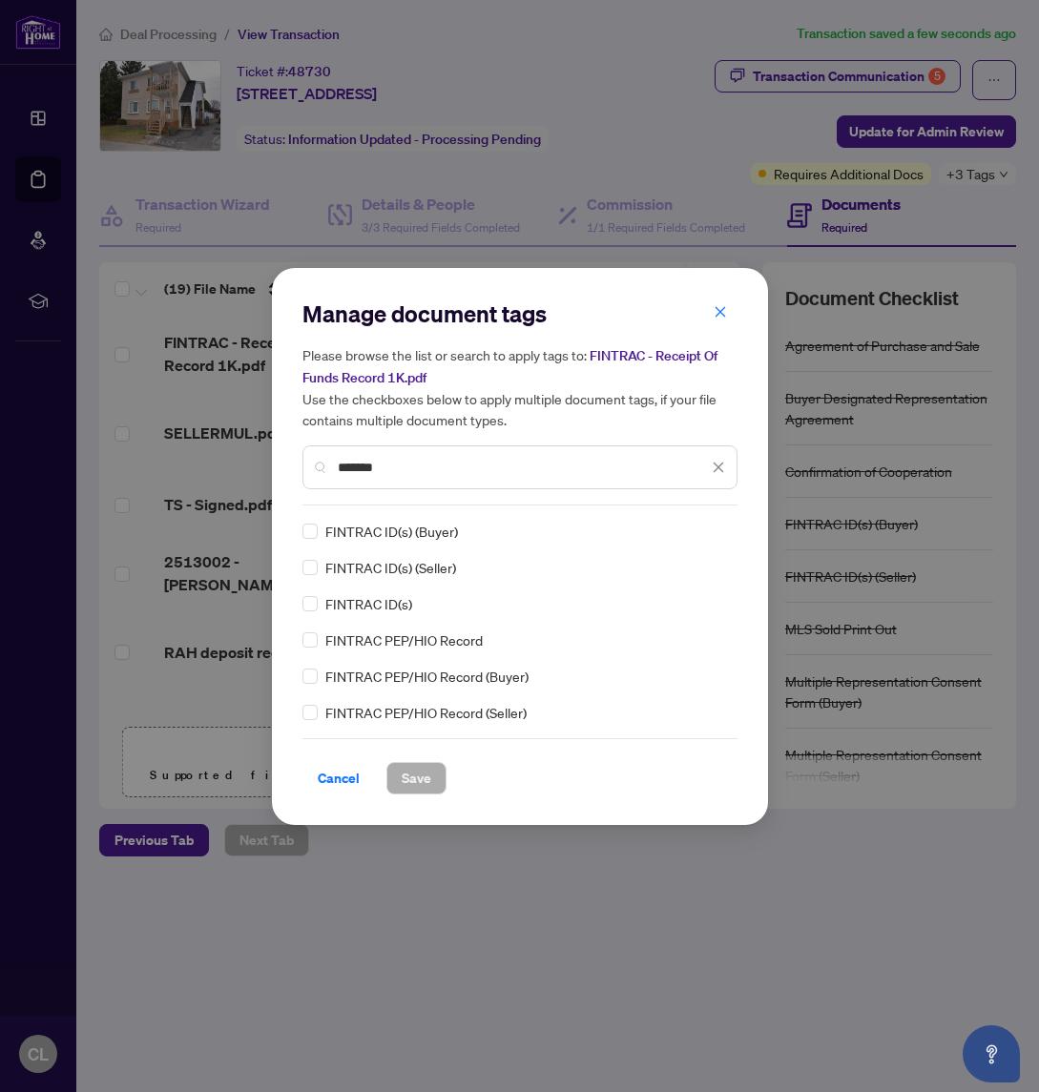
click at [443, 471] on input "*******" at bounding box center [523, 467] width 370 height 21
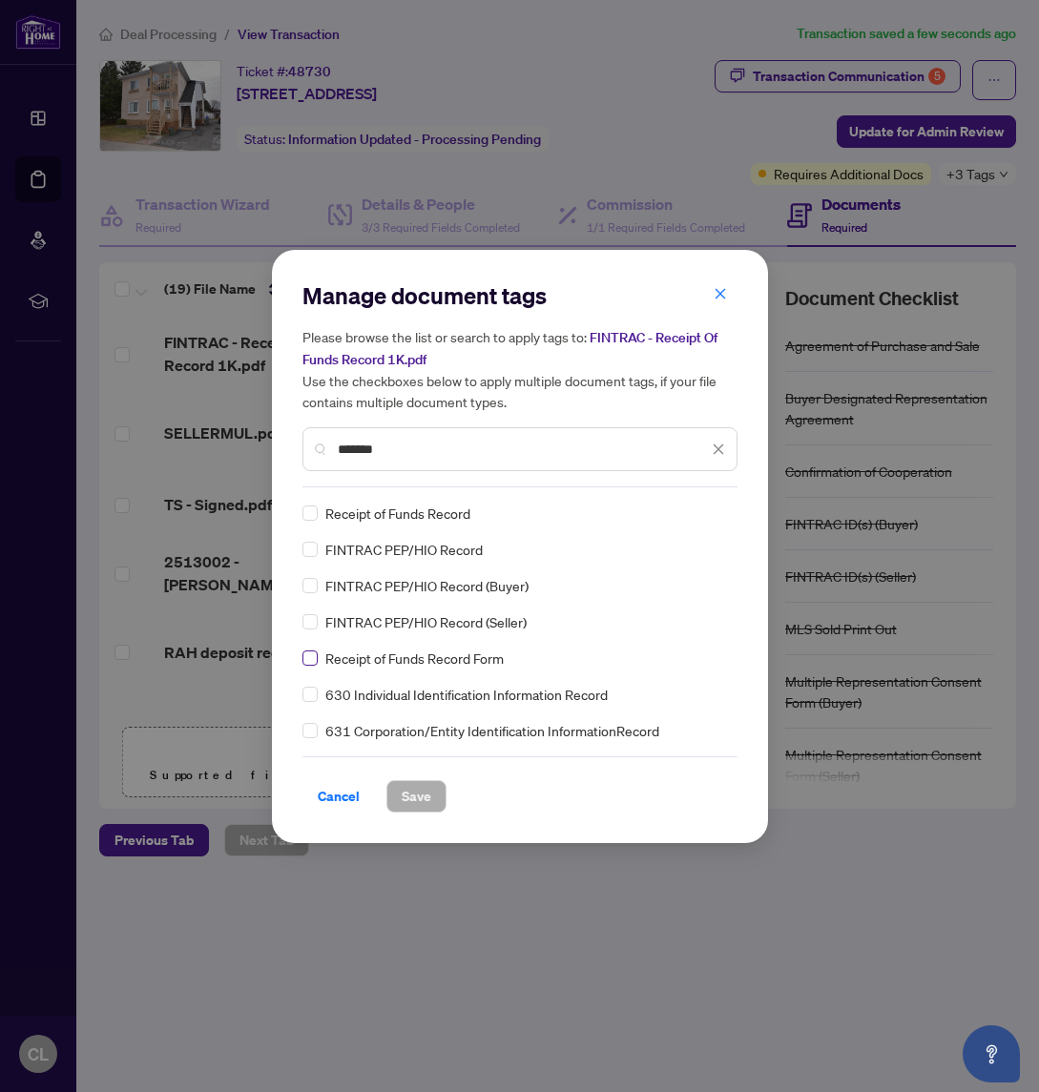
type input "******"
click at [411, 799] on span "Save" at bounding box center [417, 796] width 30 height 31
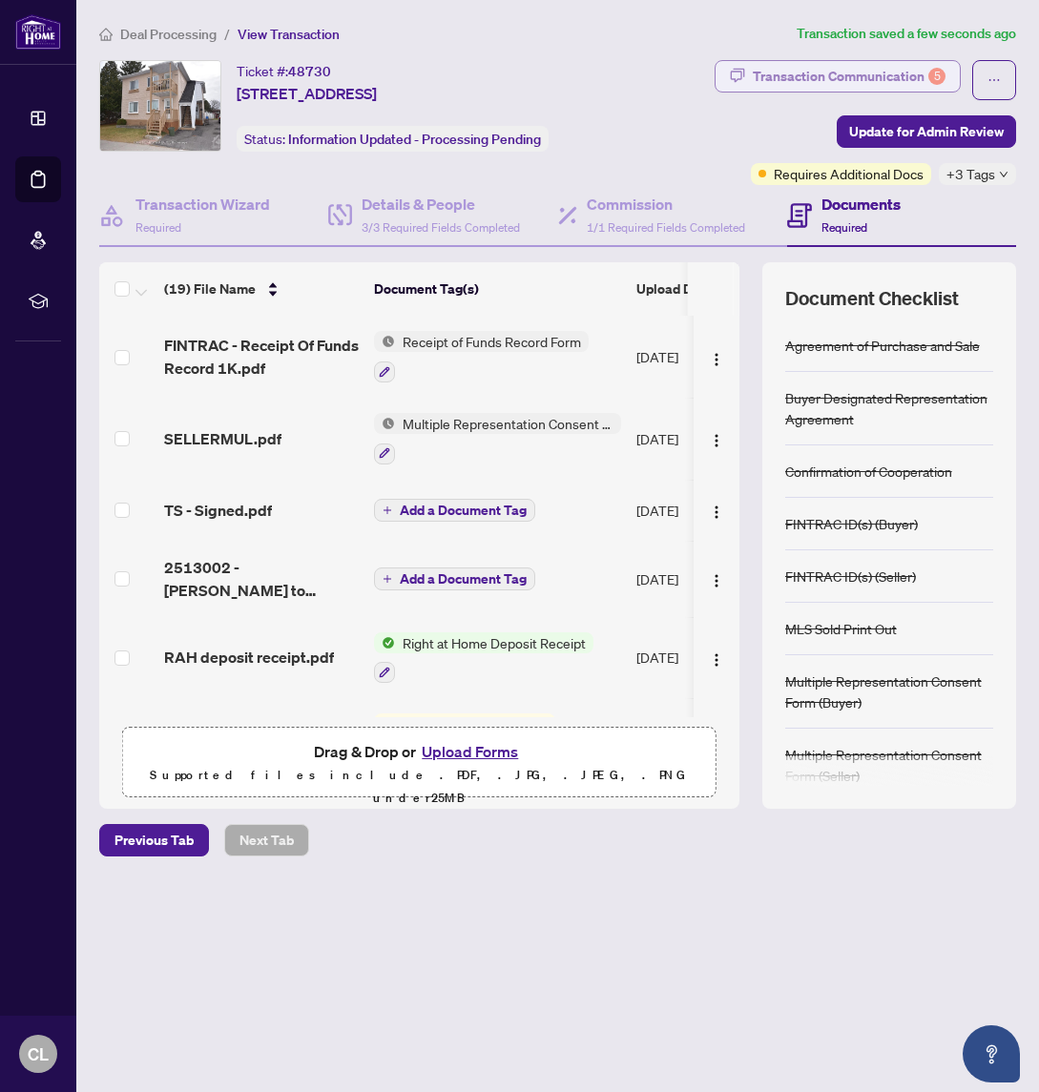
click at [826, 70] on div "Transaction Communication 5" at bounding box center [849, 76] width 193 height 31
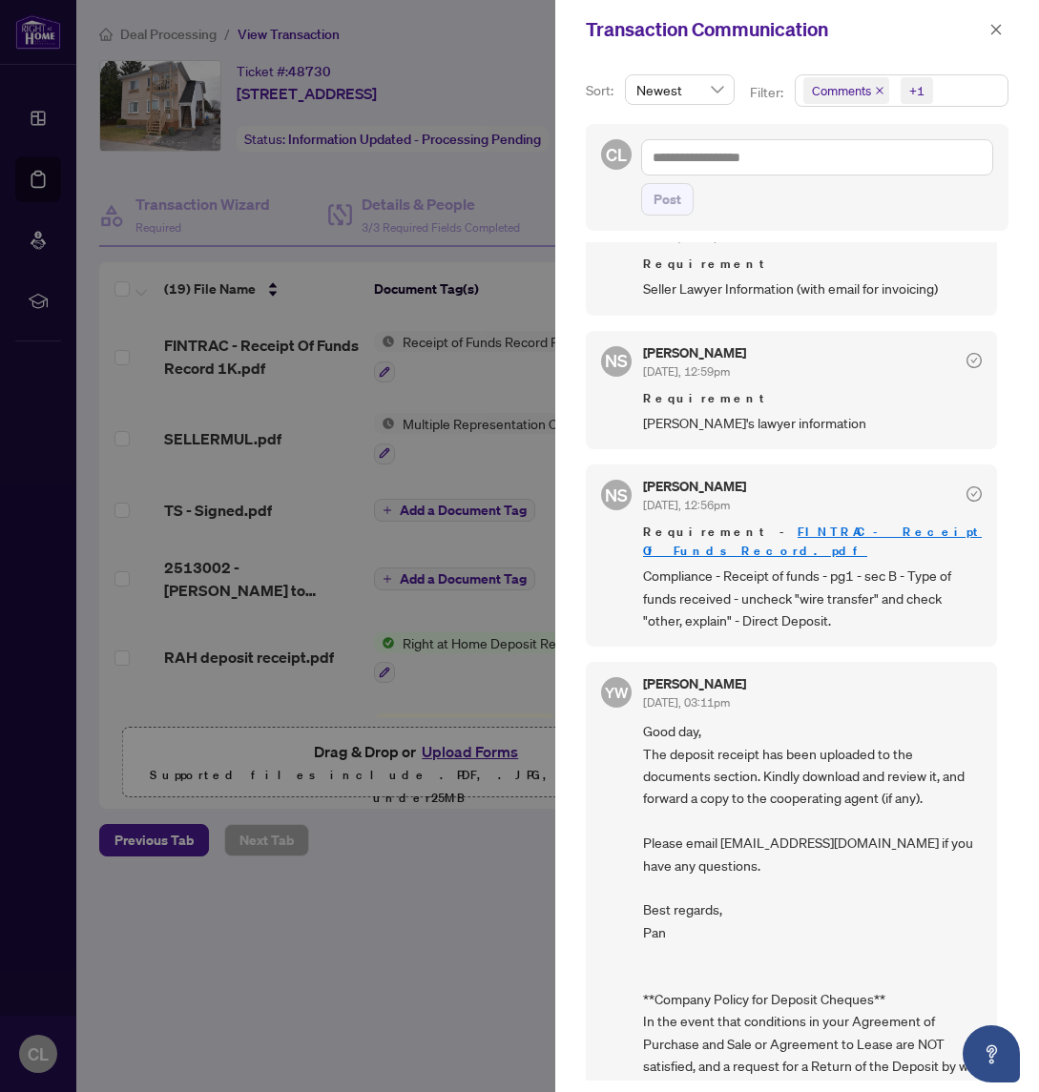
scroll to position [701, 0]
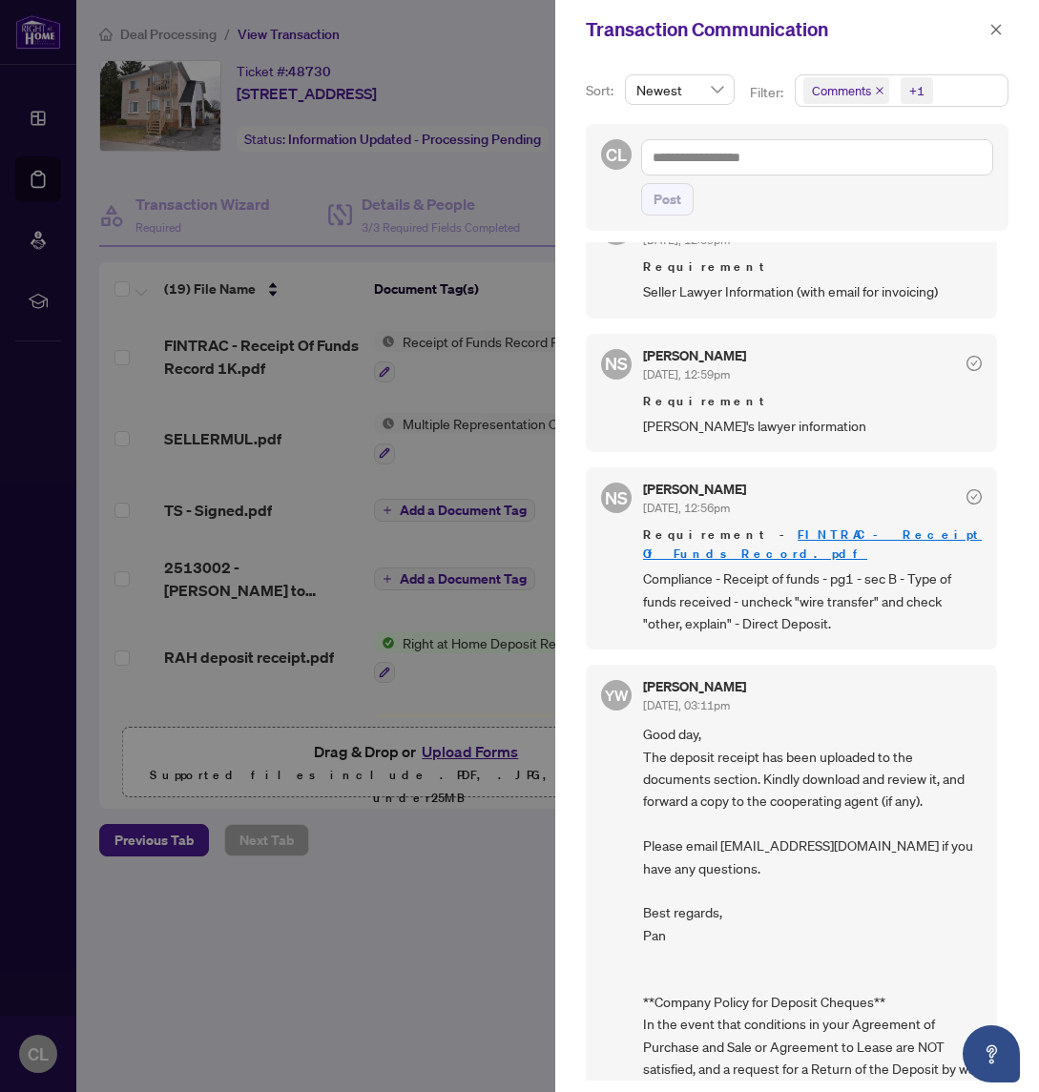
click at [489, 270] on div at bounding box center [519, 546] width 1039 height 1092
click at [396, 895] on div at bounding box center [519, 546] width 1039 height 1092
click at [987, 31] on button "button" at bounding box center [995, 29] width 25 height 23
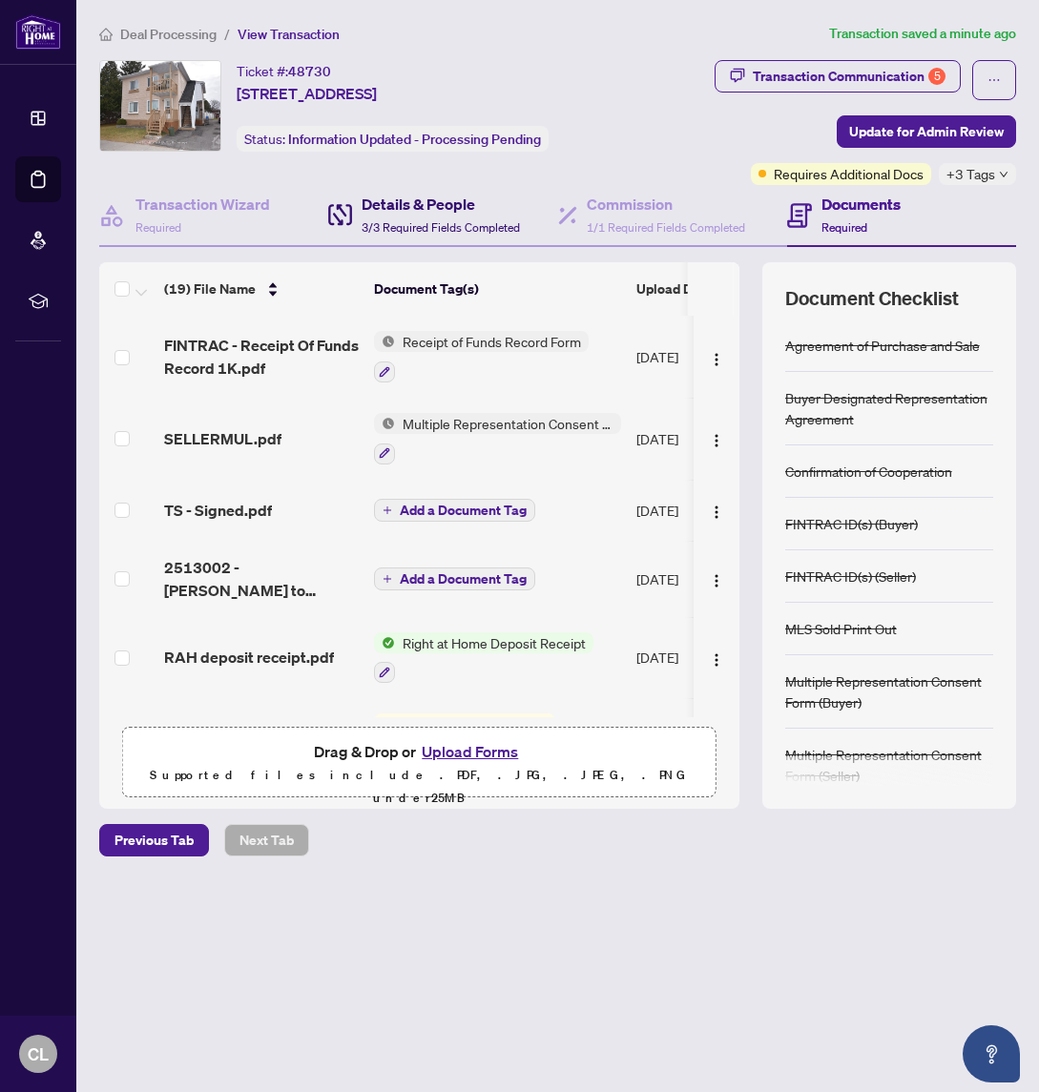
click at [418, 209] on h4 "Details & People" at bounding box center [440, 204] width 158 height 23
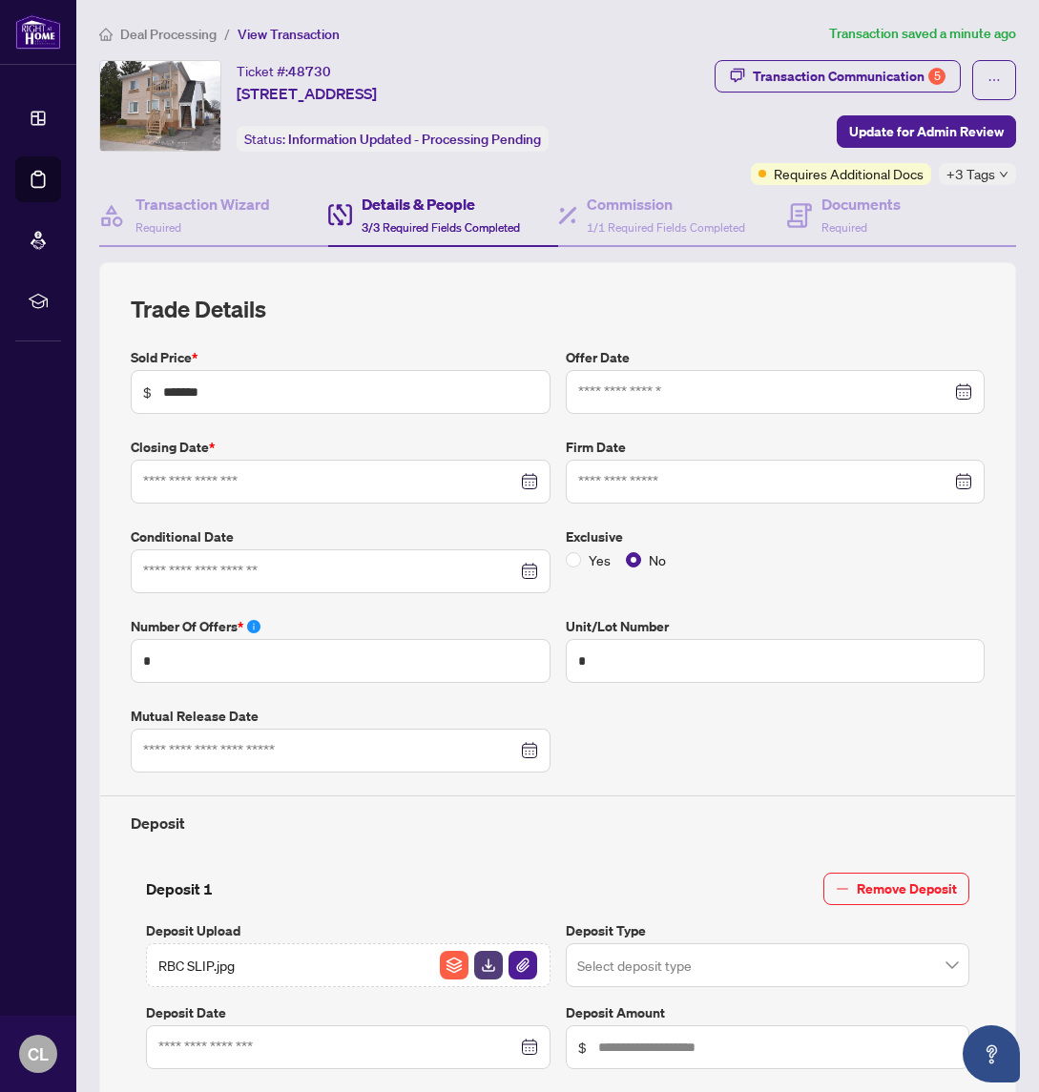
type input "**********"
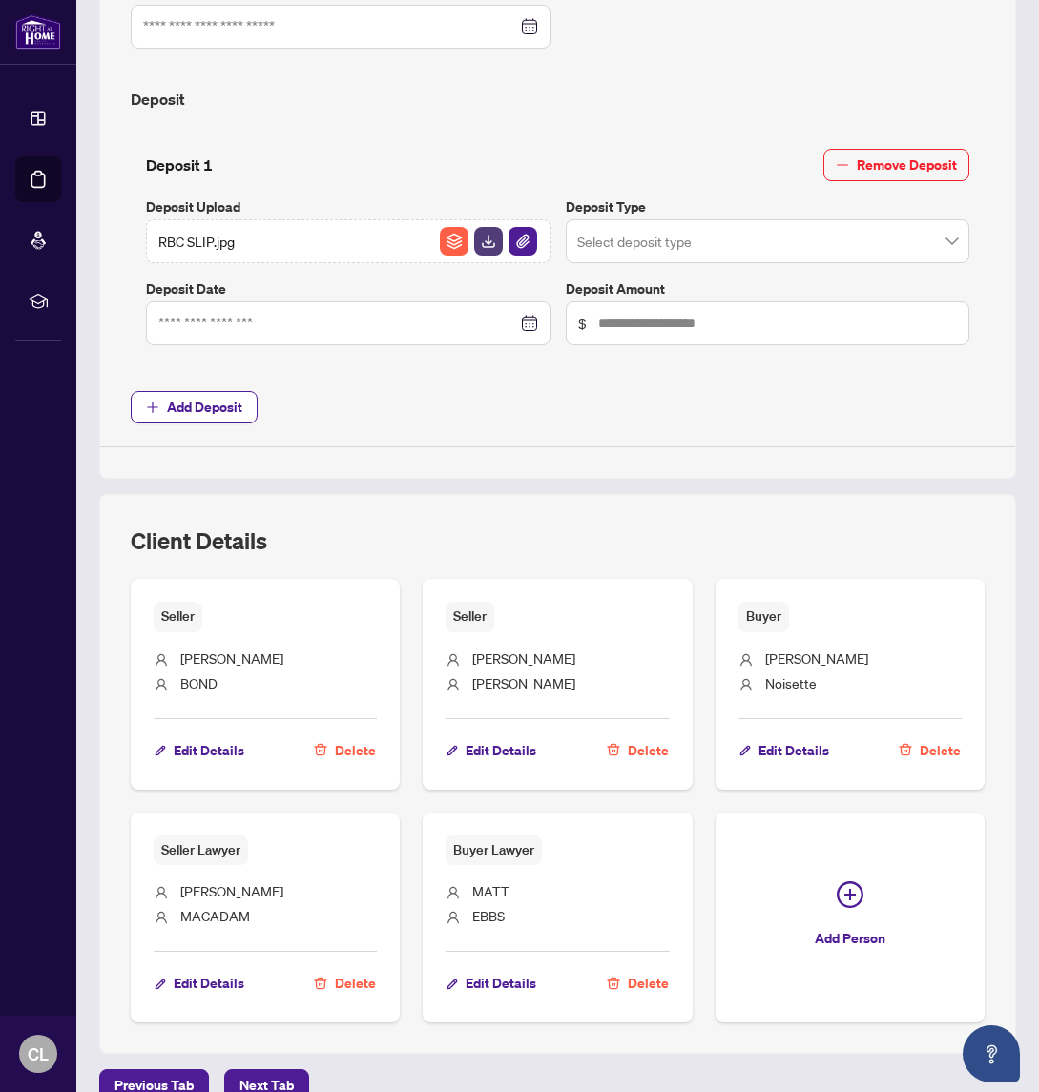
scroll to position [821, 0]
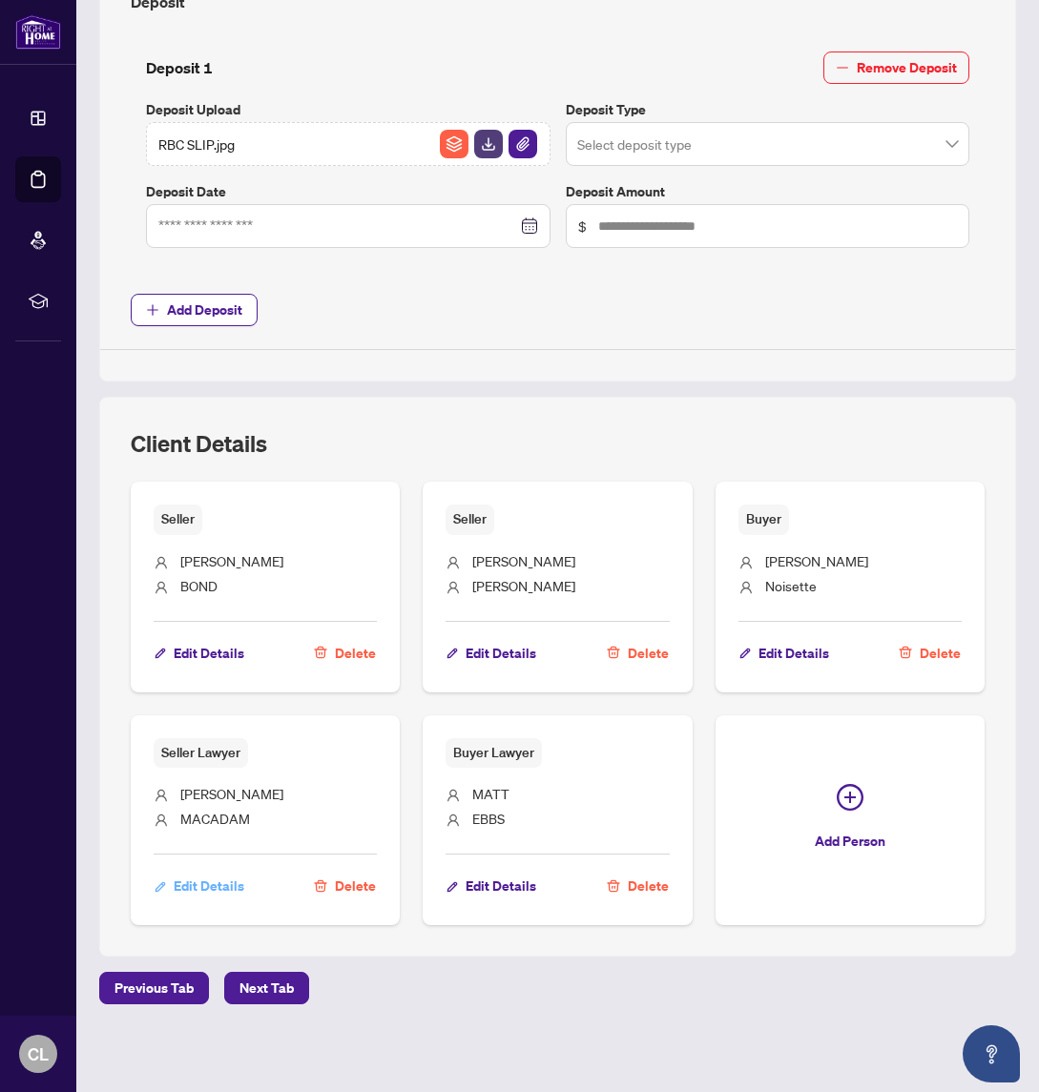
click at [202, 885] on span "Edit Details" at bounding box center [209, 886] width 71 height 31
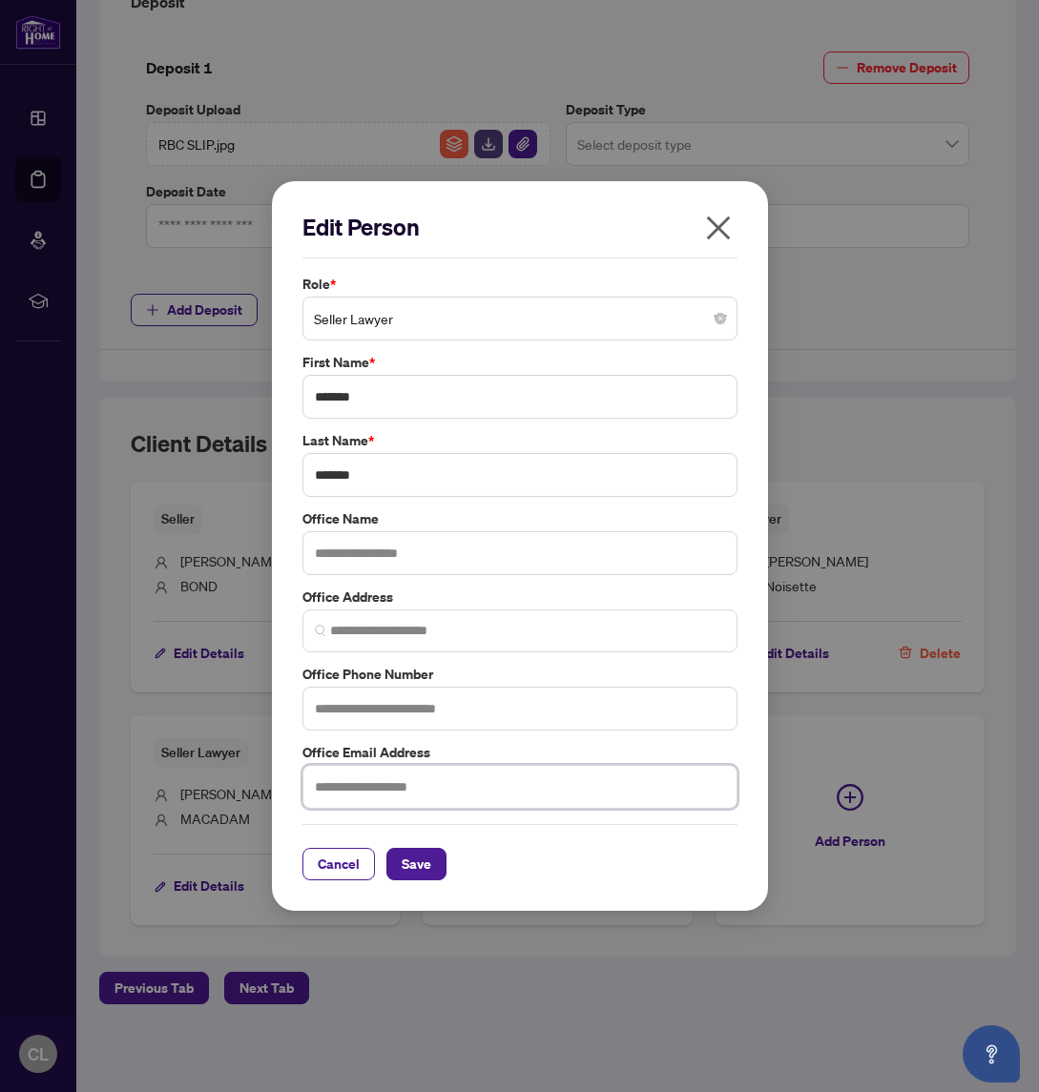
click at [423, 785] on input "text" at bounding box center [519, 787] width 435 height 44
type input "*"
type input "**********"
click at [420, 866] on span "Save" at bounding box center [417, 864] width 30 height 31
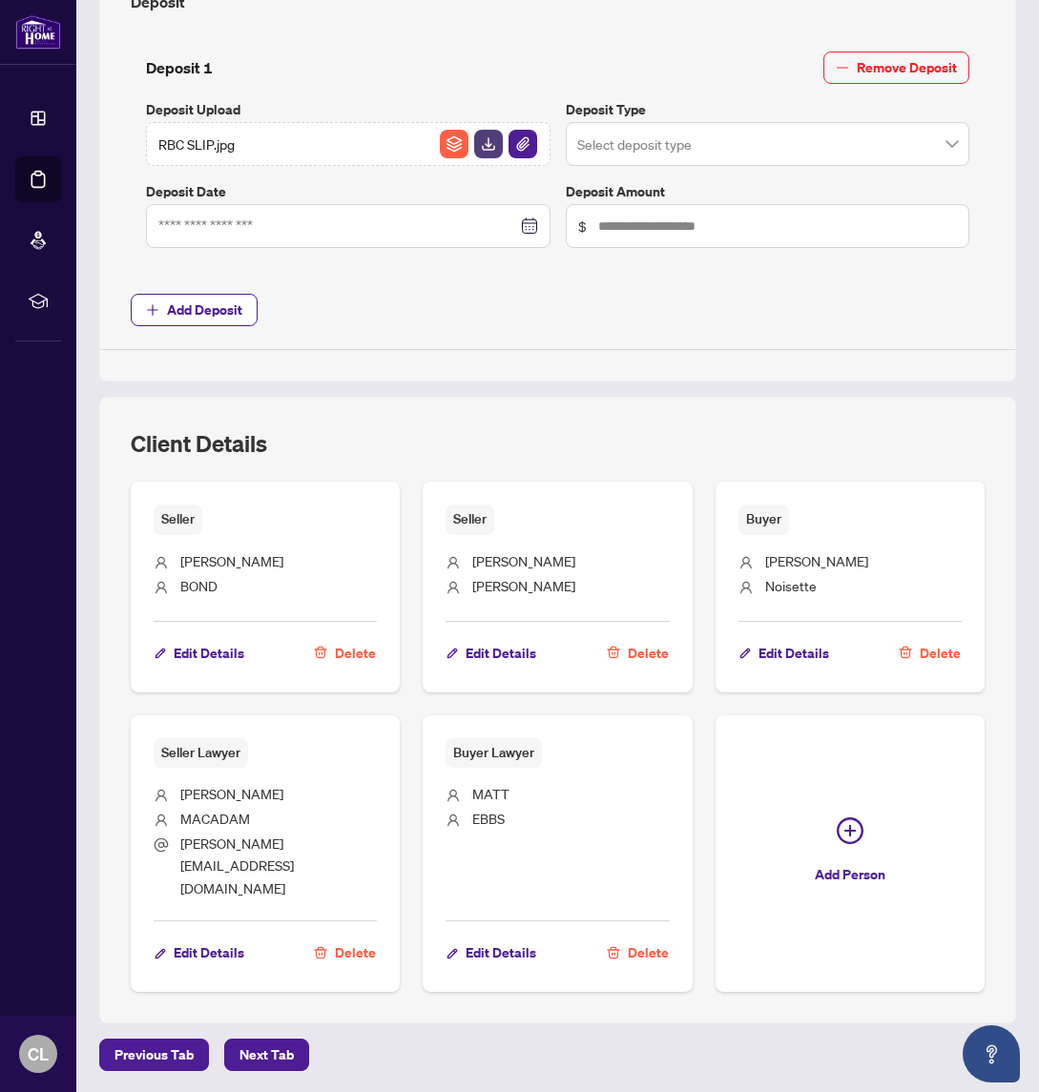
scroll to position [0, 0]
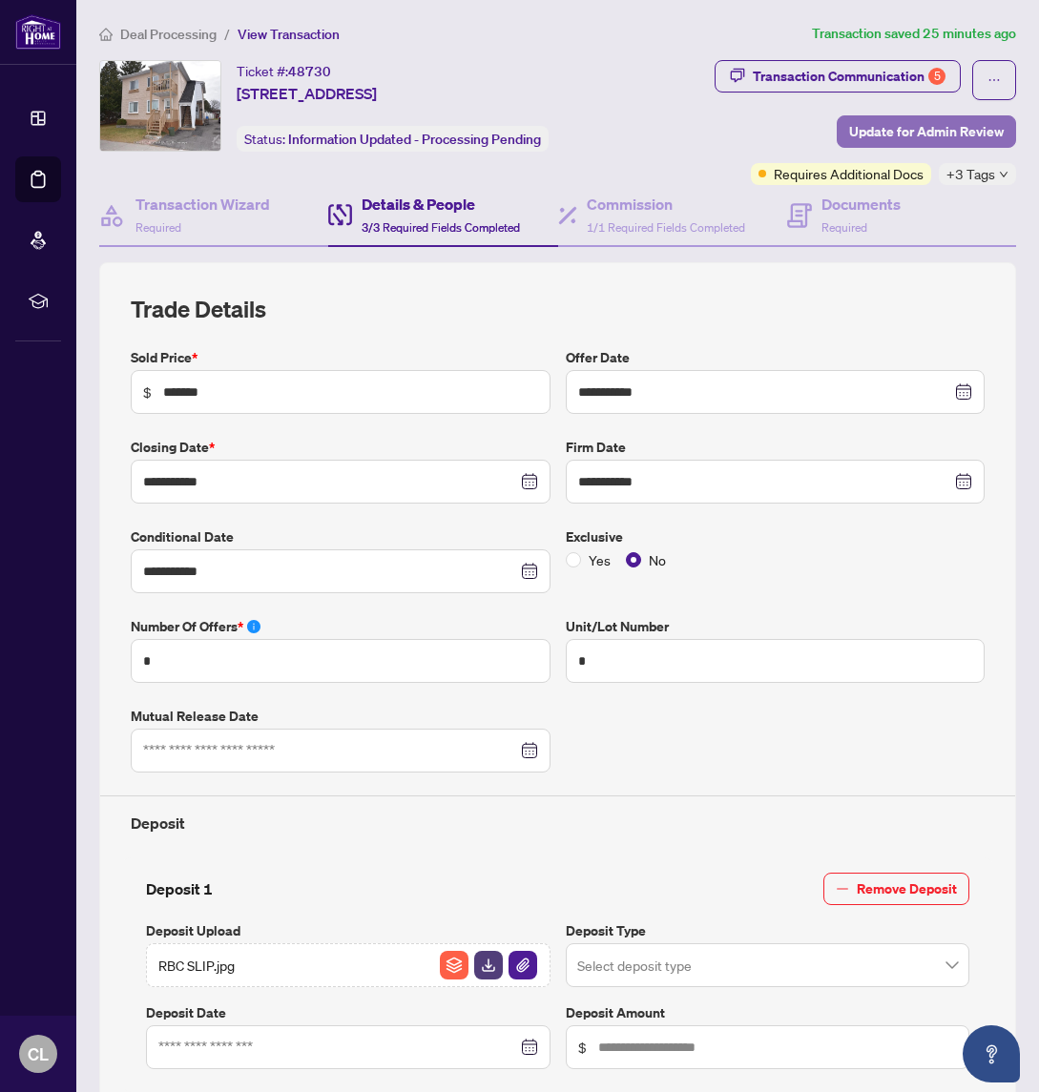
click at [926, 128] on span "Update for Admin Review" at bounding box center [926, 131] width 155 height 31
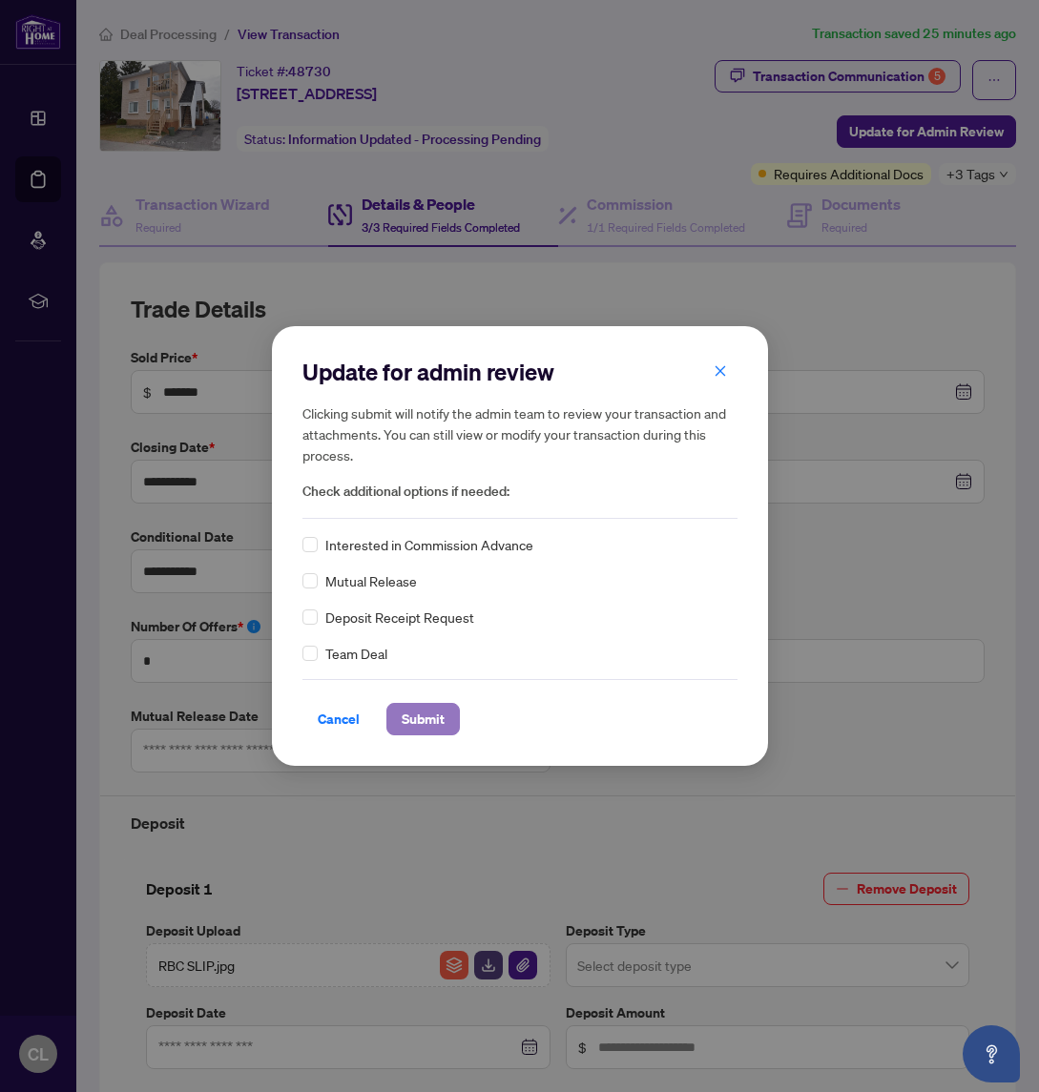
click at [409, 712] on span "Submit" at bounding box center [423, 719] width 43 height 31
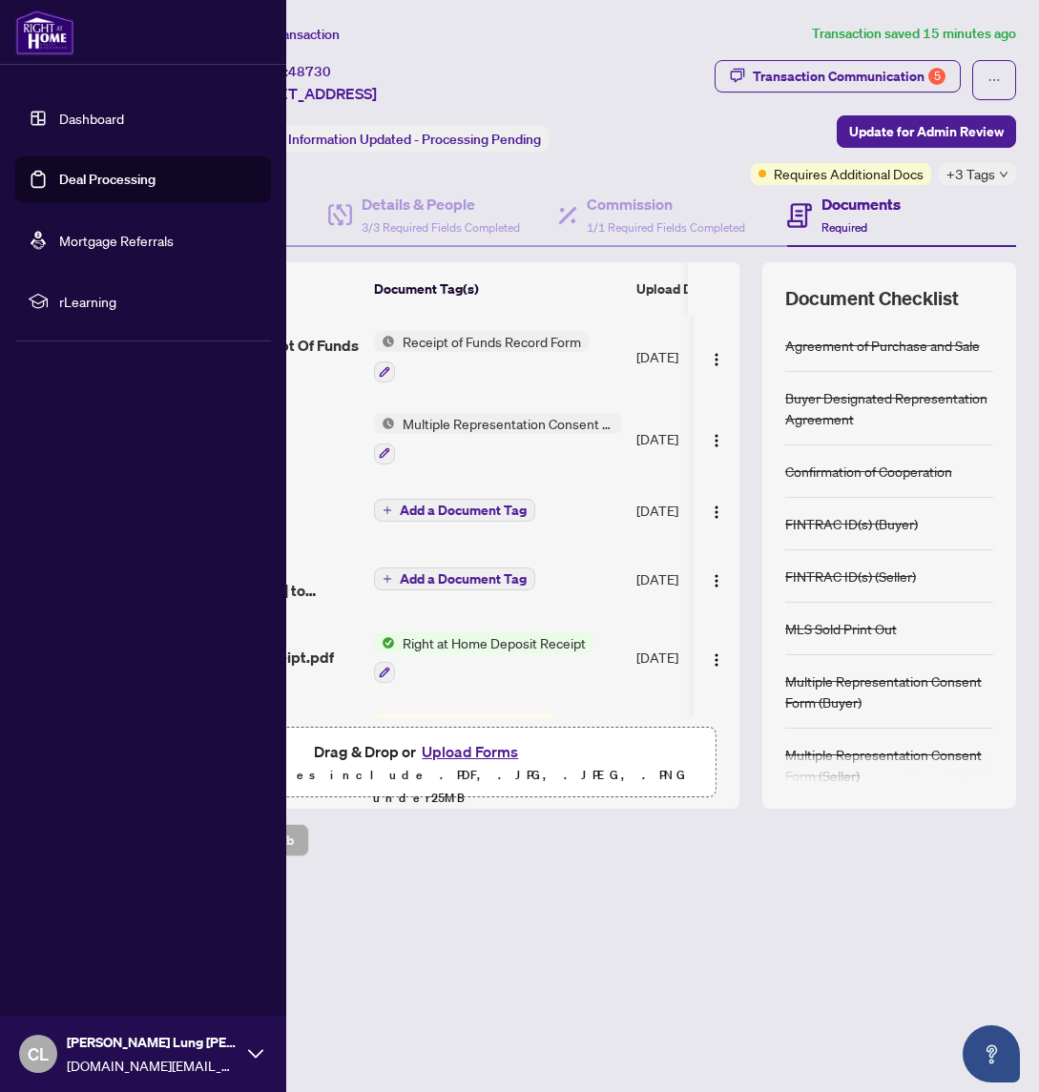
click at [106, 171] on link "Deal Processing" at bounding box center [107, 179] width 96 height 17
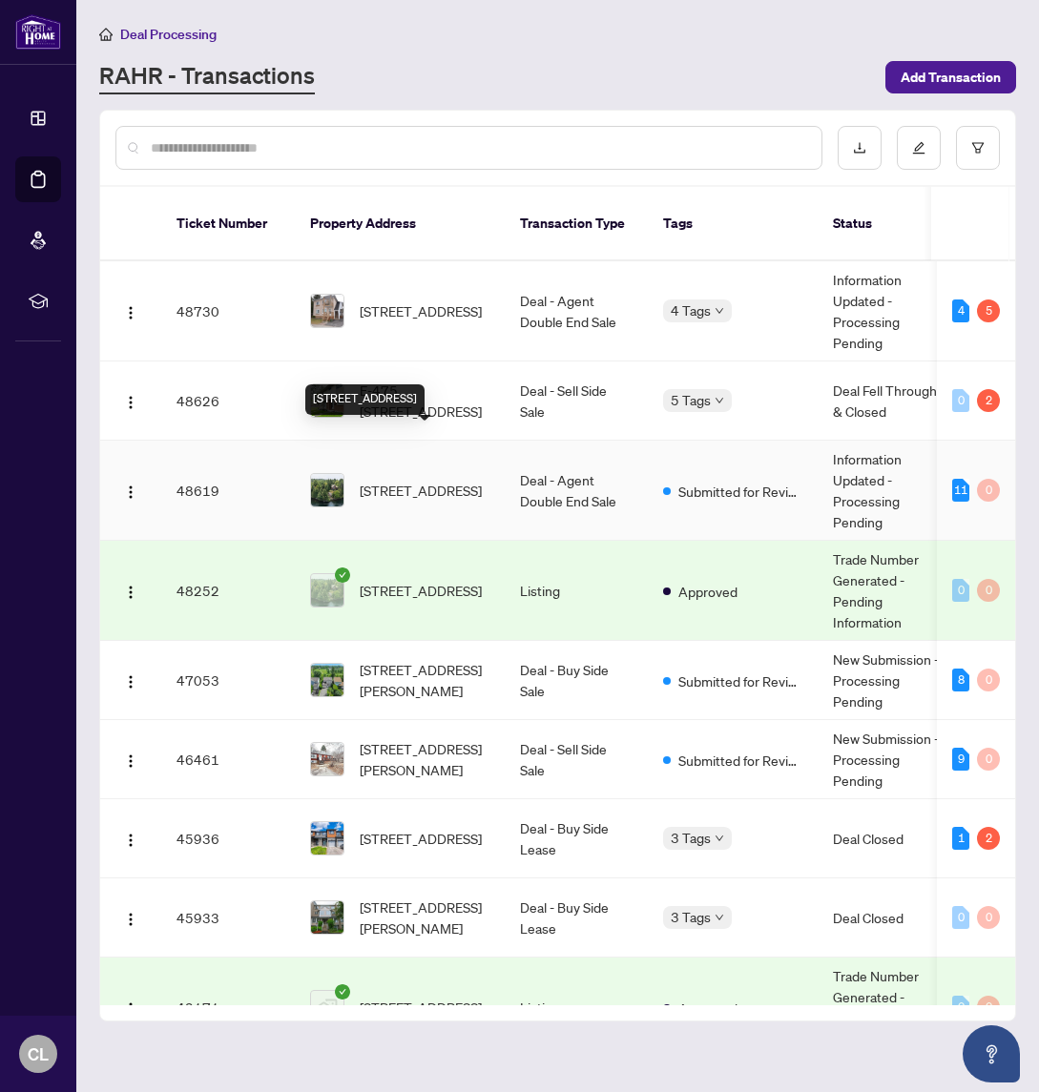
click at [424, 480] on span "[STREET_ADDRESS]" at bounding box center [421, 490] width 122 height 21
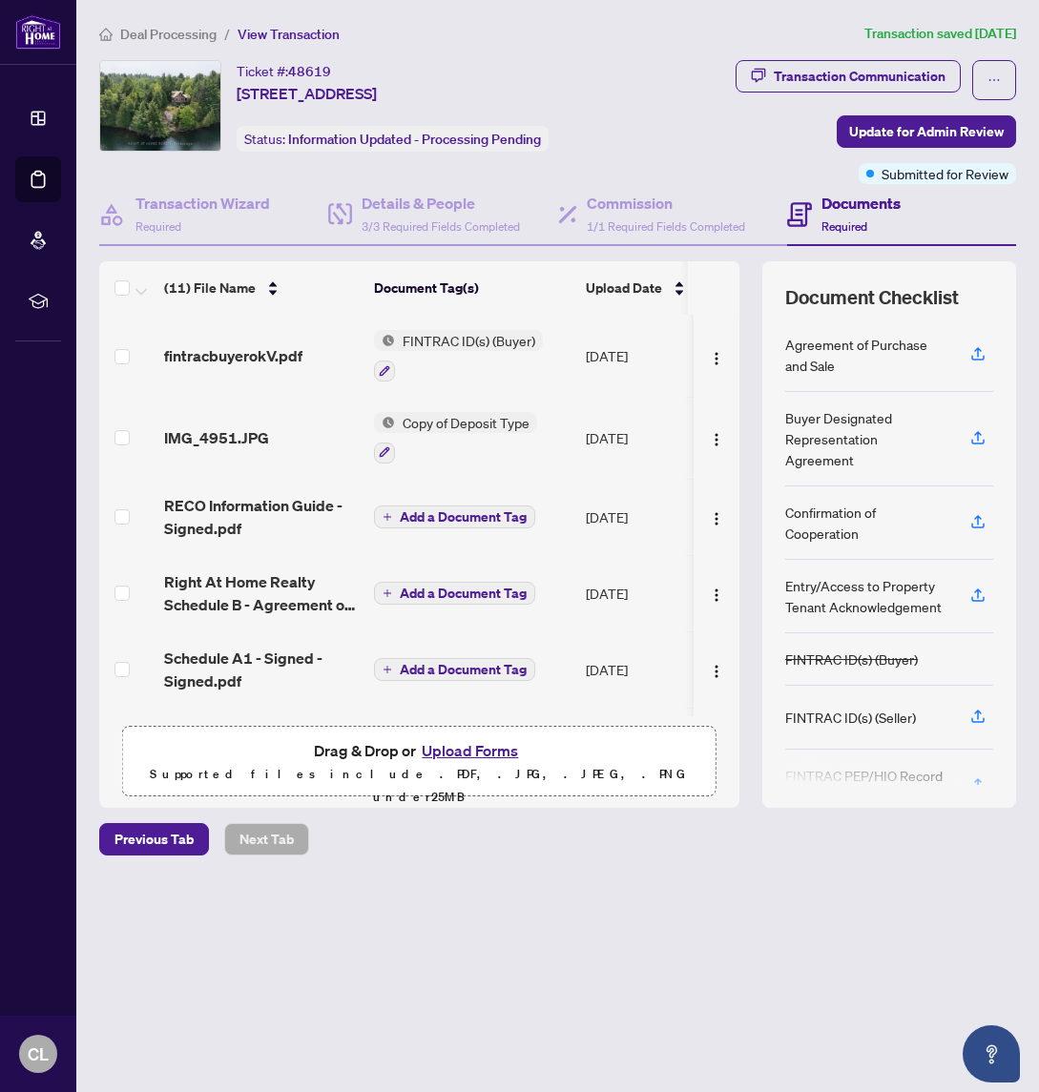
scroll to position [454, 0]
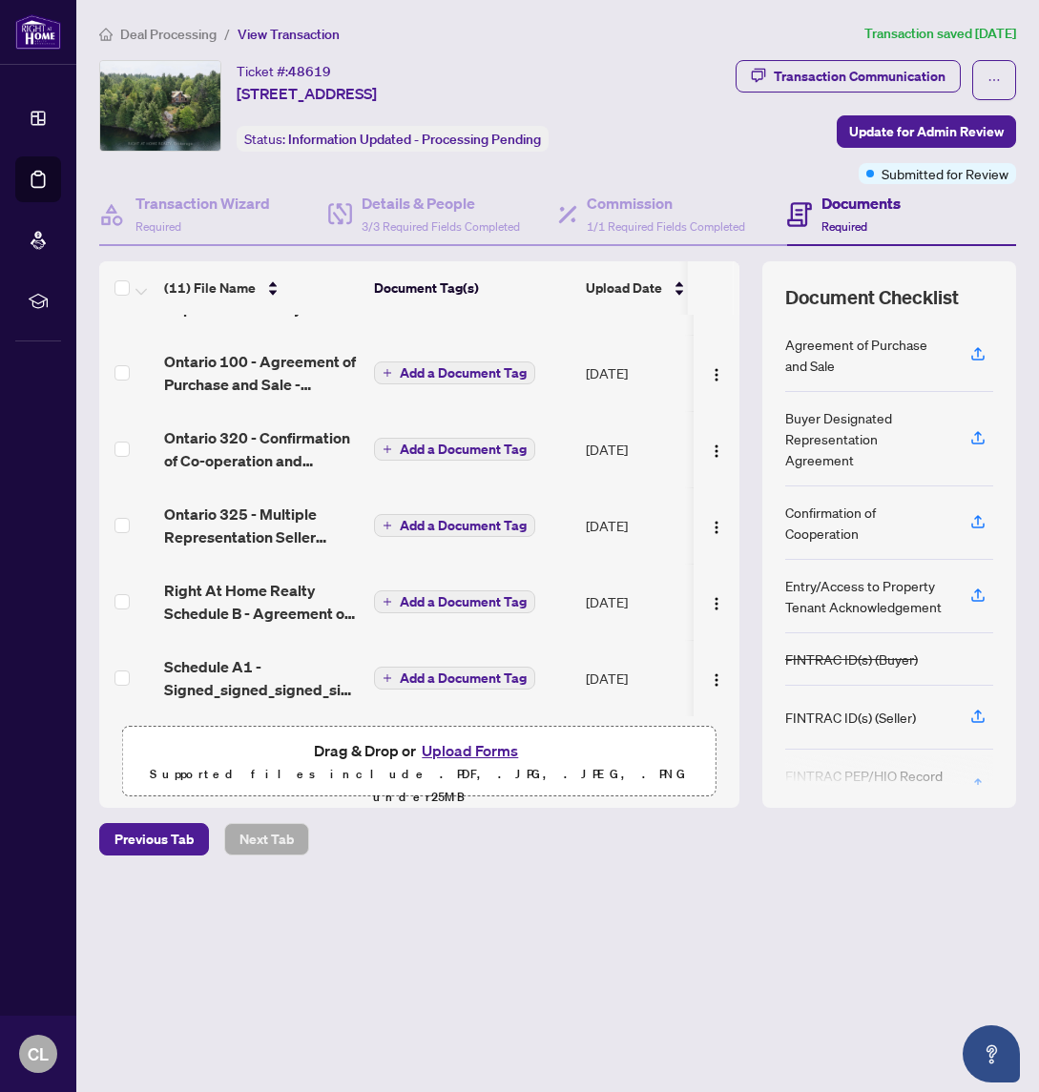
click at [472, 749] on button "Upload Forms" at bounding box center [470, 750] width 108 height 25
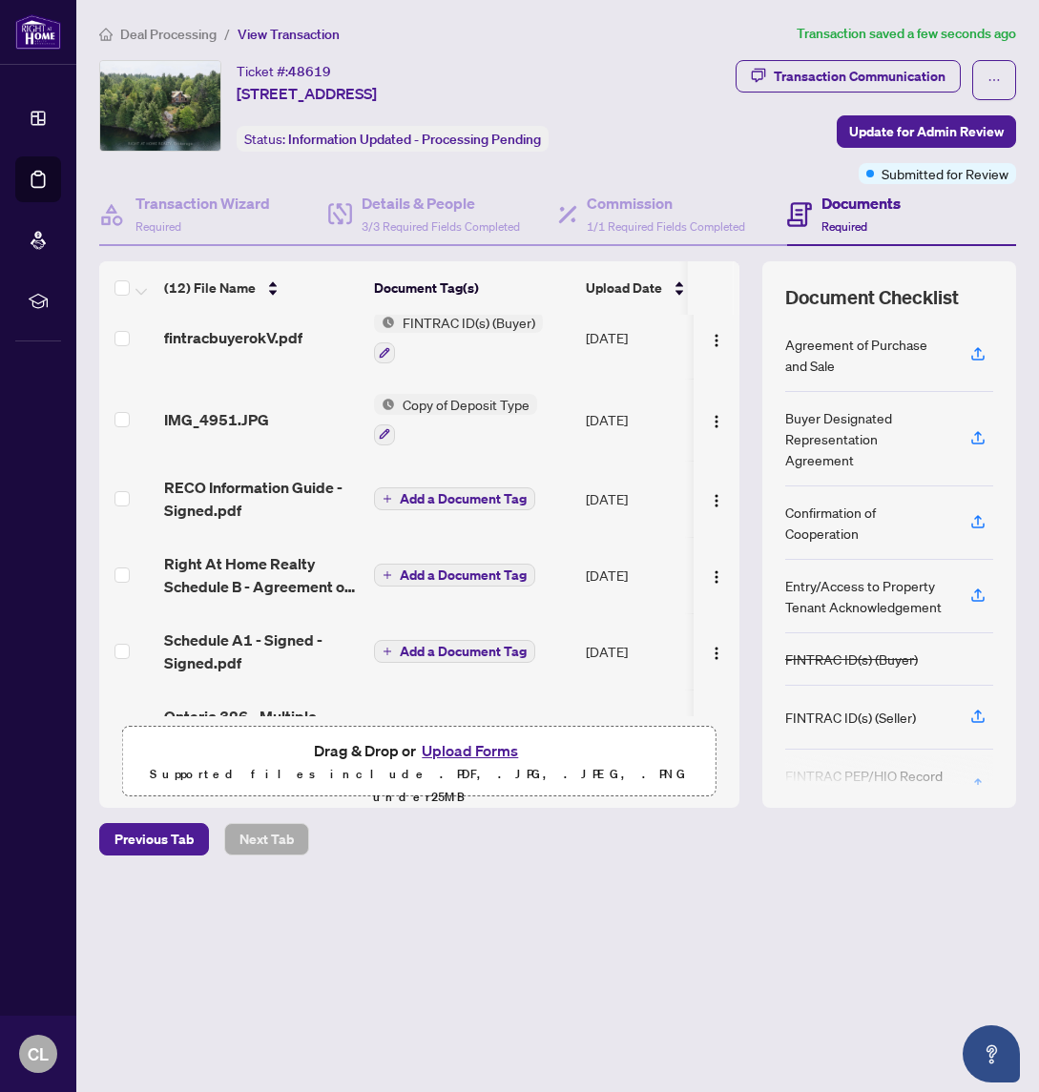
scroll to position [0, 0]
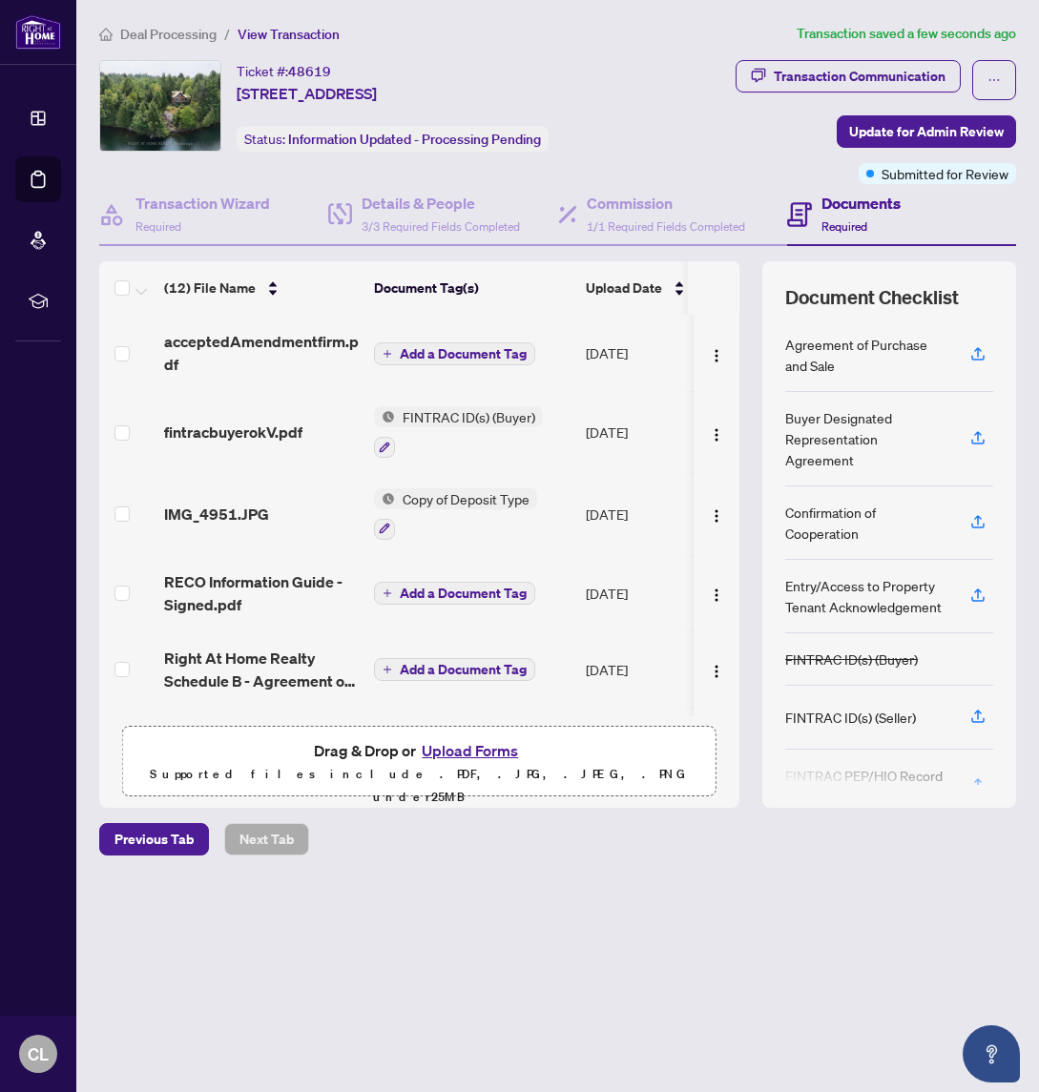
click at [454, 348] on span "Add a Document Tag" at bounding box center [463, 353] width 127 height 13
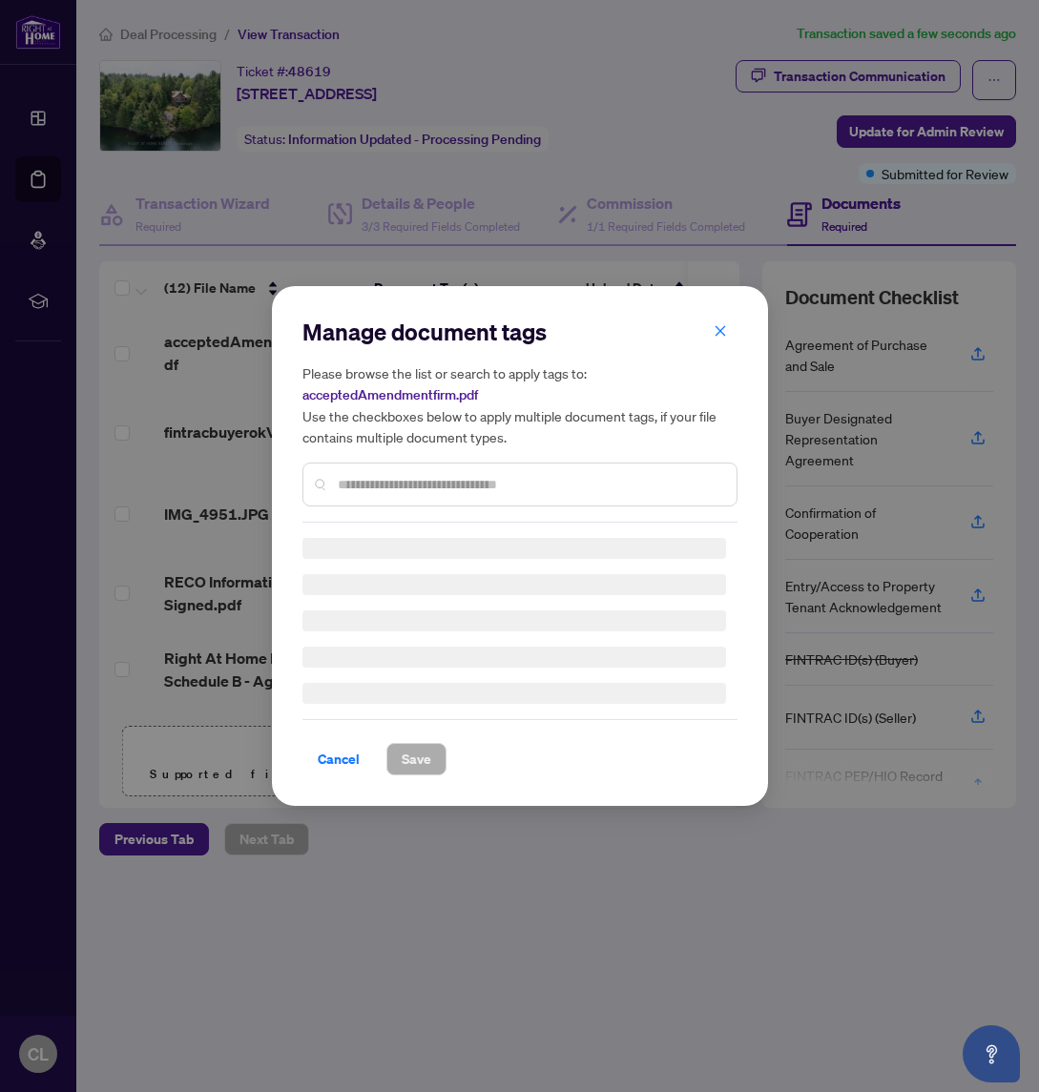
click at [444, 482] on input "text" at bounding box center [529, 484] width 383 height 21
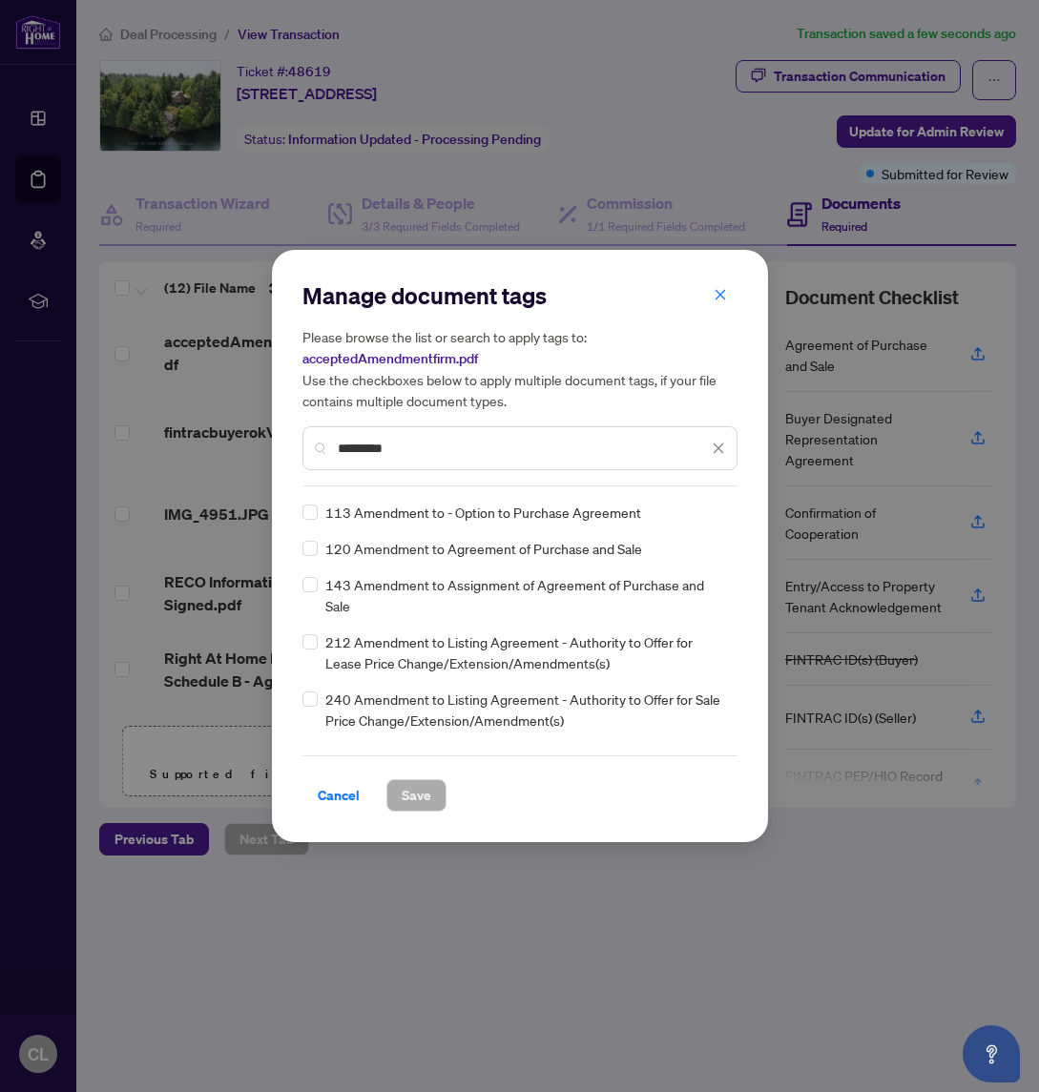
type input "*********"
click at [415, 799] on span "Save" at bounding box center [417, 795] width 30 height 31
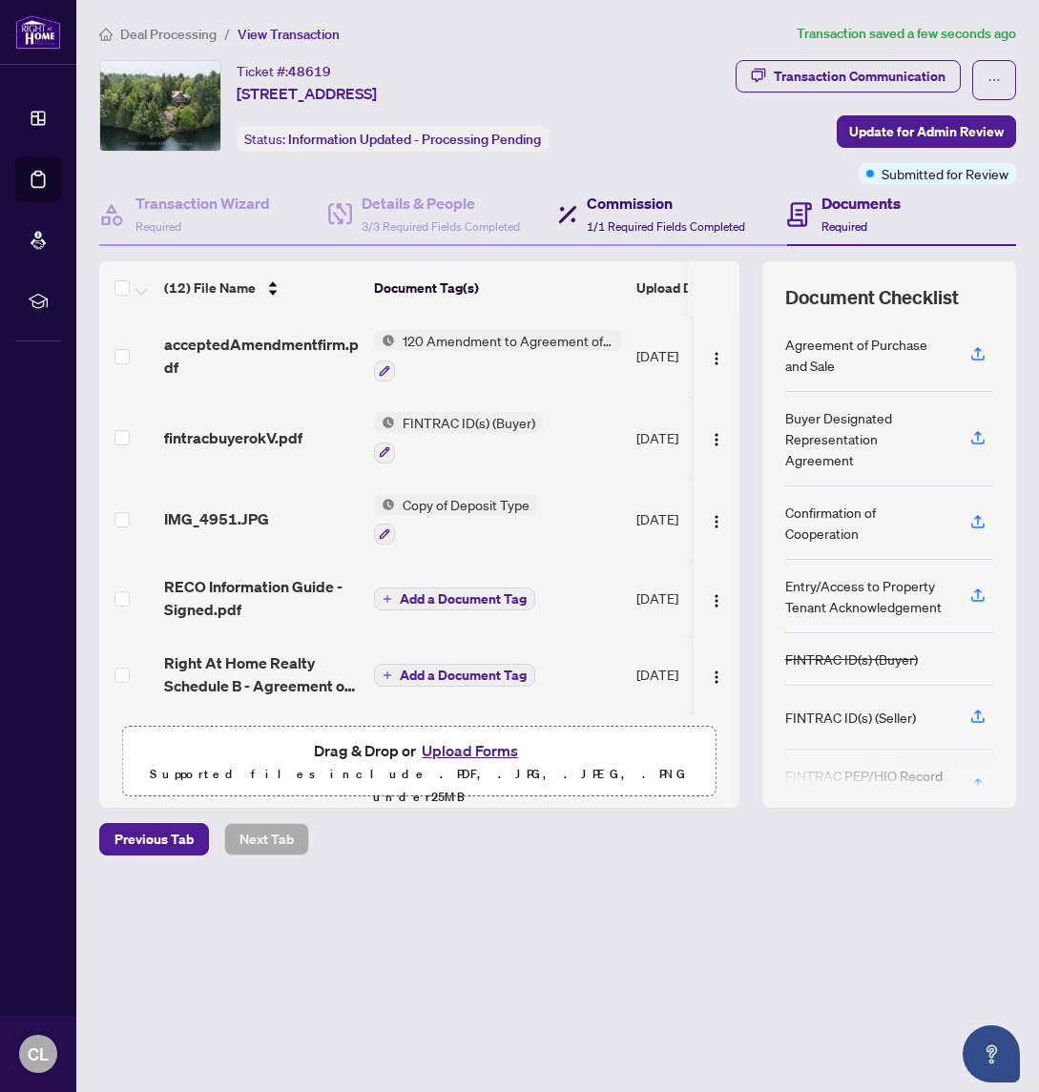
click at [595, 214] on div "Commission 1/1 Required Fields Completed" at bounding box center [666, 214] width 158 height 45
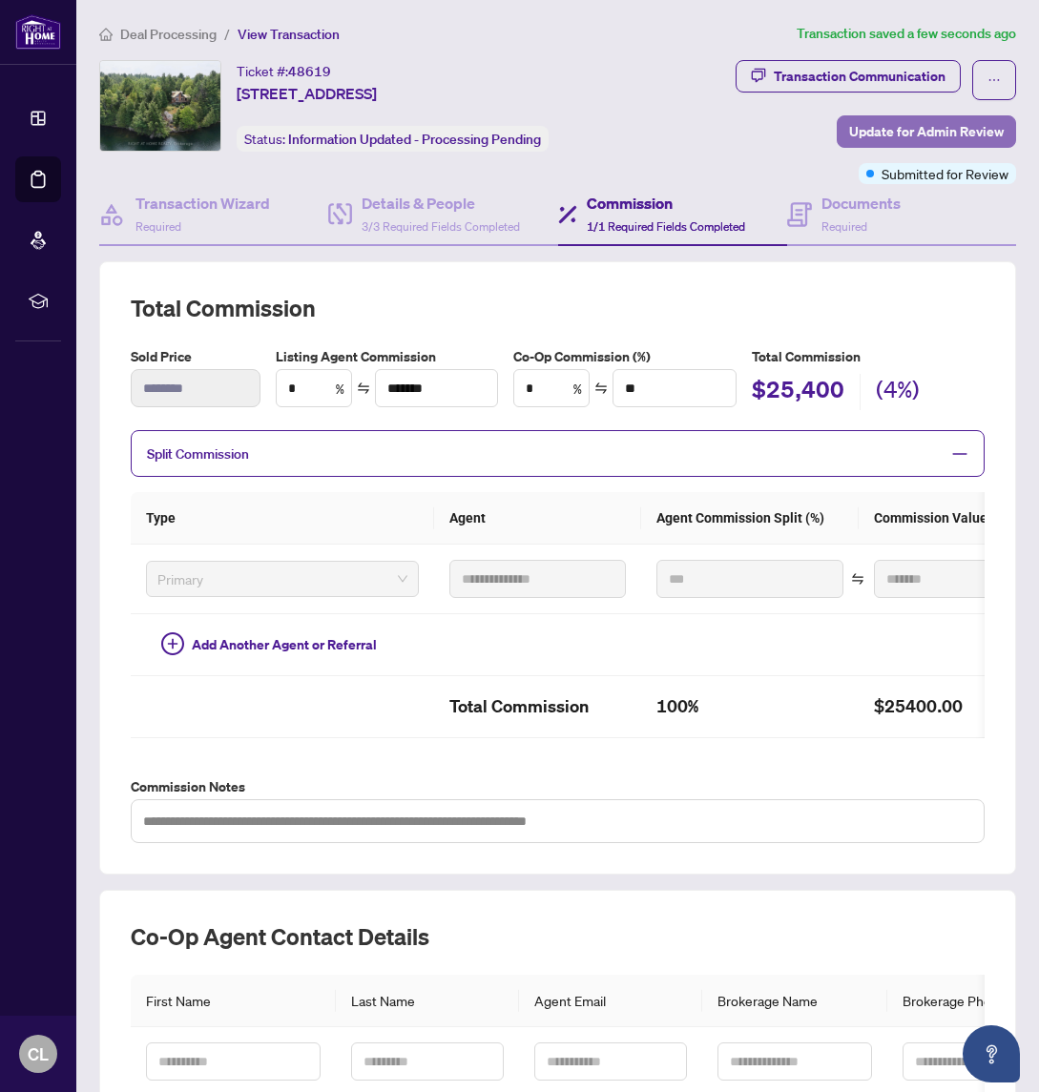
click at [919, 126] on span "Update for Admin Review" at bounding box center [926, 131] width 155 height 31
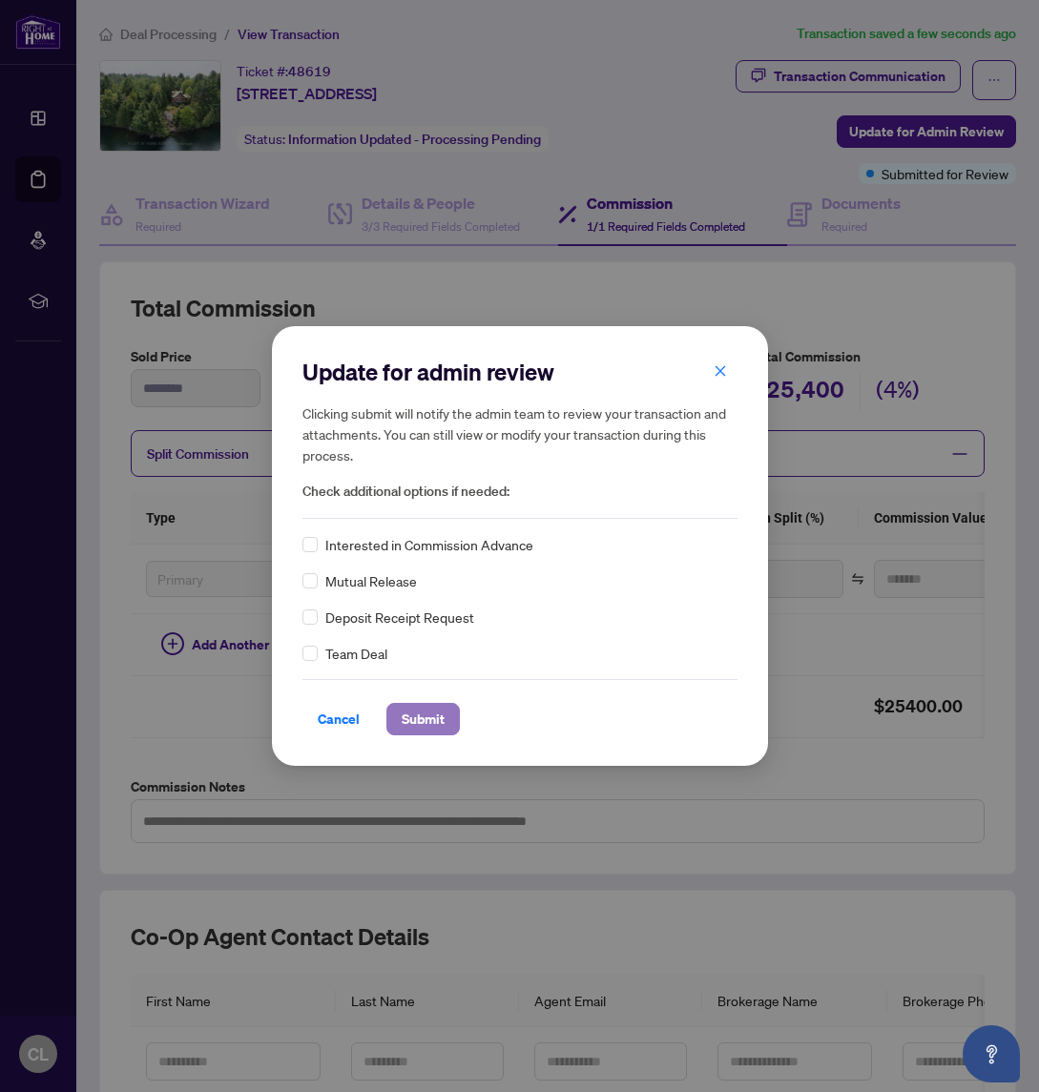
click at [426, 711] on span "Submit" at bounding box center [423, 719] width 43 height 31
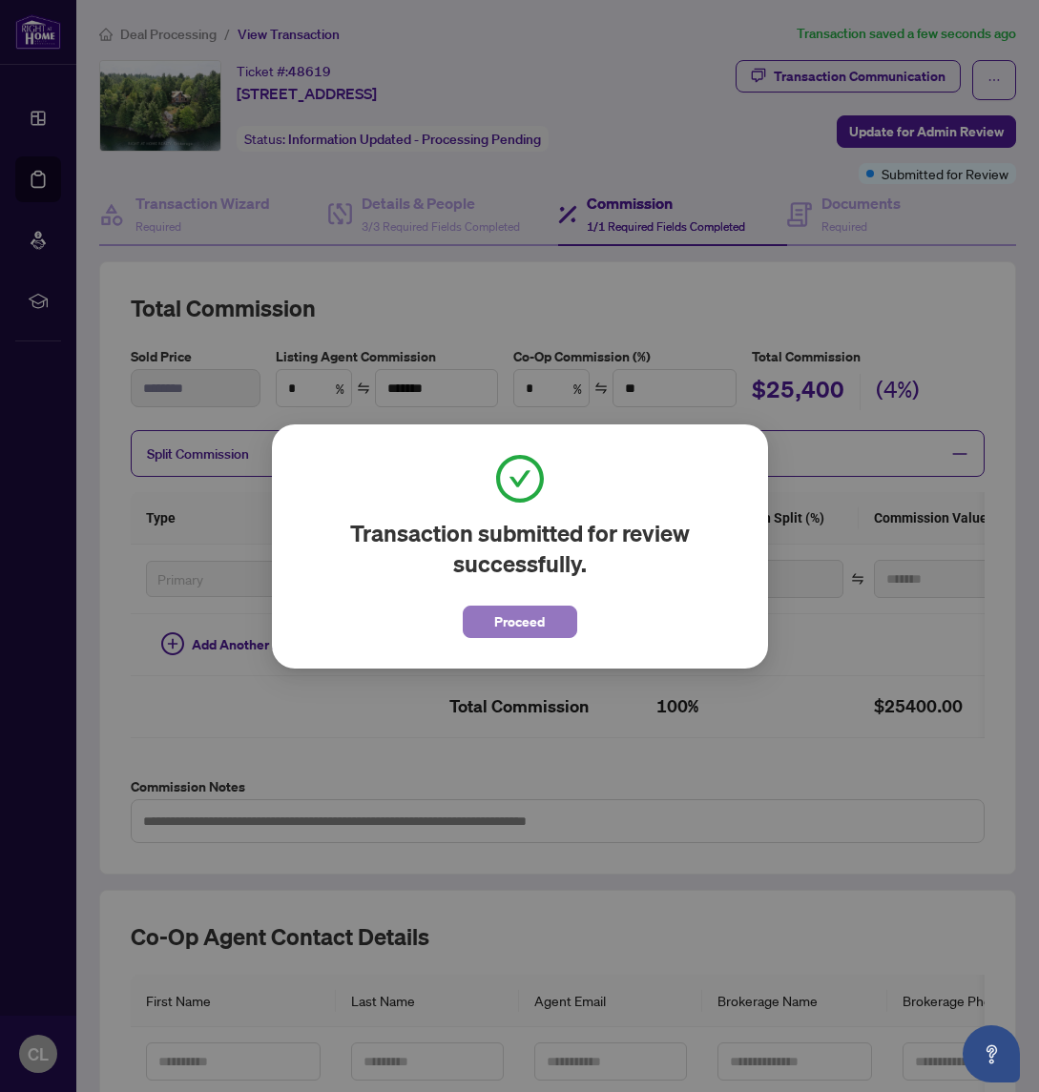
click at [512, 627] on span "Proceed" at bounding box center [519, 622] width 51 height 31
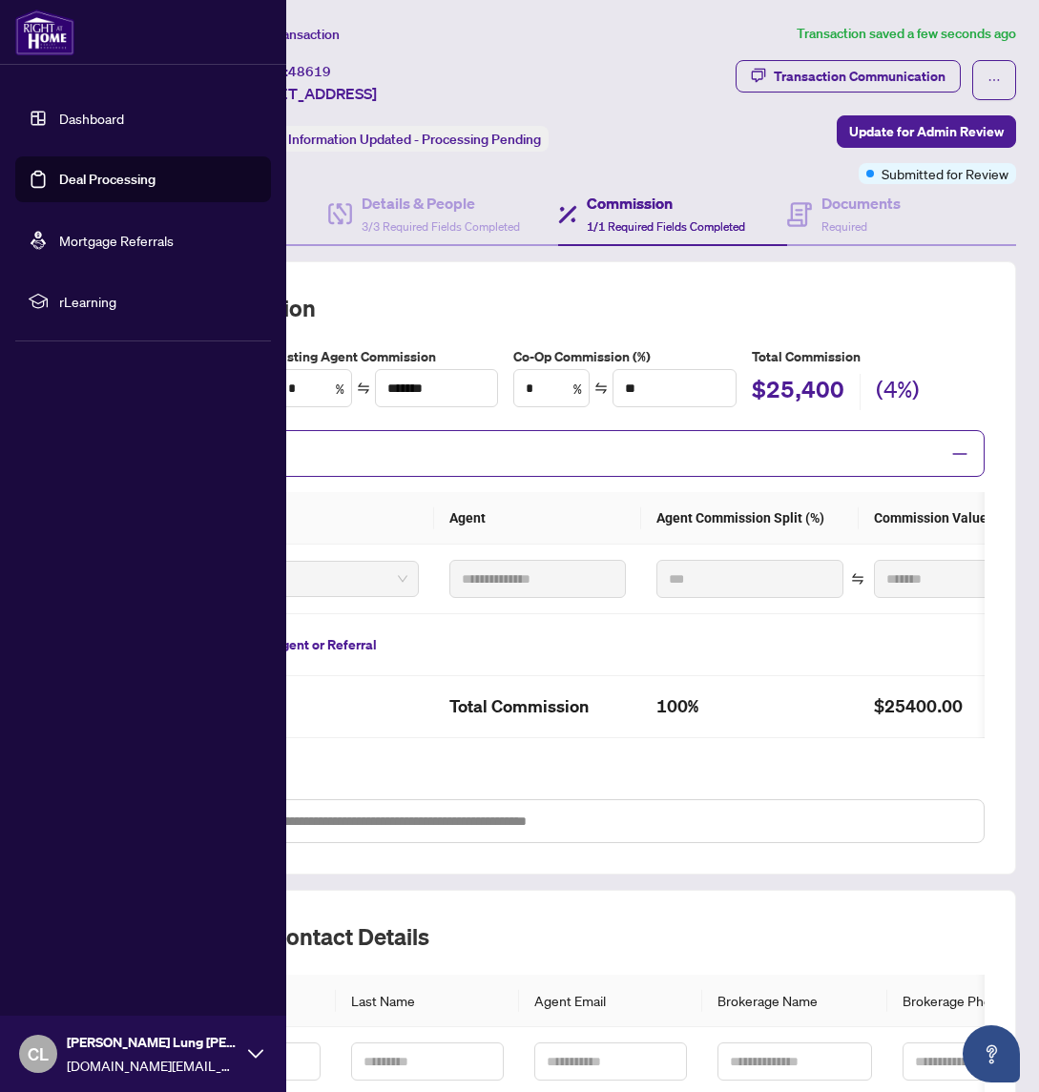
click at [119, 177] on link "Deal Processing" at bounding box center [107, 179] width 96 height 17
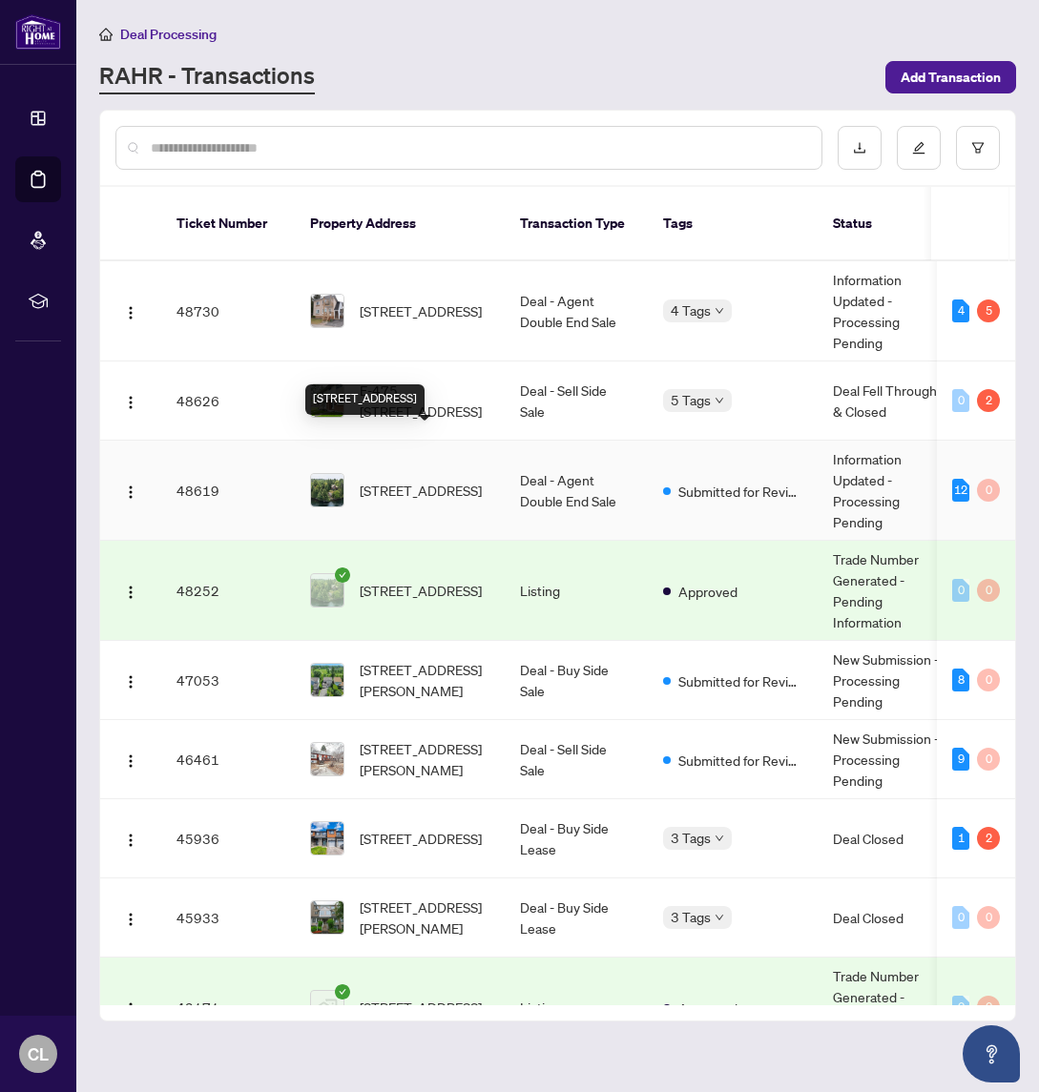
click at [444, 480] on span "[STREET_ADDRESS]" at bounding box center [421, 490] width 122 height 21
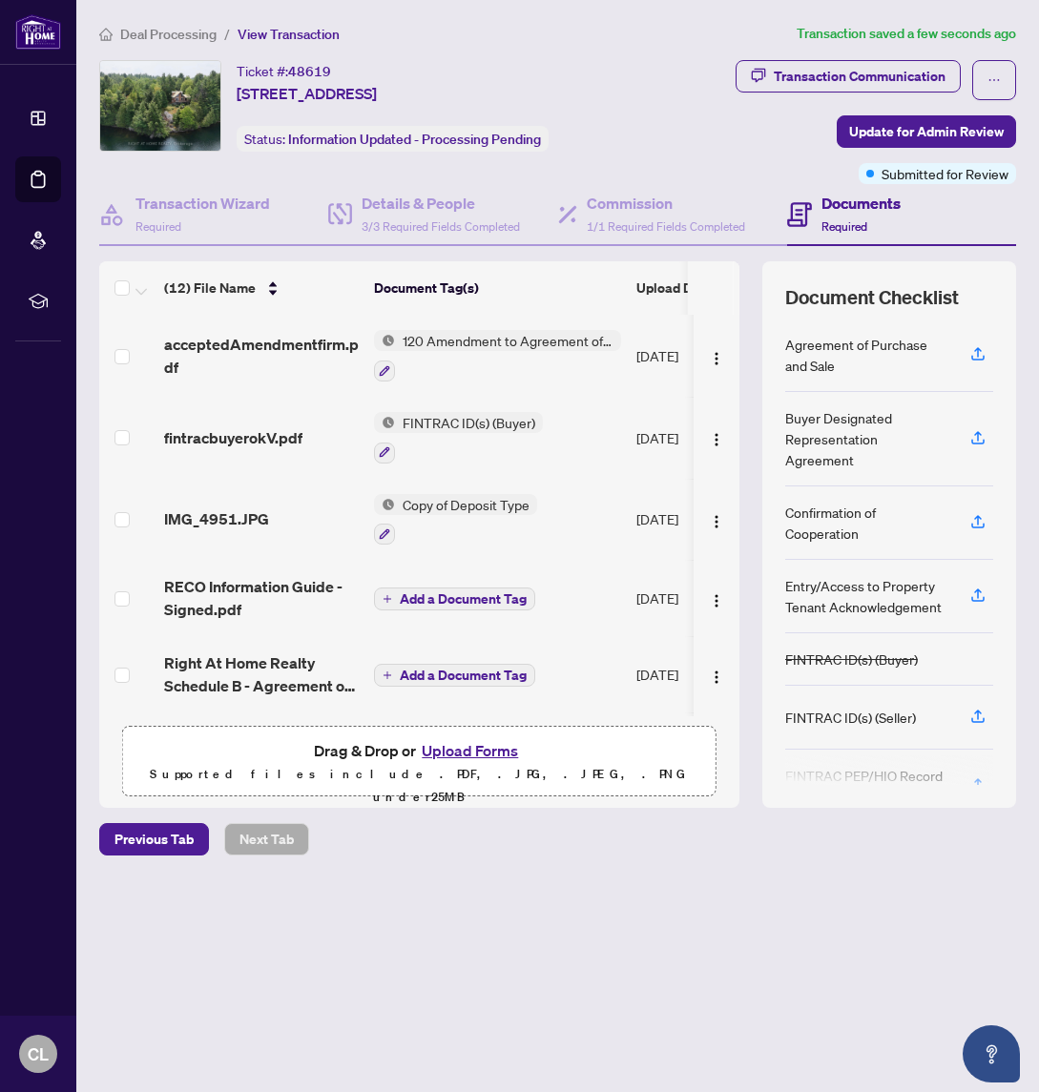
click at [482, 748] on button "Upload Forms" at bounding box center [470, 750] width 108 height 25
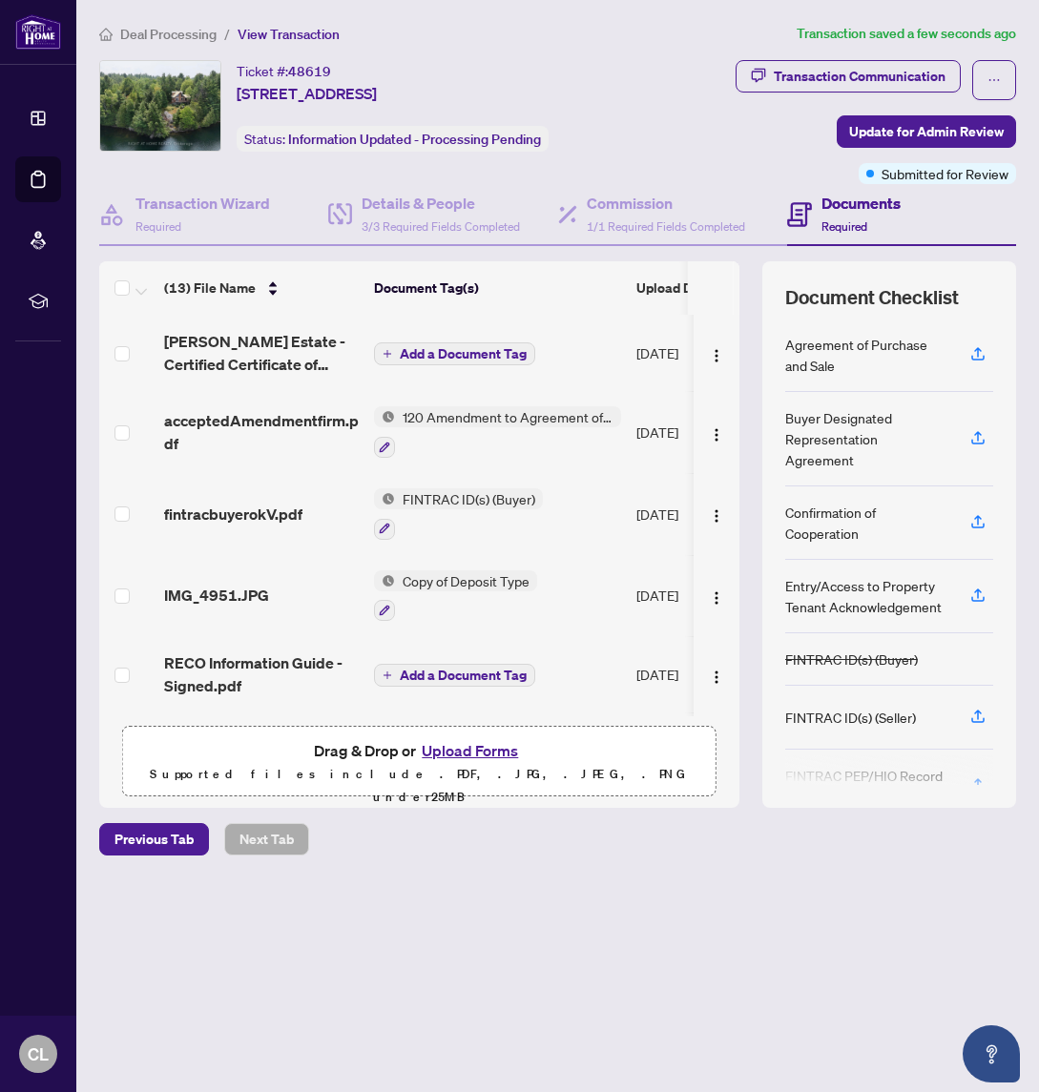
click at [447, 350] on span "Add a Document Tag" at bounding box center [463, 353] width 127 height 13
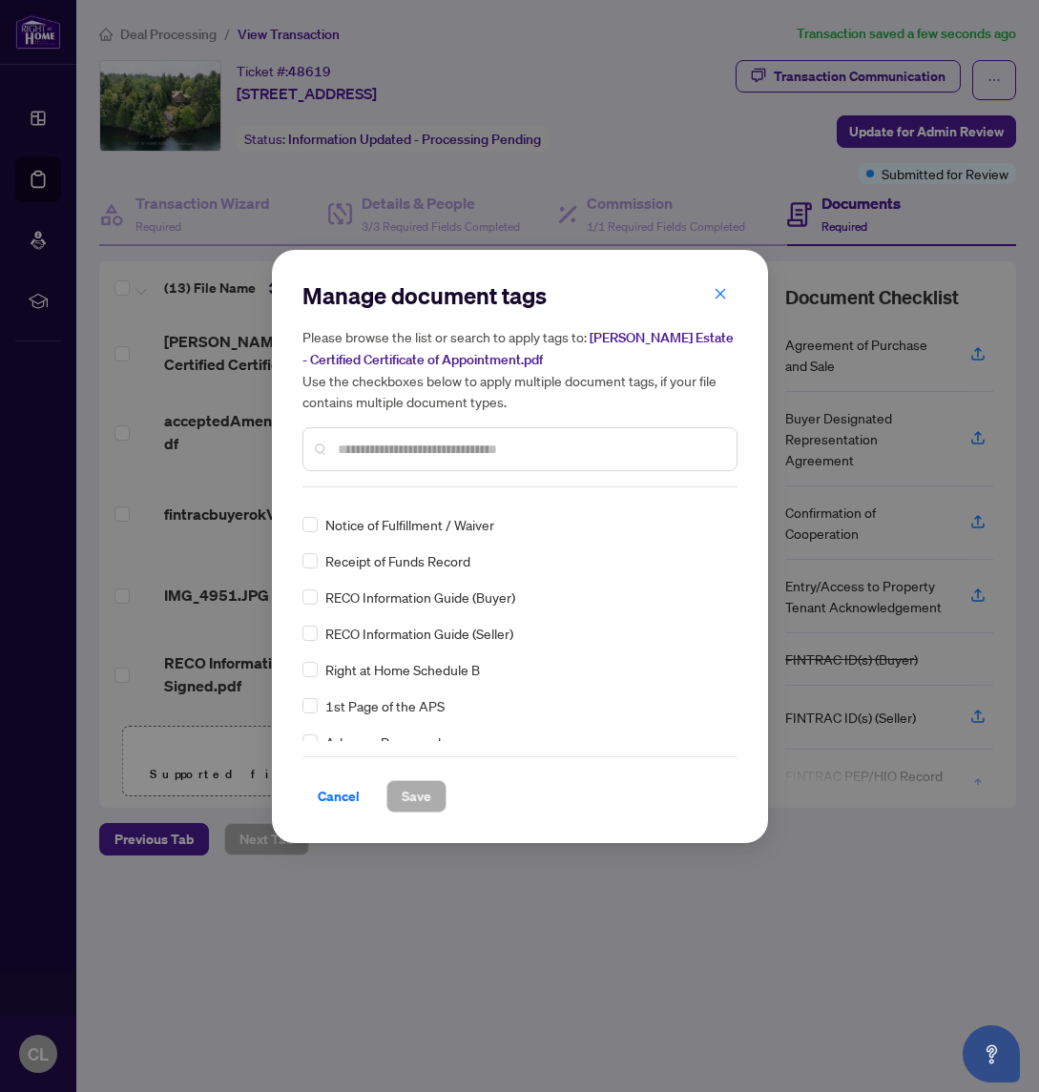
scroll to position [396, 0]
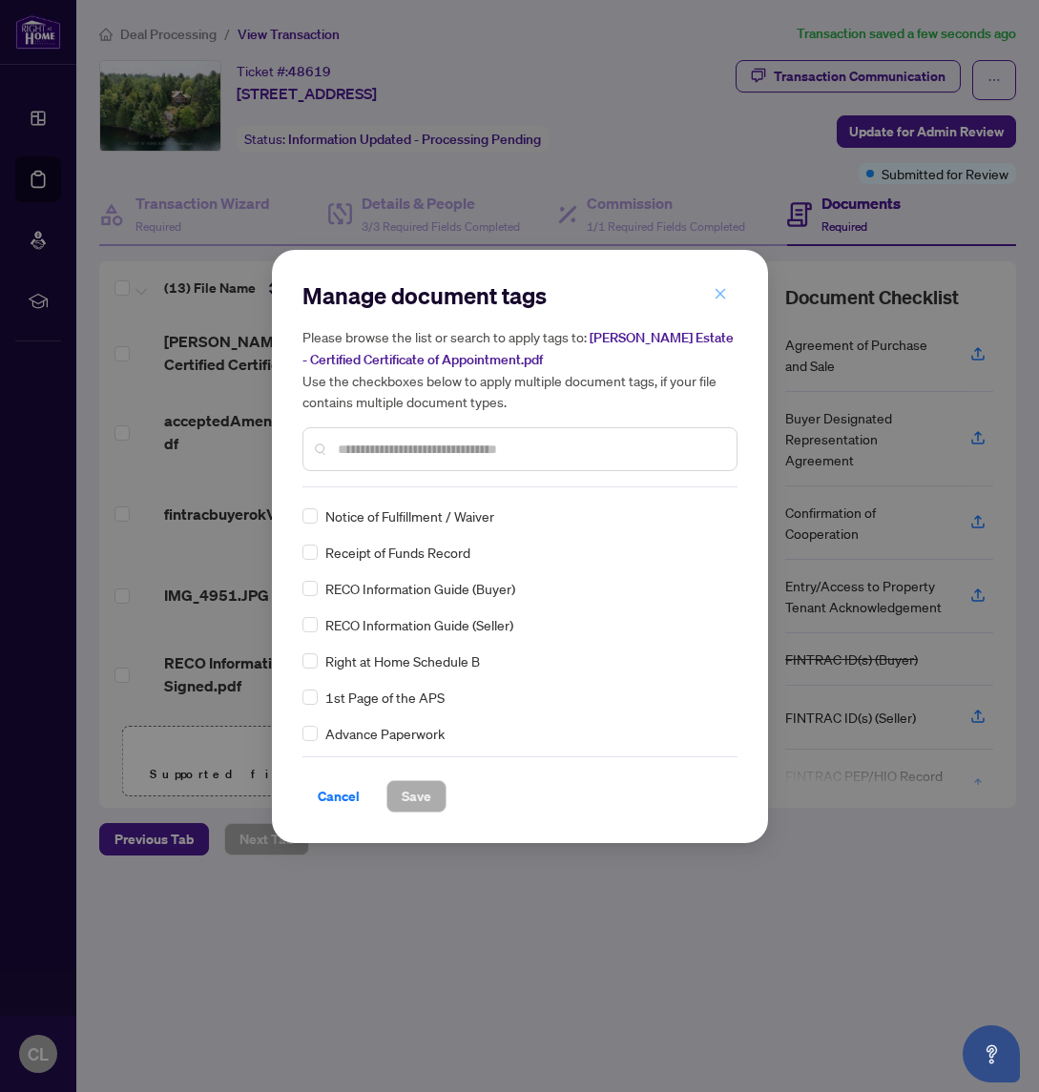
click at [720, 293] on icon "close" at bounding box center [719, 293] width 13 height 13
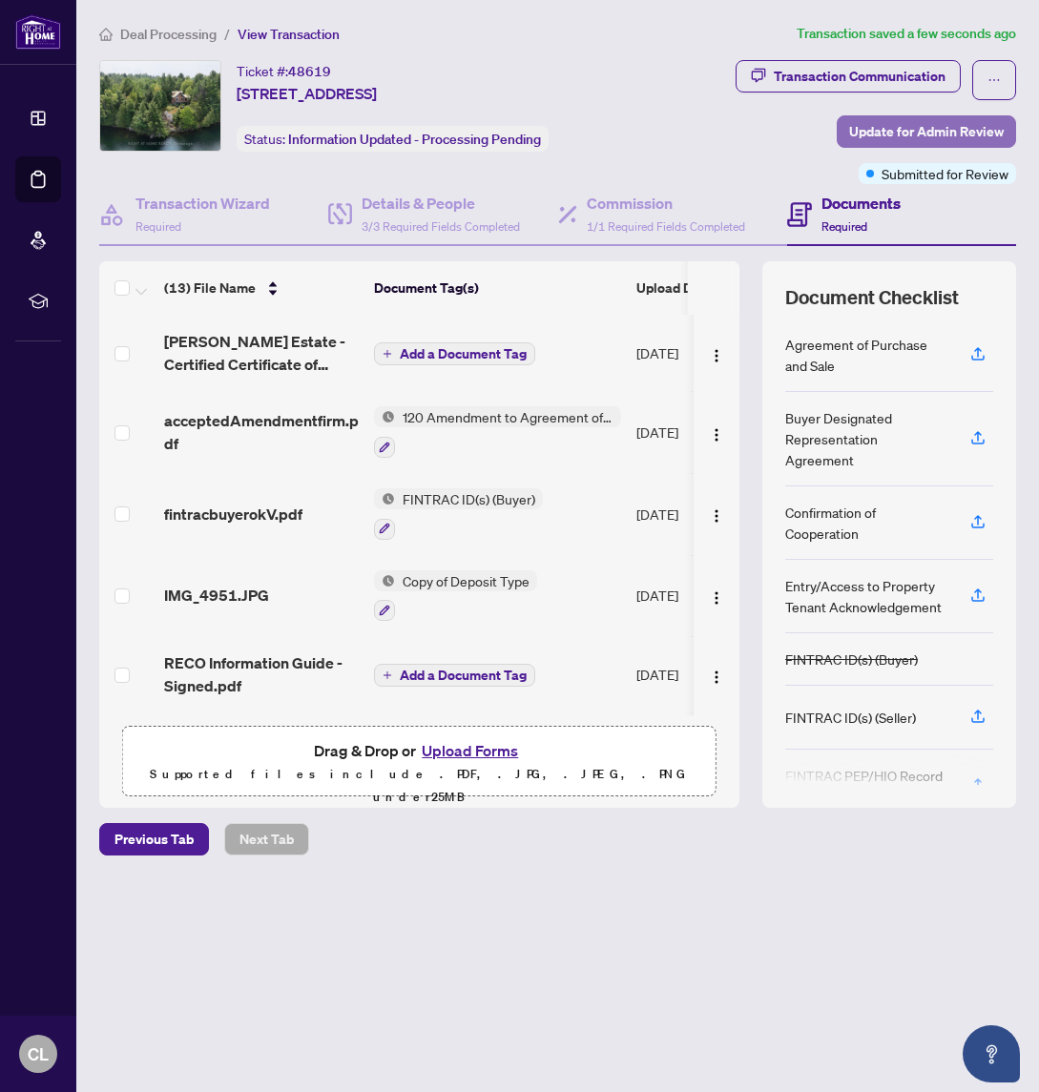
click at [902, 128] on span "Update for Admin Review" at bounding box center [926, 131] width 155 height 31
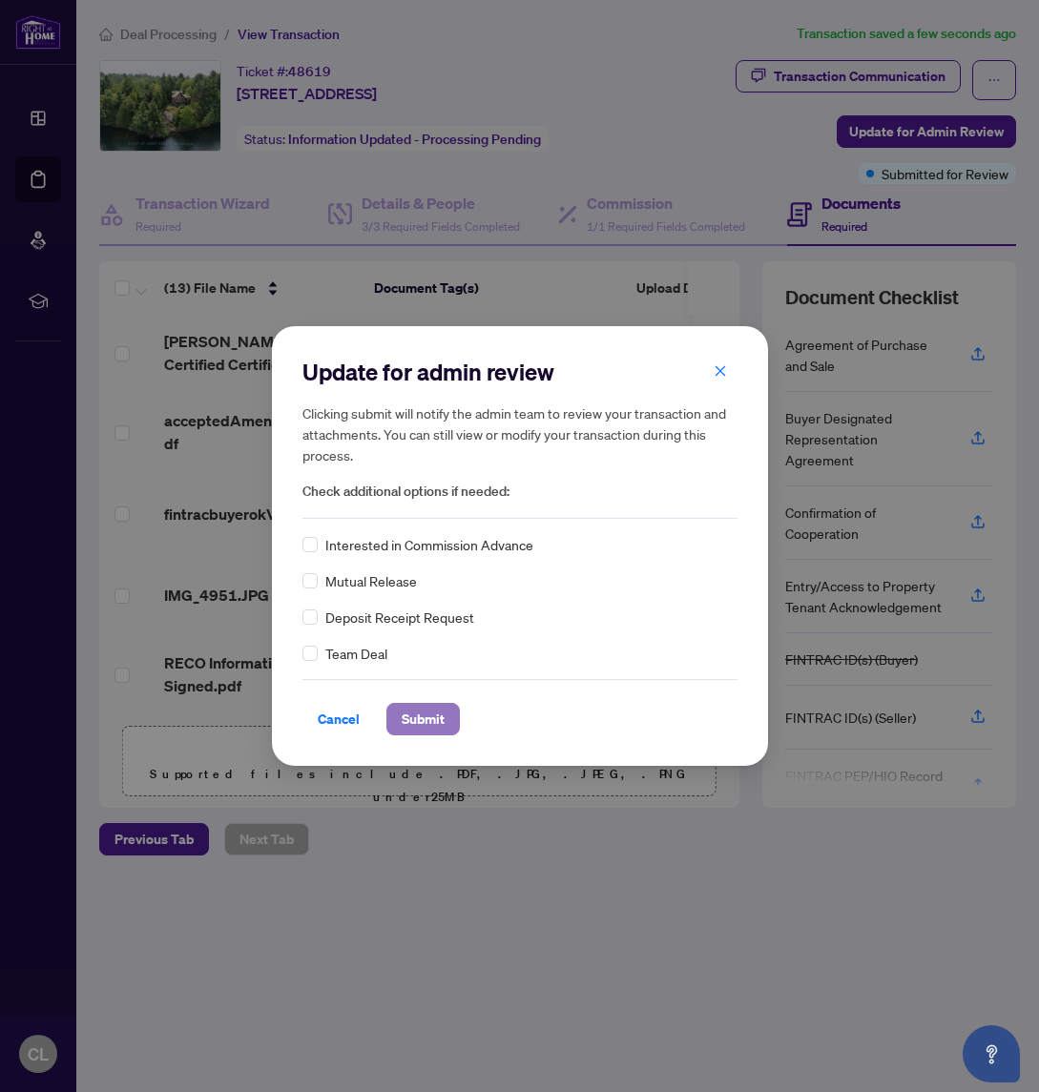
click at [428, 720] on span "Submit" at bounding box center [423, 719] width 43 height 31
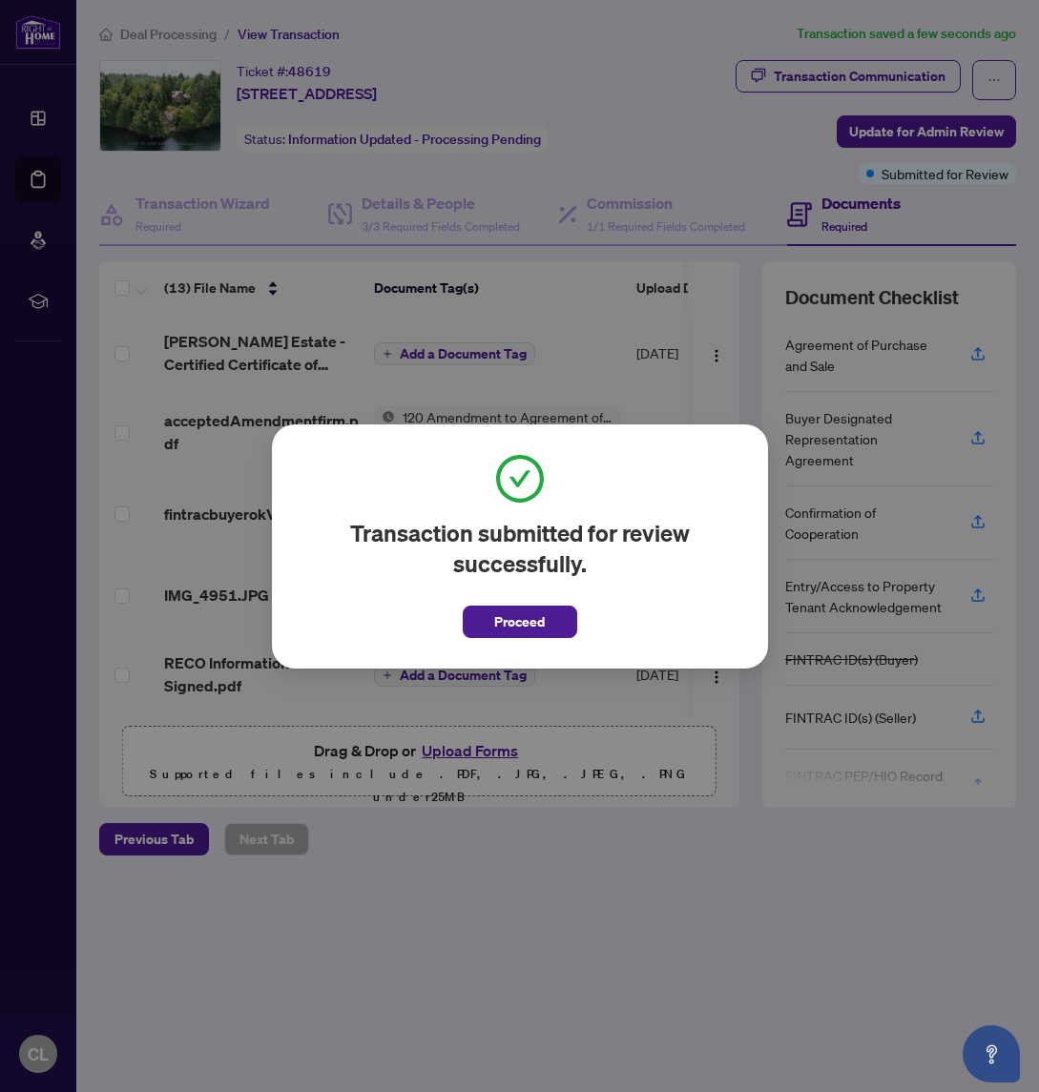
click at [526, 634] on span "Proceed" at bounding box center [519, 622] width 51 height 31
